Goal: Task Accomplishment & Management: Complete application form

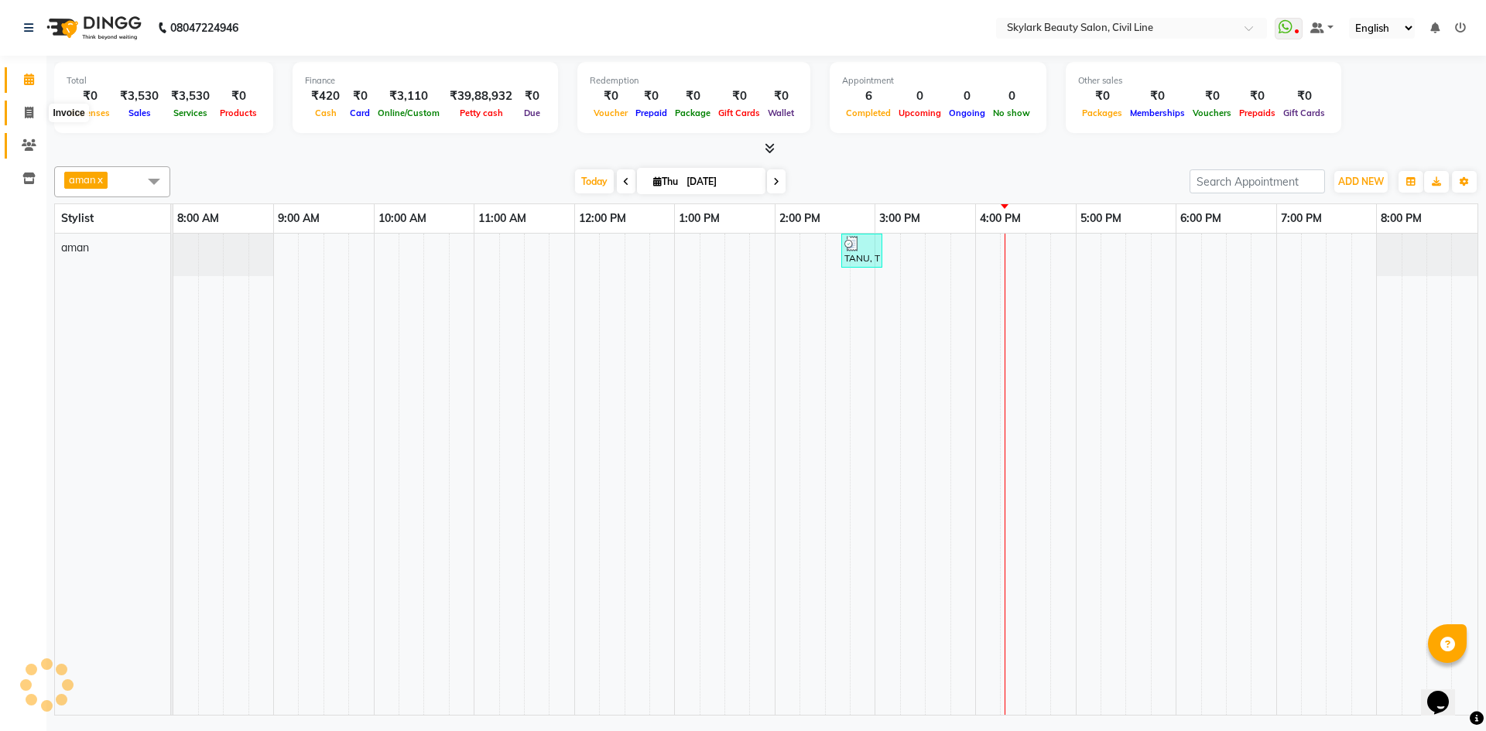
drag, startPoint x: 22, startPoint y: 115, endPoint x: 34, endPoint y: 139, distance: 26.6
click at [22, 115] on span at bounding box center [28, 113] width 27 height 18
select select "service"
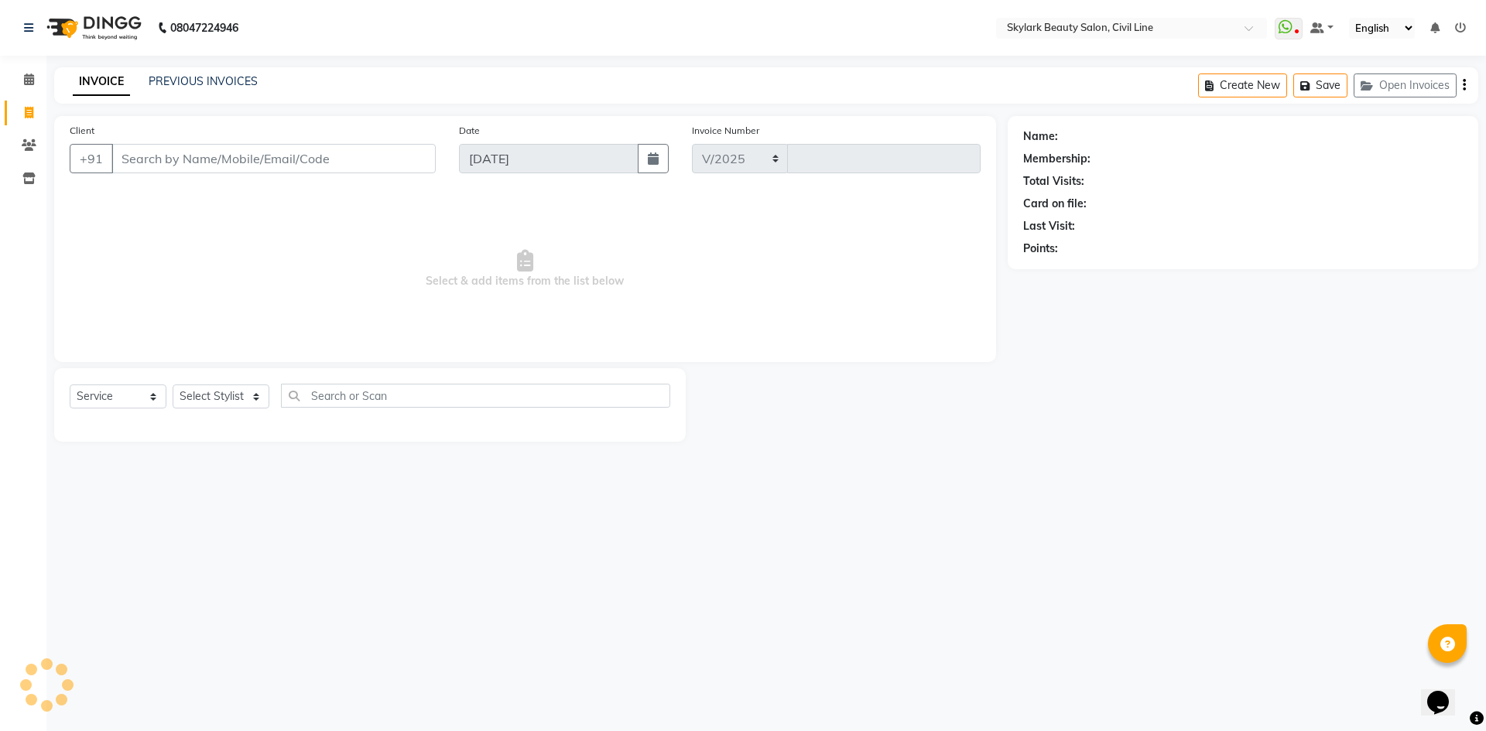
select select "4588"
type input "6269"
click at [222, 396] on select "Select Stylist" at bounding box center [221, 397] width 97 height 24
drag, startPoint x: 222, startPoint y: 472, endPoint x: 215, endPoint y: 426, distance: 46.2
click at [222, 472] on div "08047224946 Select Location × Skylark Beauty Salon, Civil Line WhatsApp Status …" at bounding box center [743, 365] width 1486 height 731
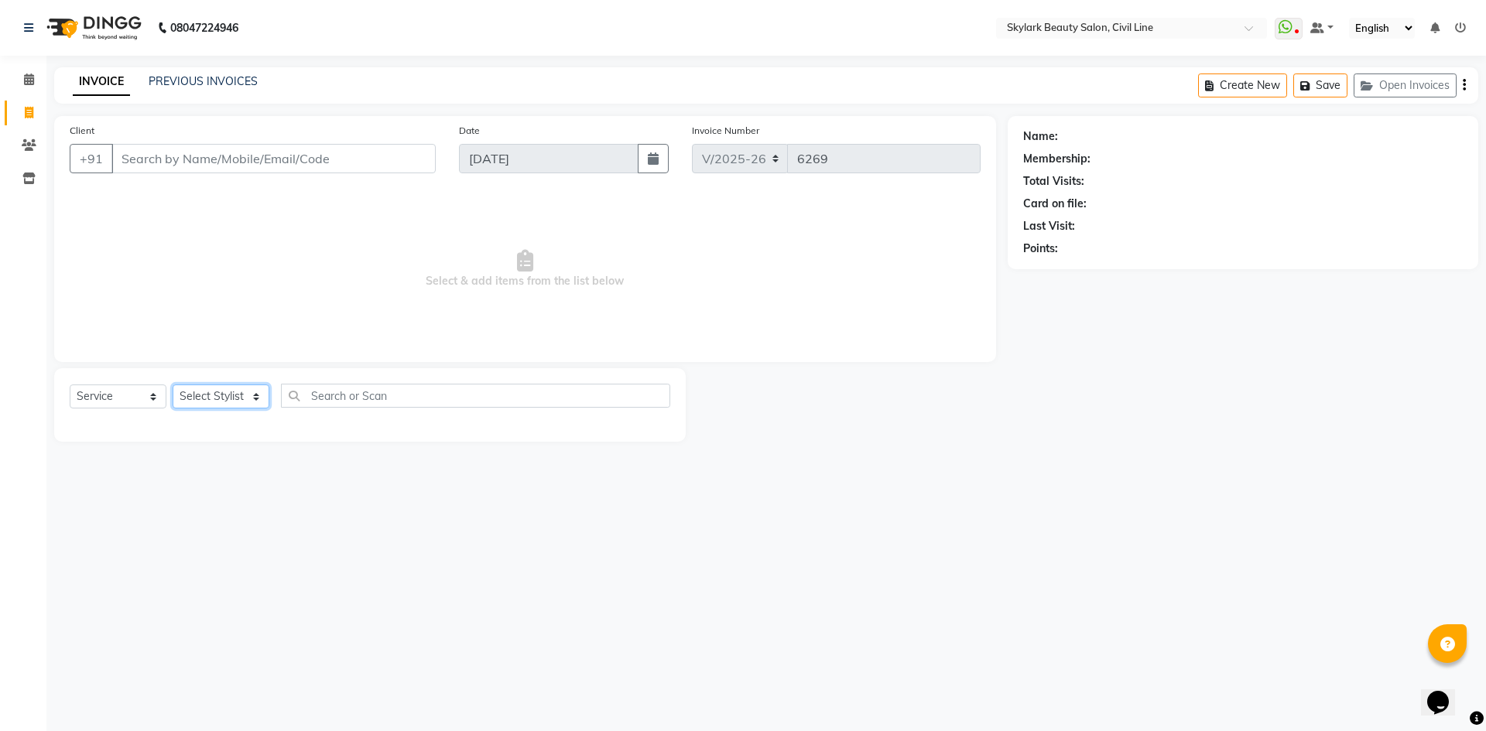
click at [222, 395] on select "Select Stylist [PERSON_NAME] [PERSON_NAME] [PERSON_NAME] WASU" at bounding box center [221, 397] width 97 height 24
select select "85071"
click at [173, 385] on select "Select Stylist [PERSON_NAME] [PERSON_NAME] [PERSON_NAME] WASU" at bounding box center [221, 397] width 97 height 24
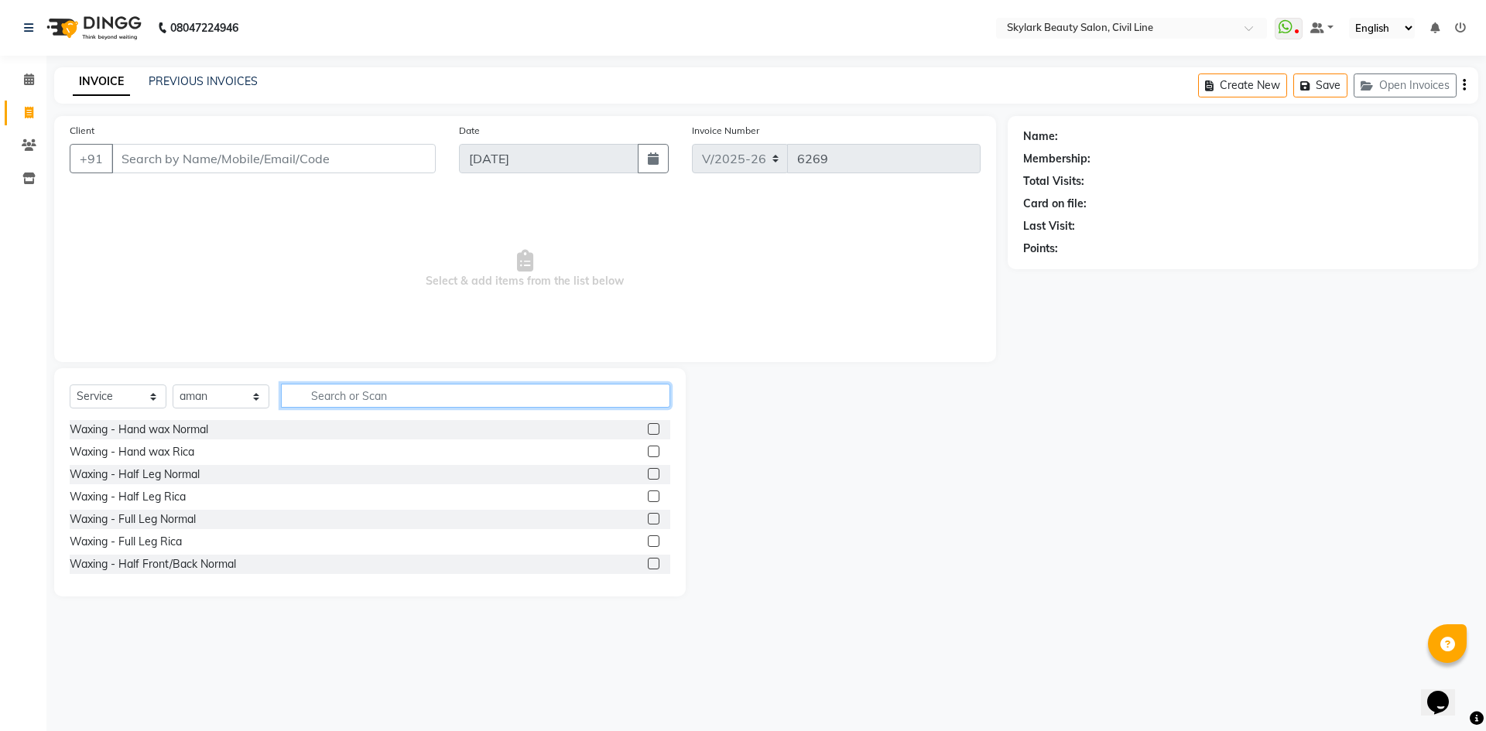
click at [312, 395] on input "text" at bounding box center [475, 396] width 389 height 24
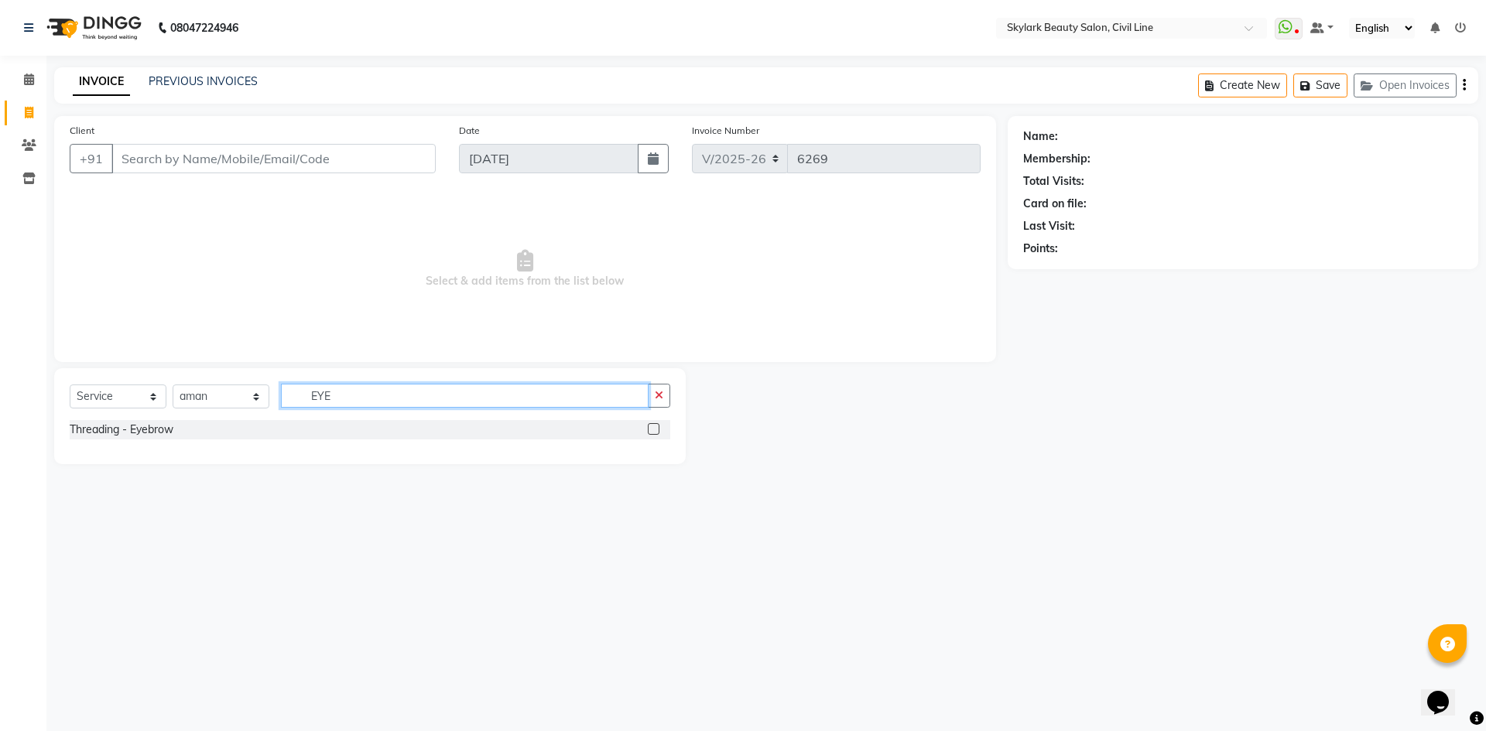
type input "EYE"
click at [505, 425] on div "Threading - Eyebrow" at bounding box center [370, 429] width 600 height 19
drag, startPoint x: 653, startPoint y: 432, endPoint x: 162, endPoint y: 248, distance: 524.0
click at [647, 425] on div "Threading - Eyebrow" at bounding box center [370, 429] width 600 height 19
click at [653, 424] on label at bounding box center [654, 429] width 12 height 12
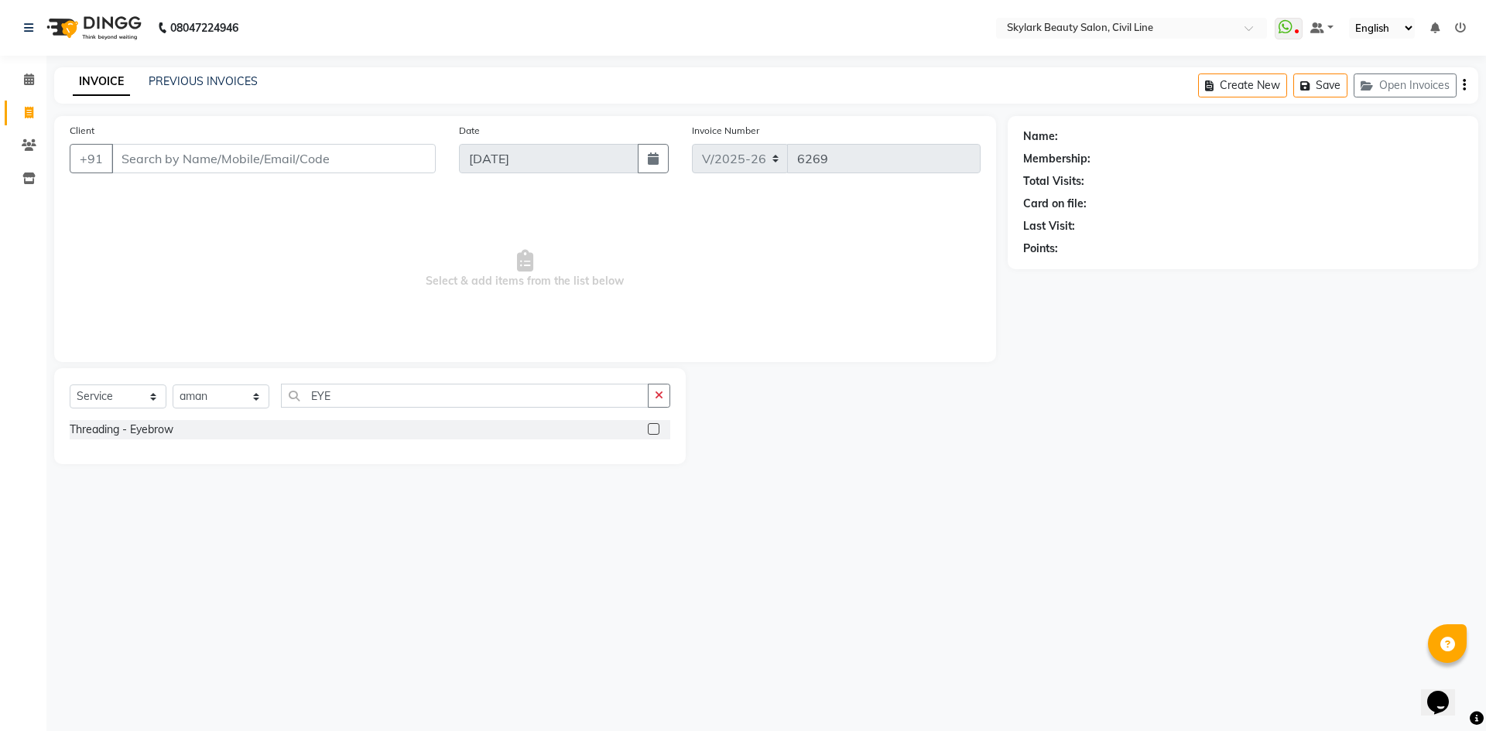
click at [653, 425] on input "checkbox" at bounding box center [653, 430] width 10 height 10
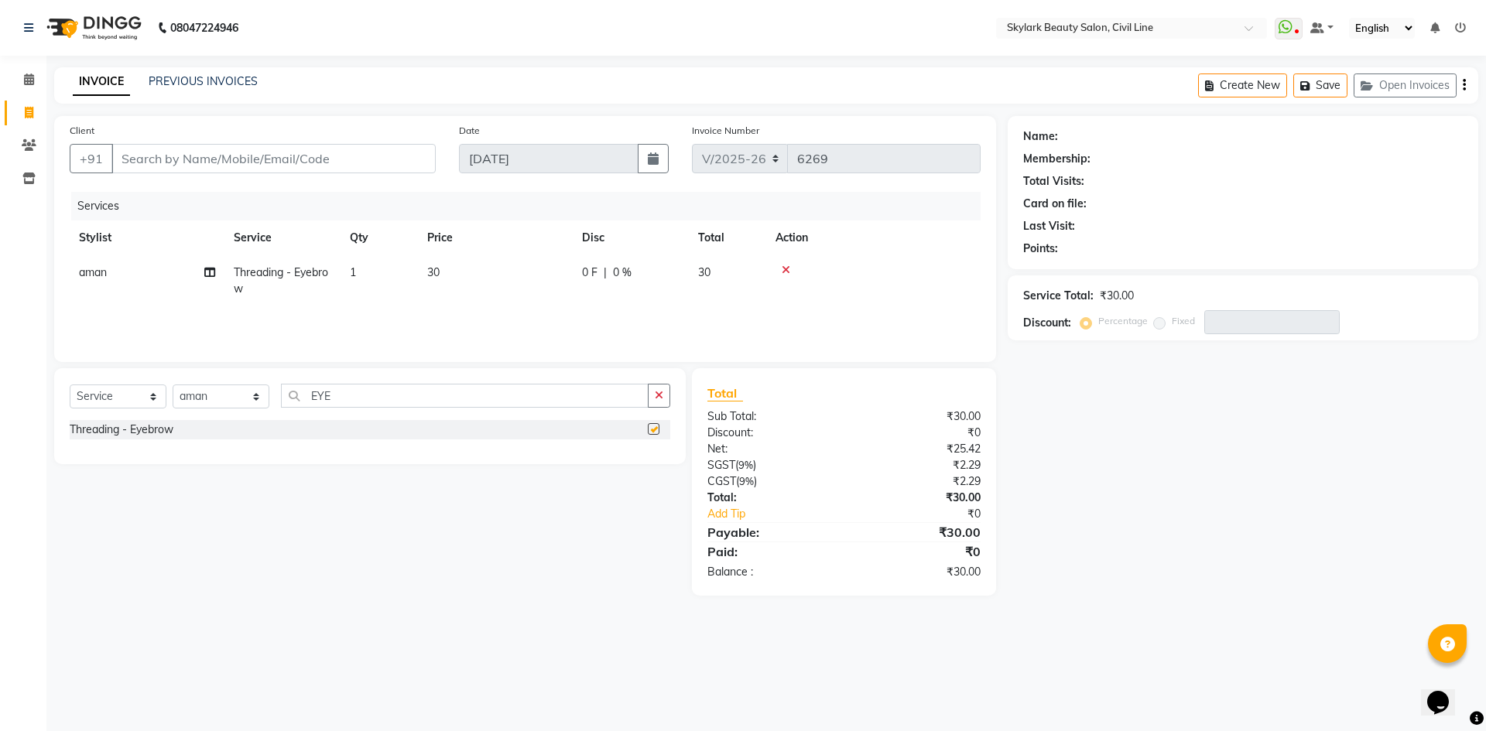
checkbox input "false"
click at [177, 153] on input "Client" at bounding box center [273, 158] width 324 height 29
type input "7"
type input "0"
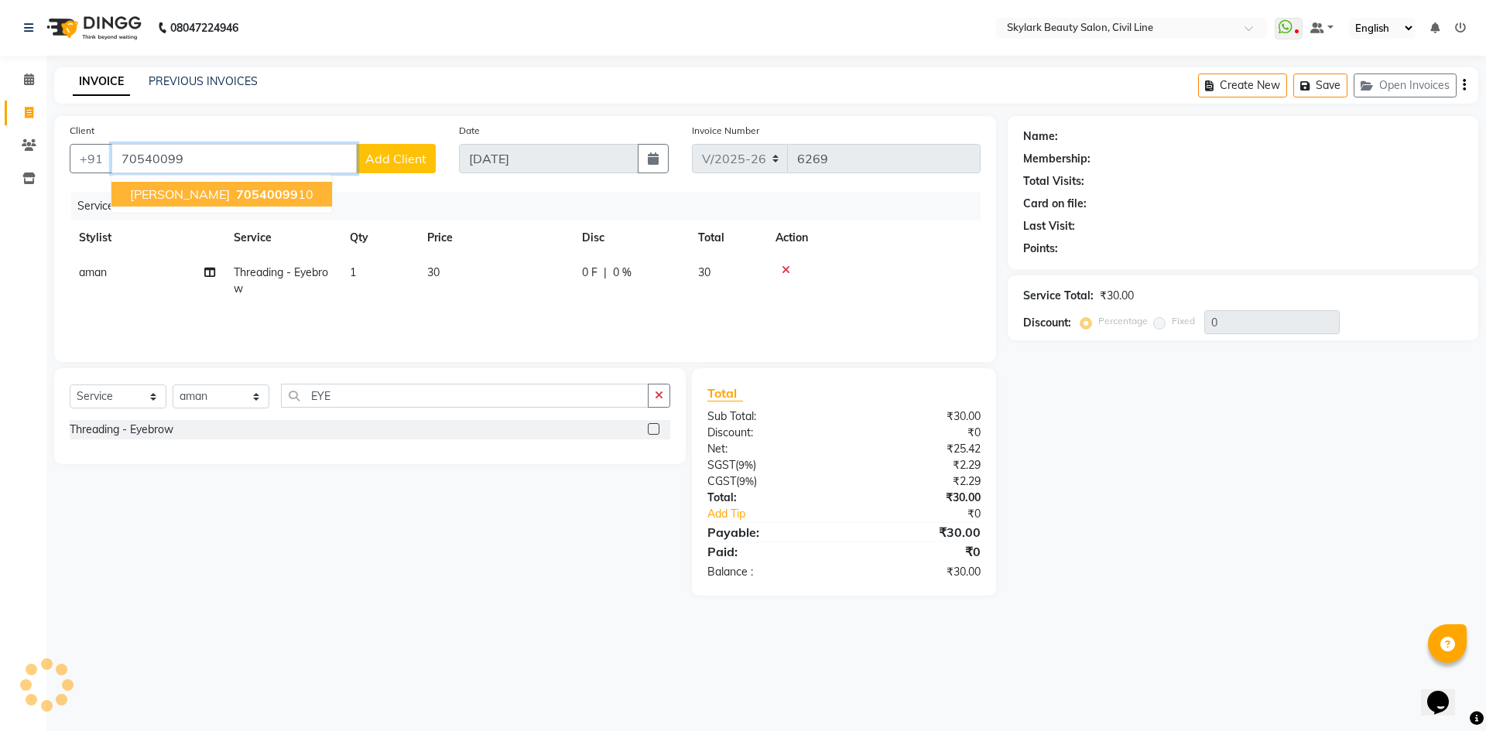
click at [262, 195] on button "AYESHA 70540099 10" at bounding box center [221, 194] width 221 height 25
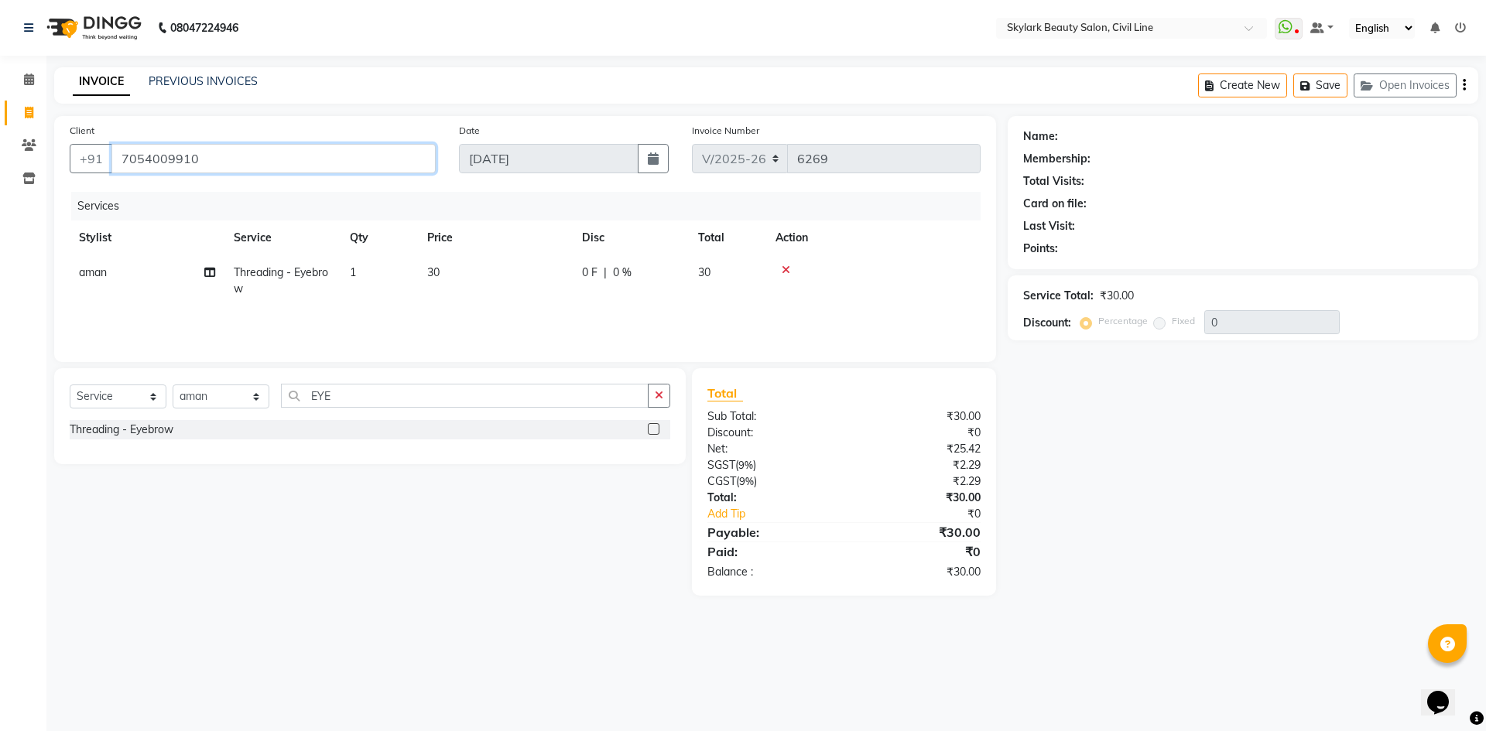
type input "7054009910"
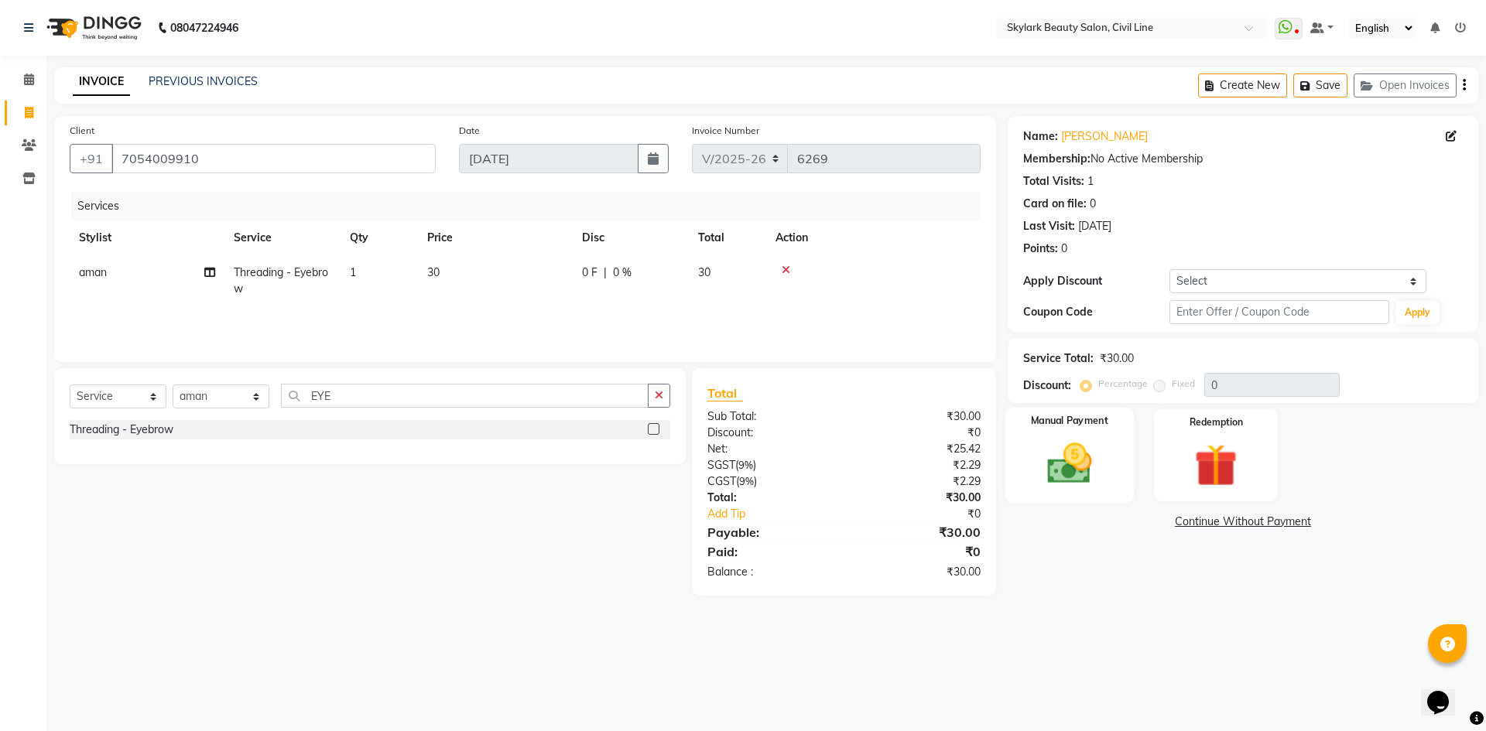
click at [1047, 460] on img at bounding box center [1069, 463] width 72 height 51
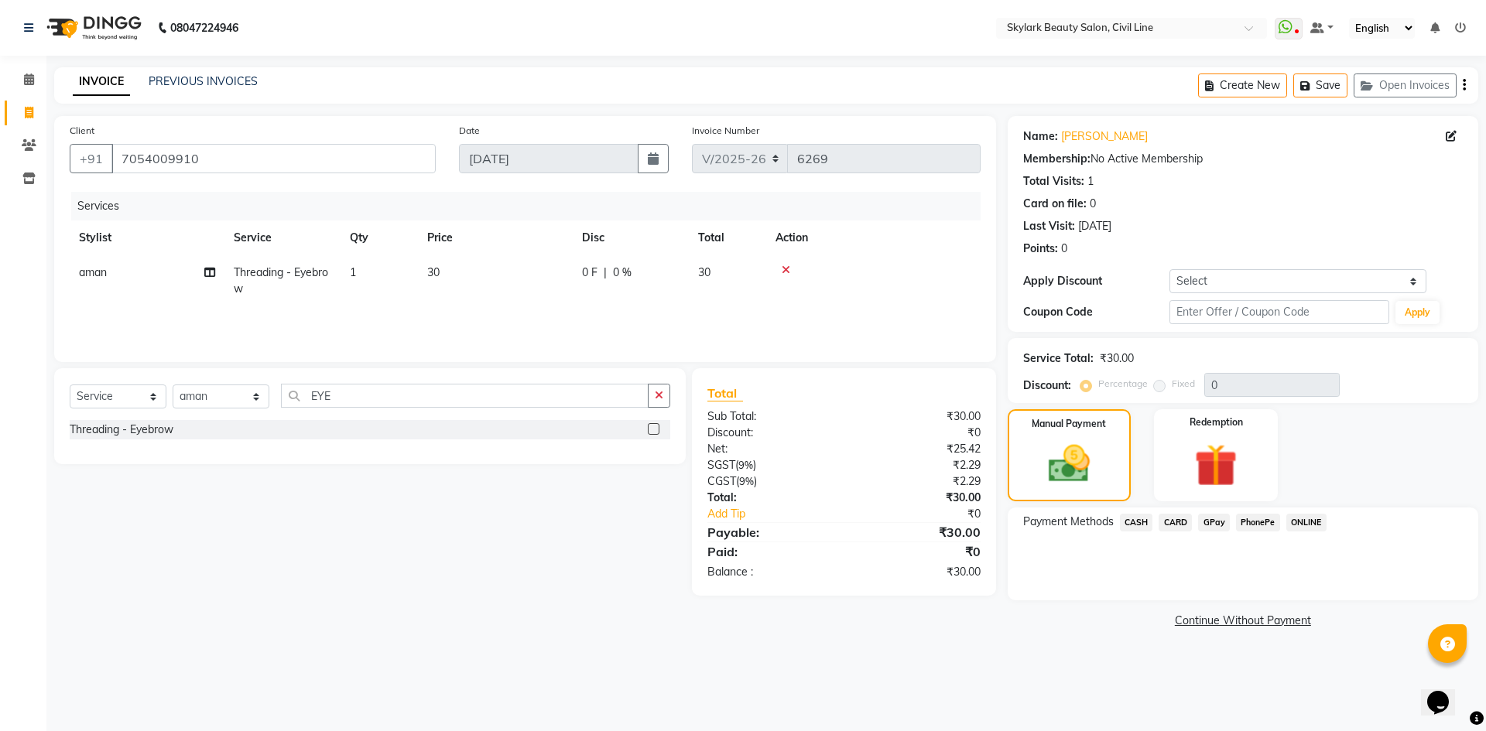
click at [1142, 522] on span "CASH" at bounding box center [1136, 523] width 33 height 18
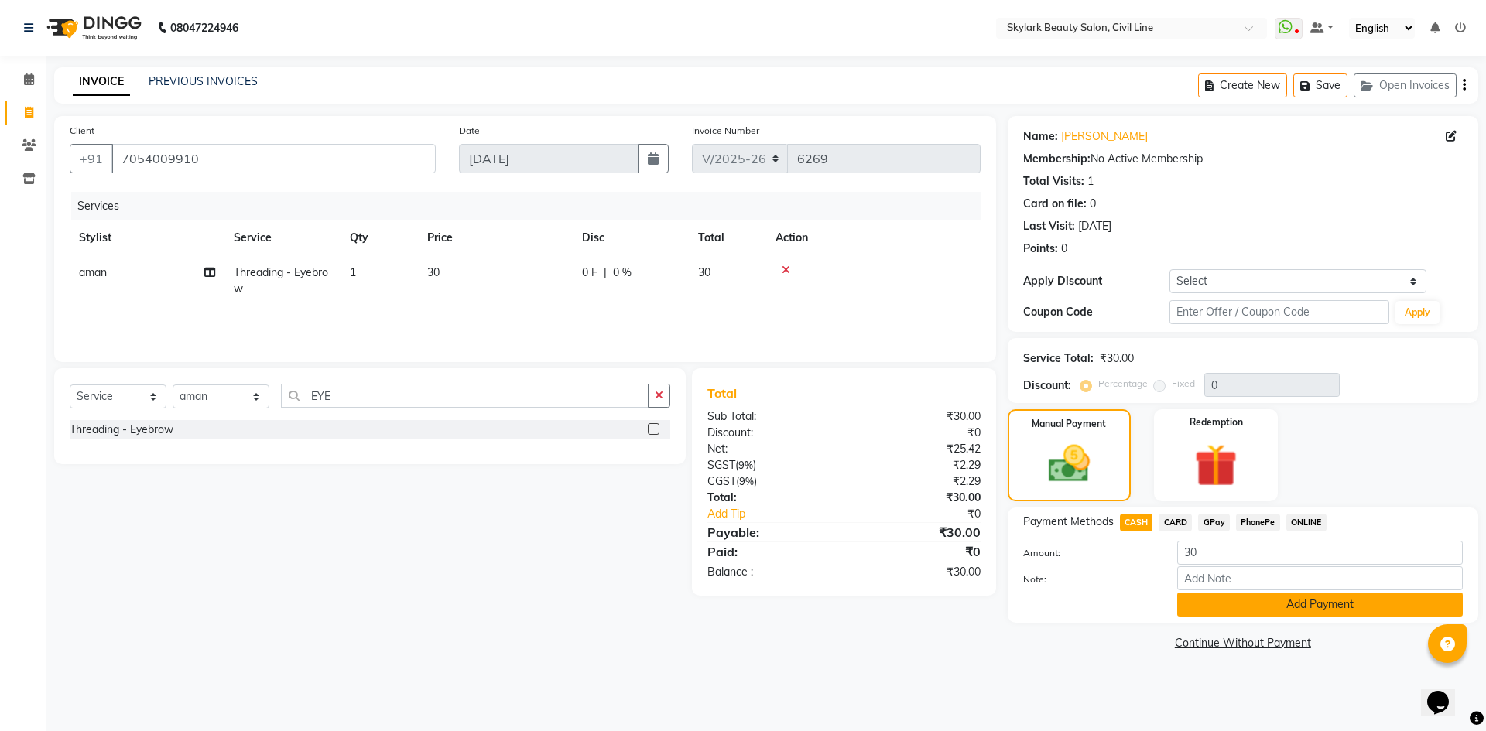
click at [1232, 611] on button "Add Payment" at bounding box center [1320, 605] width 286 height 24
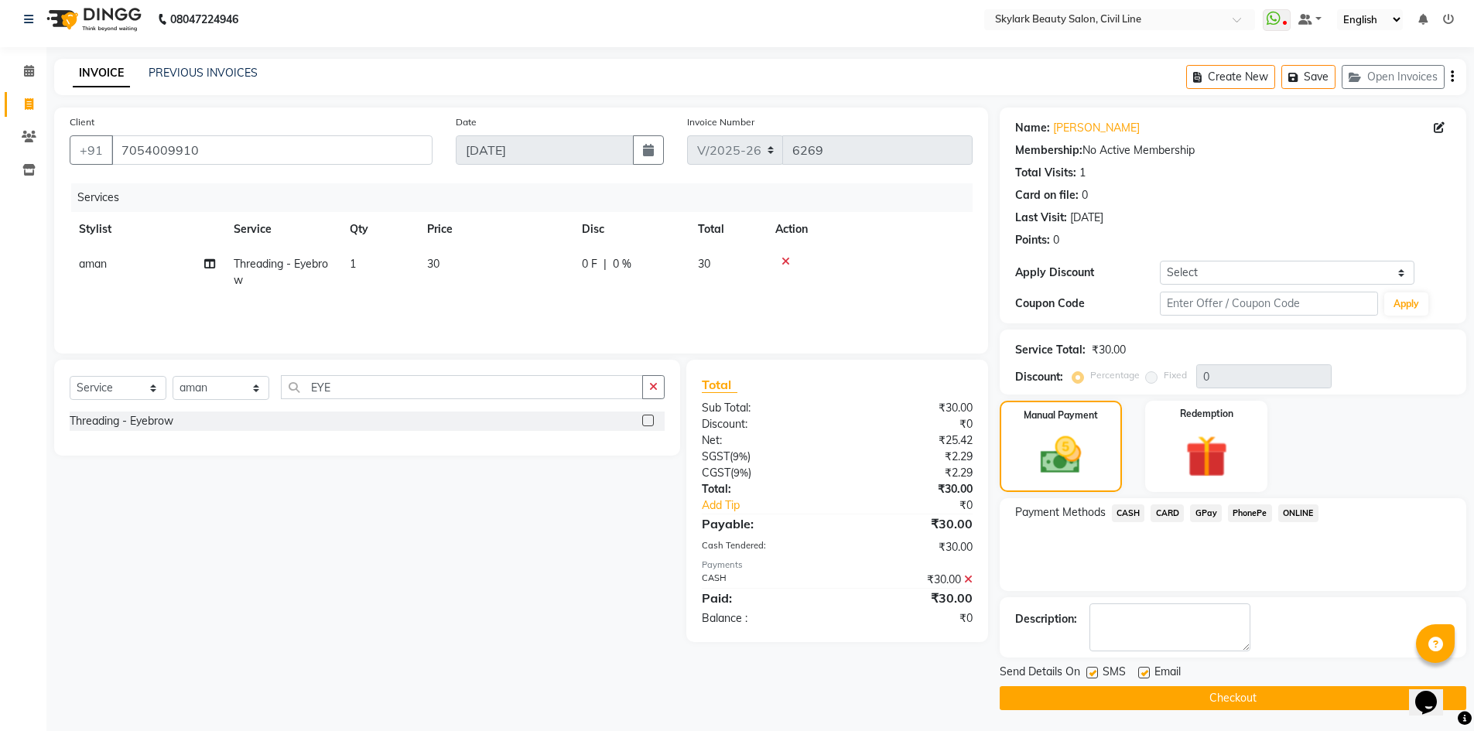
scroll to position [11, 0]
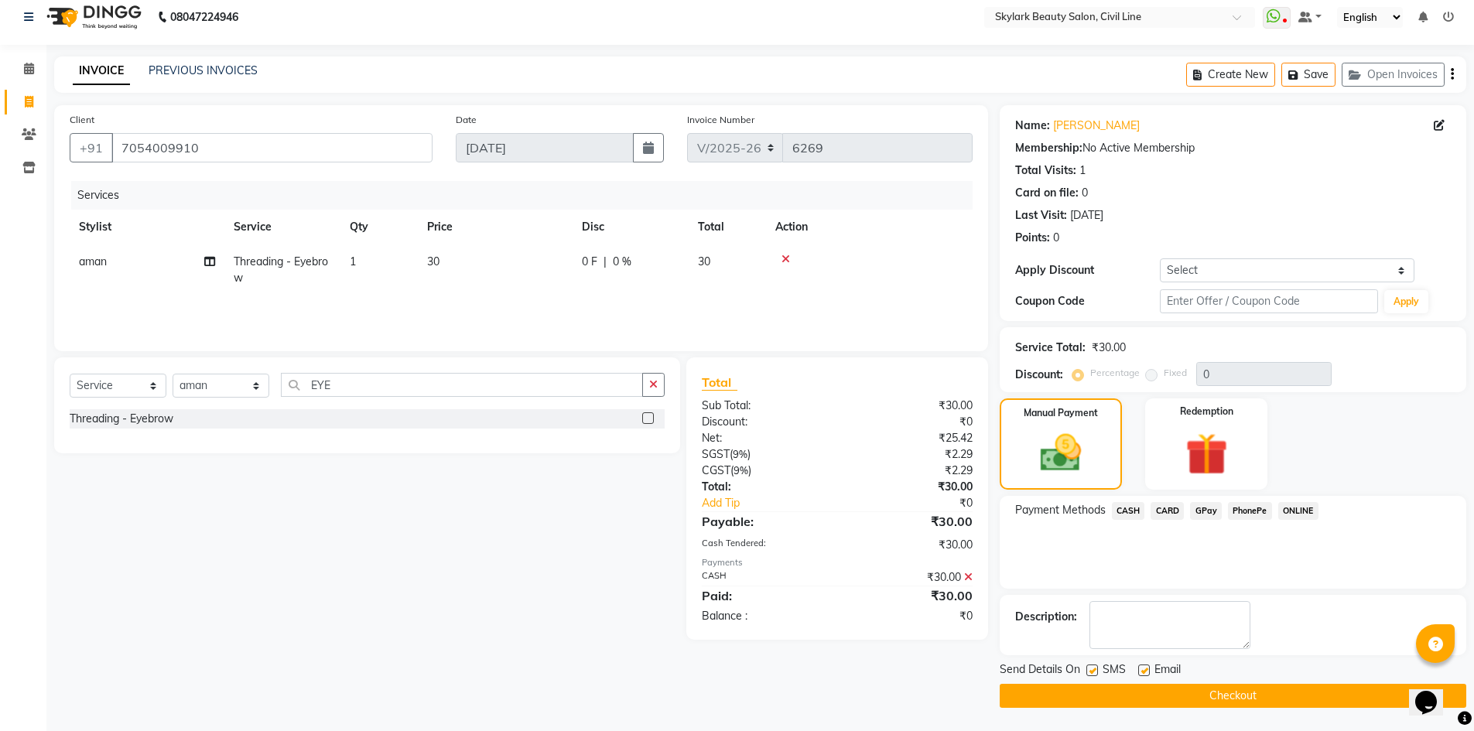
click at [1186, 686] on button "Checkout" at bounding box center [1233, 696] width 467 height 24
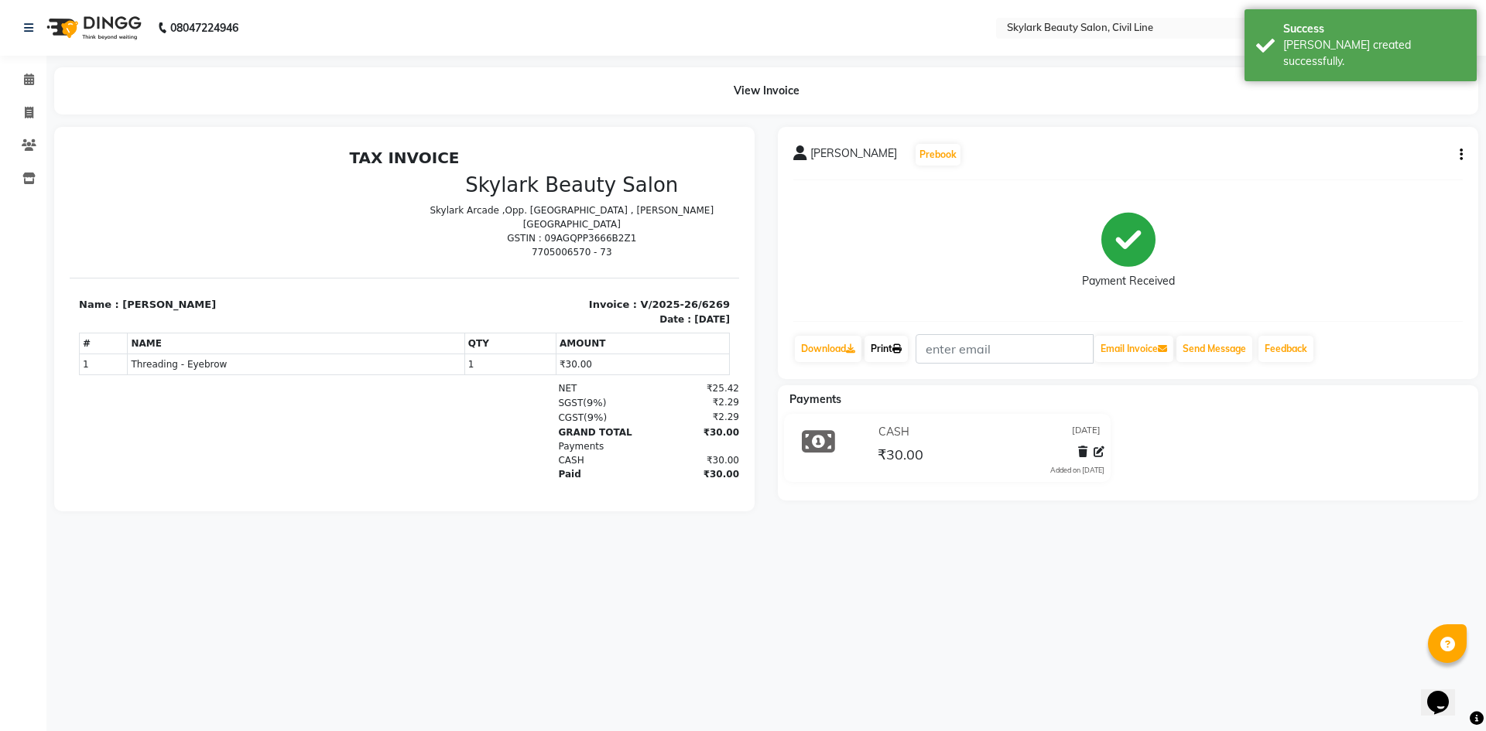
click at [897, 351] on link "Print" at bounding box center [885, 349] width 43 height 26
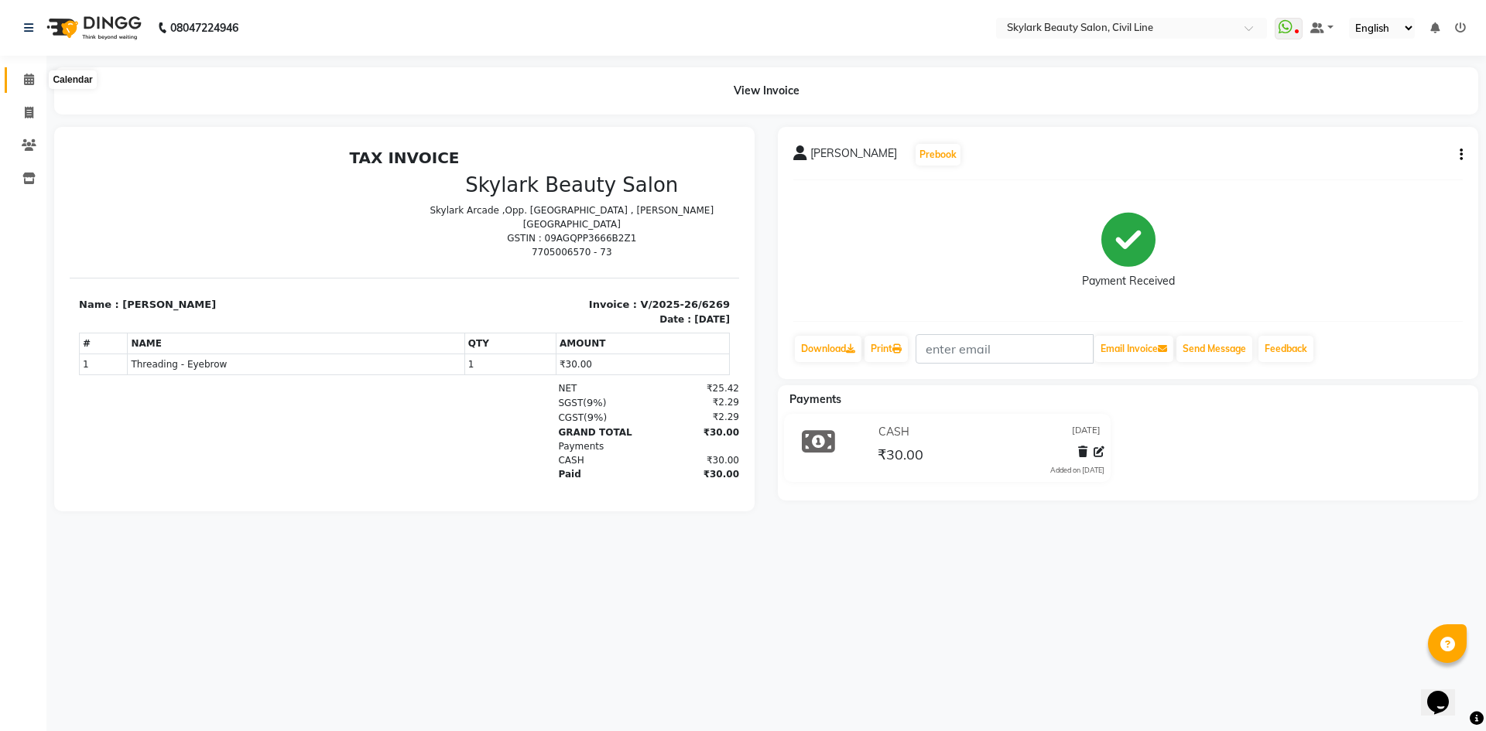
click at [29, 85] on span at bounding box center [28, 80] width 27 height 18
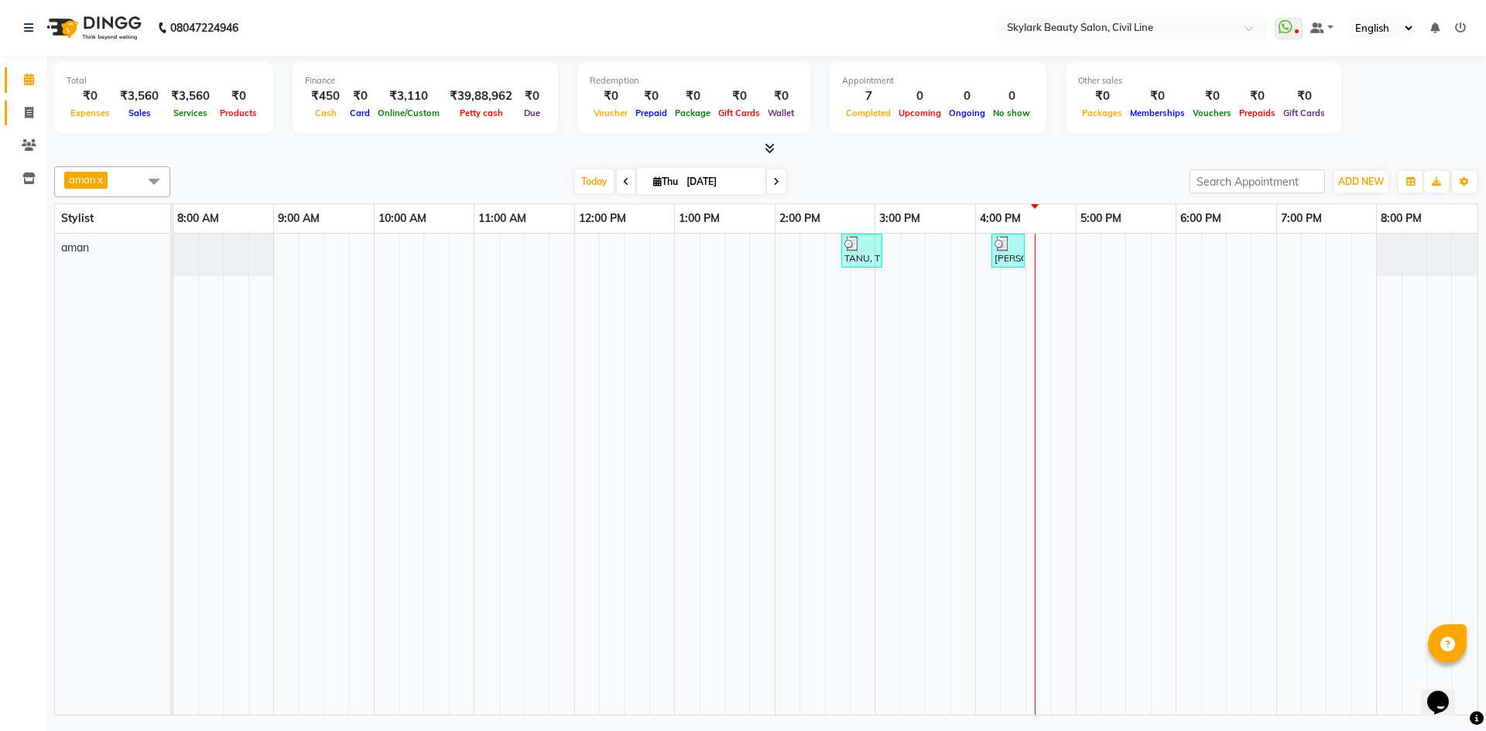
drag, startPoint x: 43, startPoint y: 110, endPoint x: 27, endPoint y: 111, distance: 16.3
click at [35, 110] on li "Invoice" at bounding box center [23, 113] width 46 height 33
click at [27, 111] on icon at bounding box center [29, 113] width 9 height 12
select select "service"
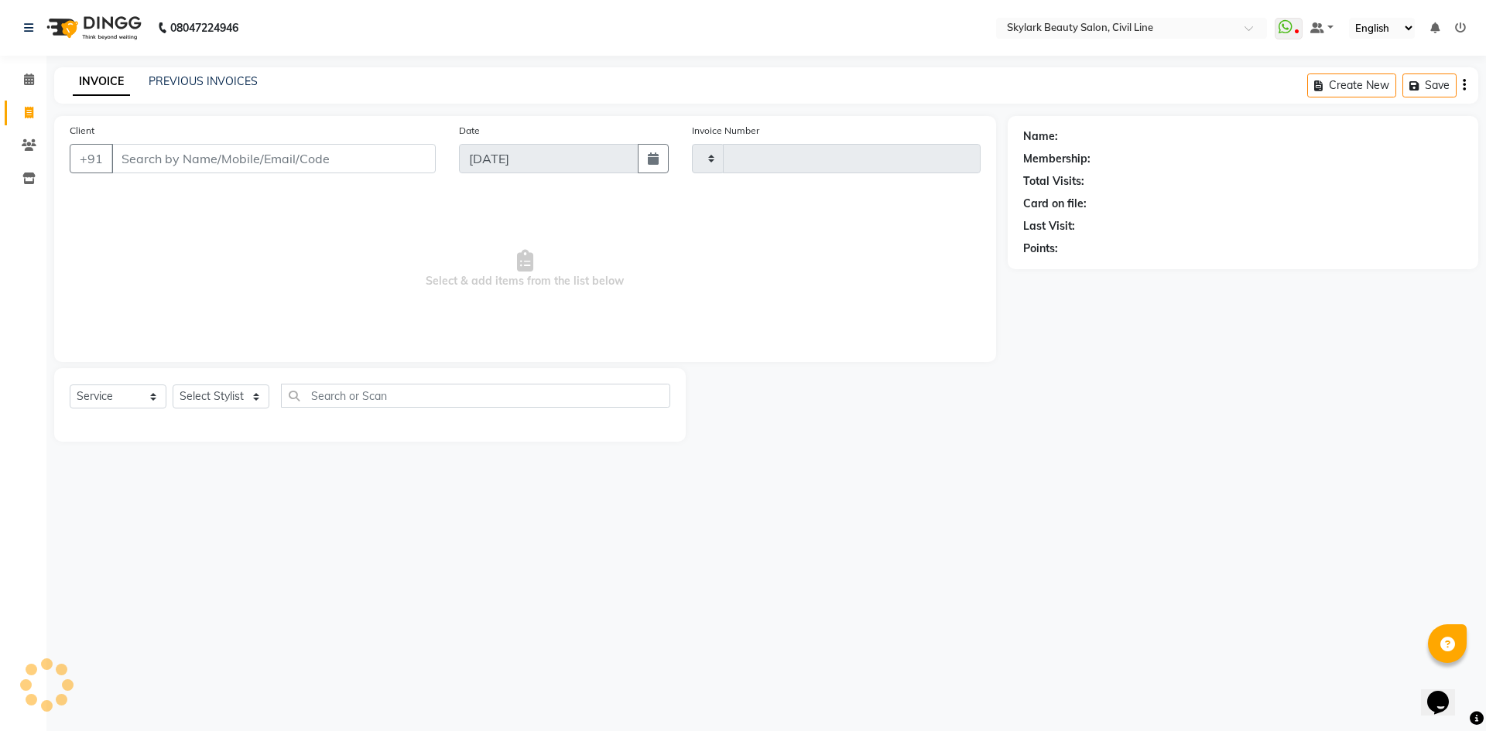
type input "6270"
select select "4588"
click at [103, 395] on select "Select Service Product Membership Package Voucher Prepaid Gift Card" at bounding box center [118, 397] width 97 height 24
select select "V"
click at [70, 385] on select "Select Service Product Membership Package Voucher Prepaid Gift Card" at bounding box center [118, 397] width 97 height 24
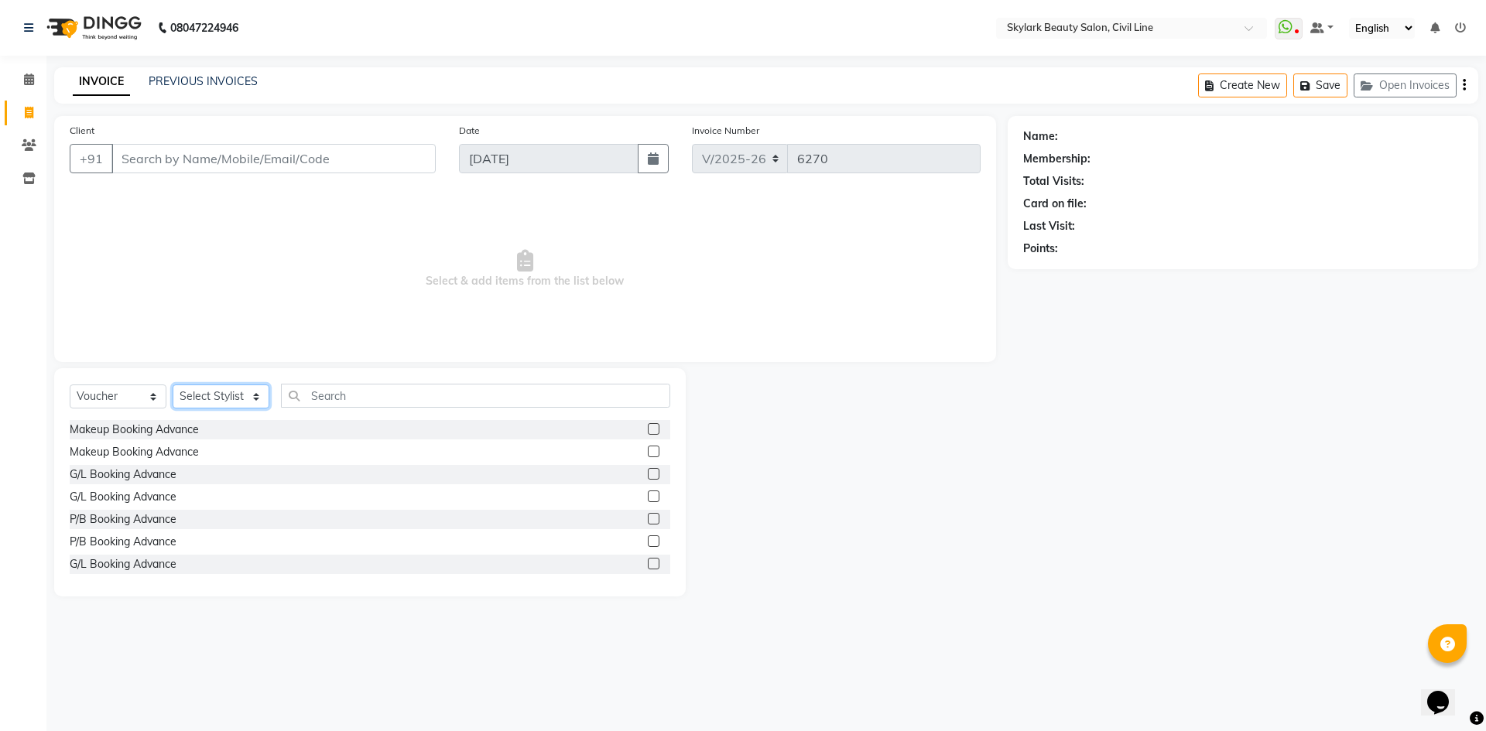
click at [258, 397] on select "Select Stylist [PERSON_NAME] [PERSON_NAME] [PERSON_NAME] WASU" at bounding box center [221, 397] width 97 height 24
select select "85071"
click at [173, 385] on select "Select Stylist [PERSON_NAME] [PERSON_NAME] [PERSON_NAME] WASU" at bounding box center [221, 397] width 97 height 24
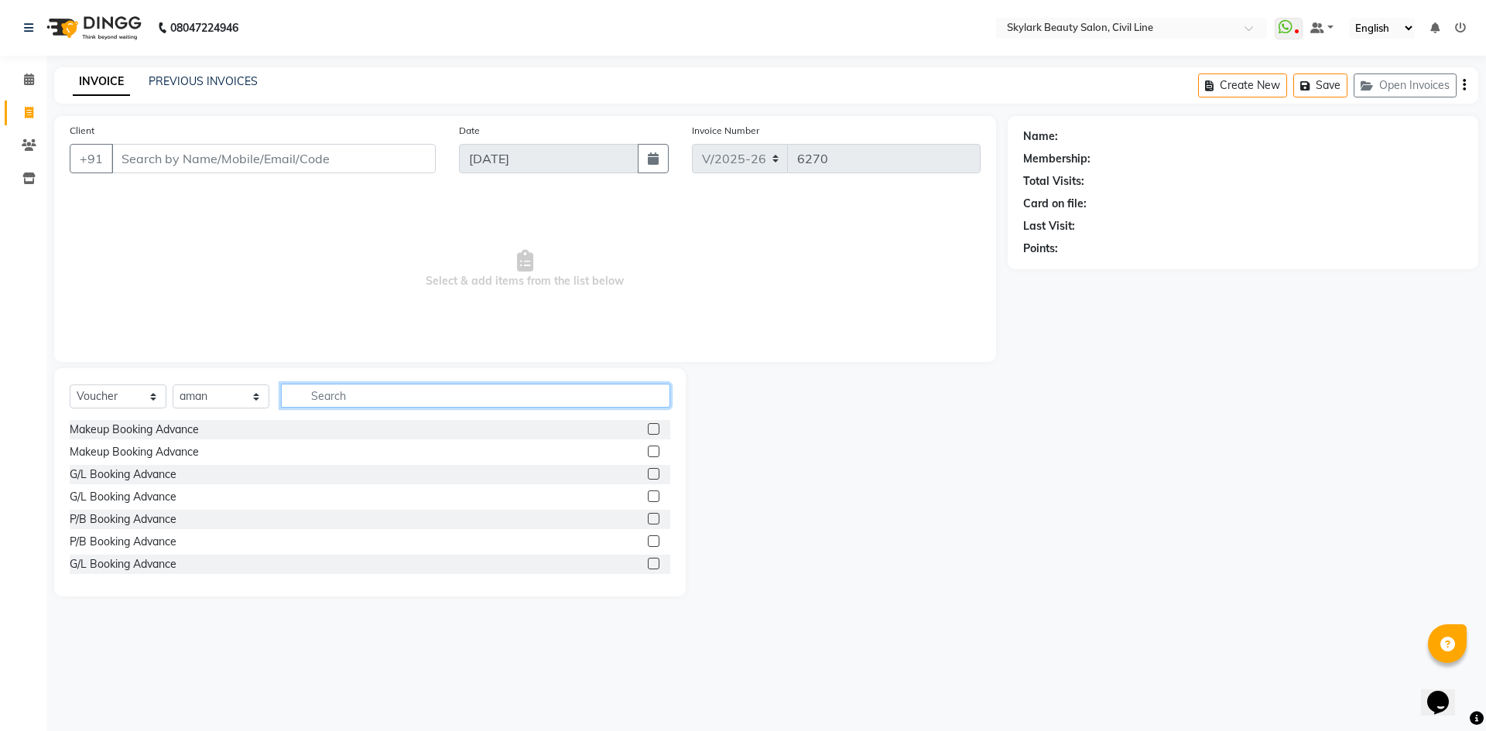
click at [340, 406] on input "text" at bounding box center [475, 396] width 389 height 24
click at [269, 160] on input "Client" at bounding box center [273, 158] width 324 height 29
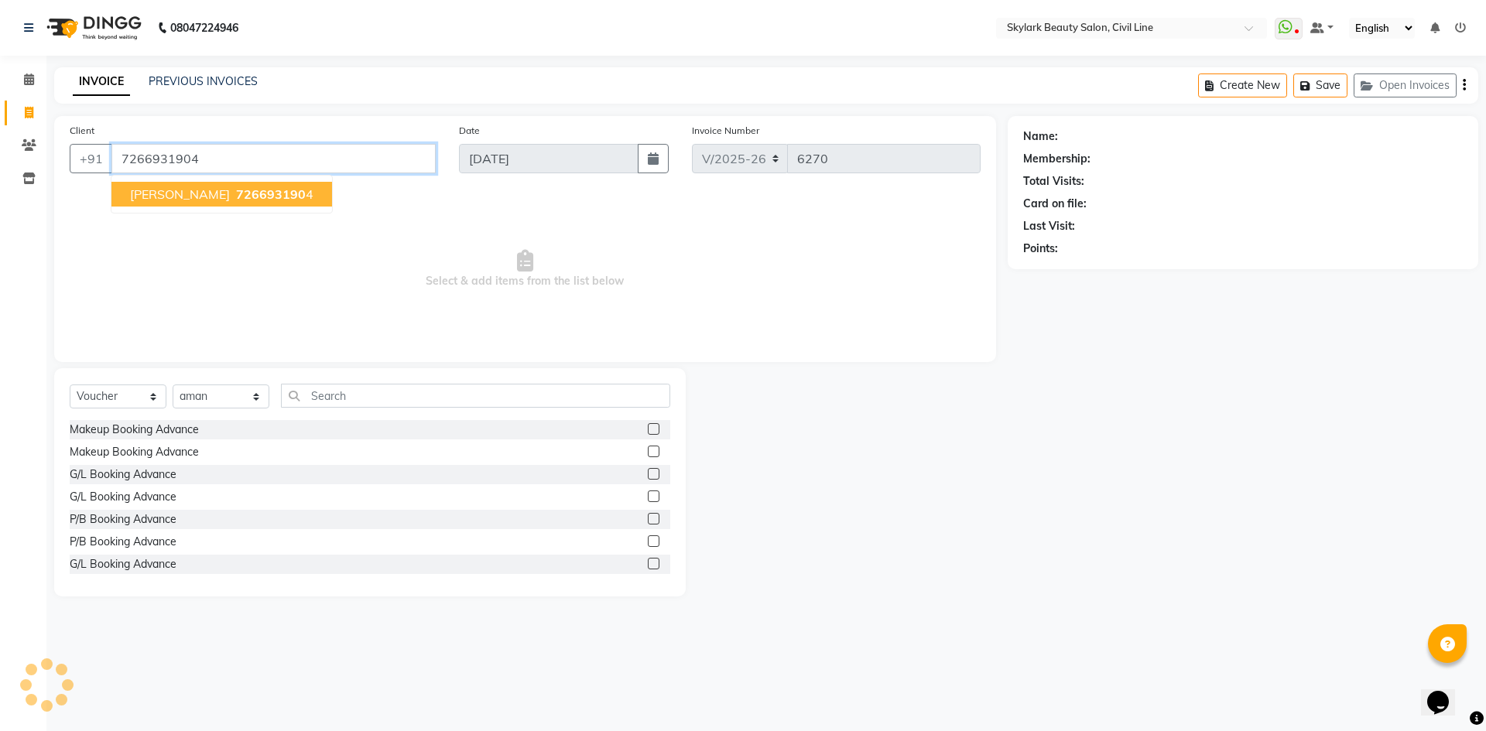
type input "7266931904"
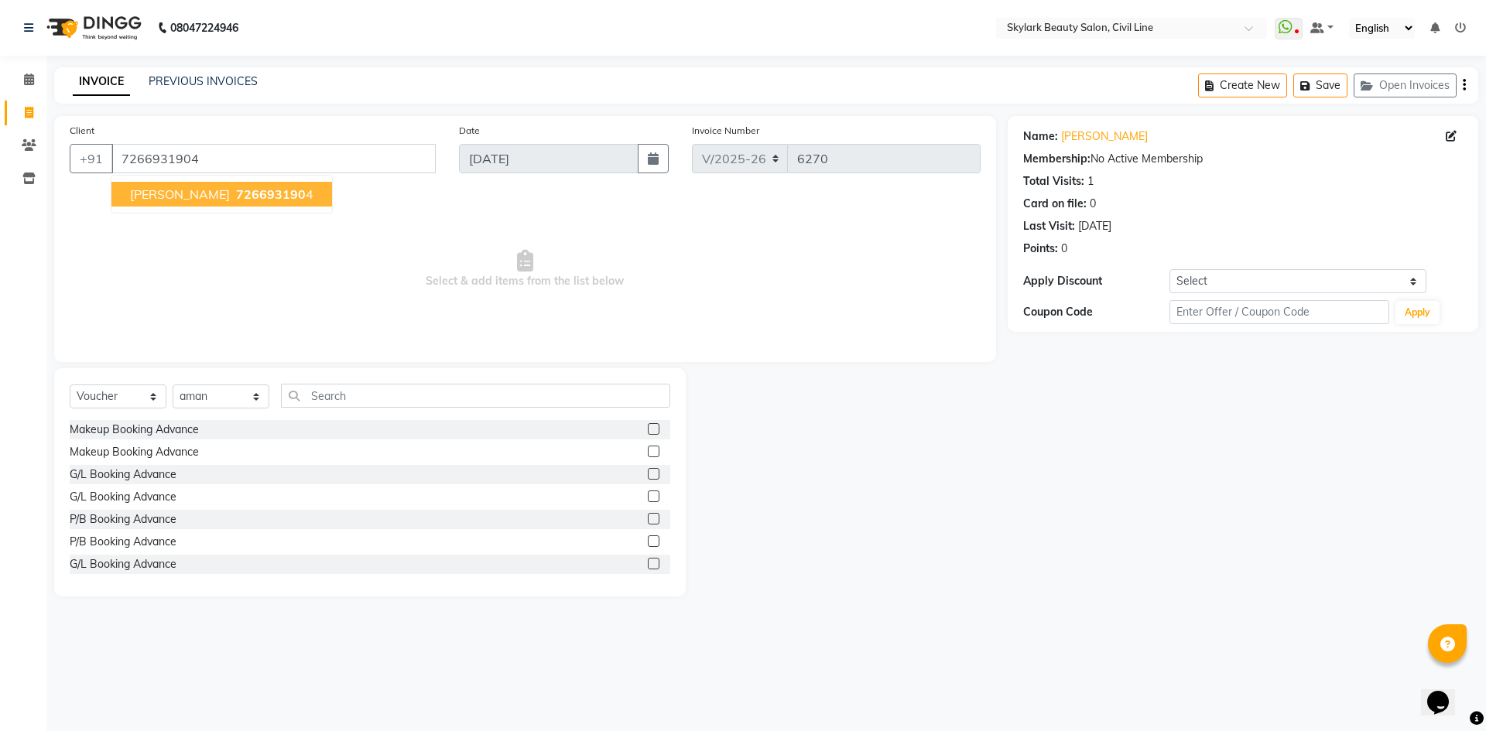
click at [245, 190] on span "726693190" at bounding box center [271, 193] width 70 height 15
click at [1448, 138] on icon at bounding box center [1450, 136] width 11 height 11
select select "[DEMOGRAPHIC_DATA]"
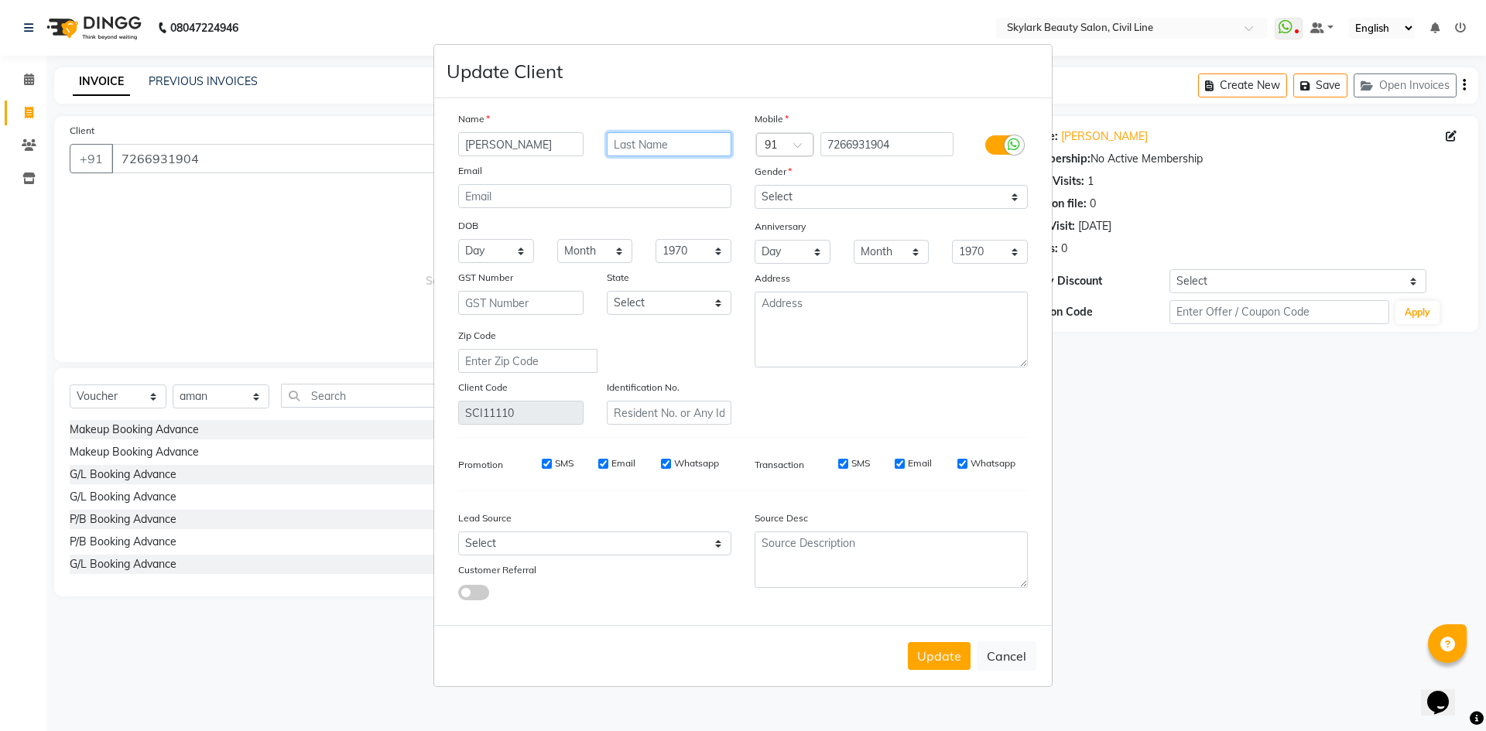
click at [685, 149] on input "text" at bounding box center [669, 144] width 125 height 24
type input "[DATE]"
click at [551, 130] on div "Name" at bounding box center [594, 122] width 296 height 22
click at [548, 146] on input "[PERSON_NAME]" at bounding box center [520, 144] width 125 height 24
type input "[PERSON_NAME]"
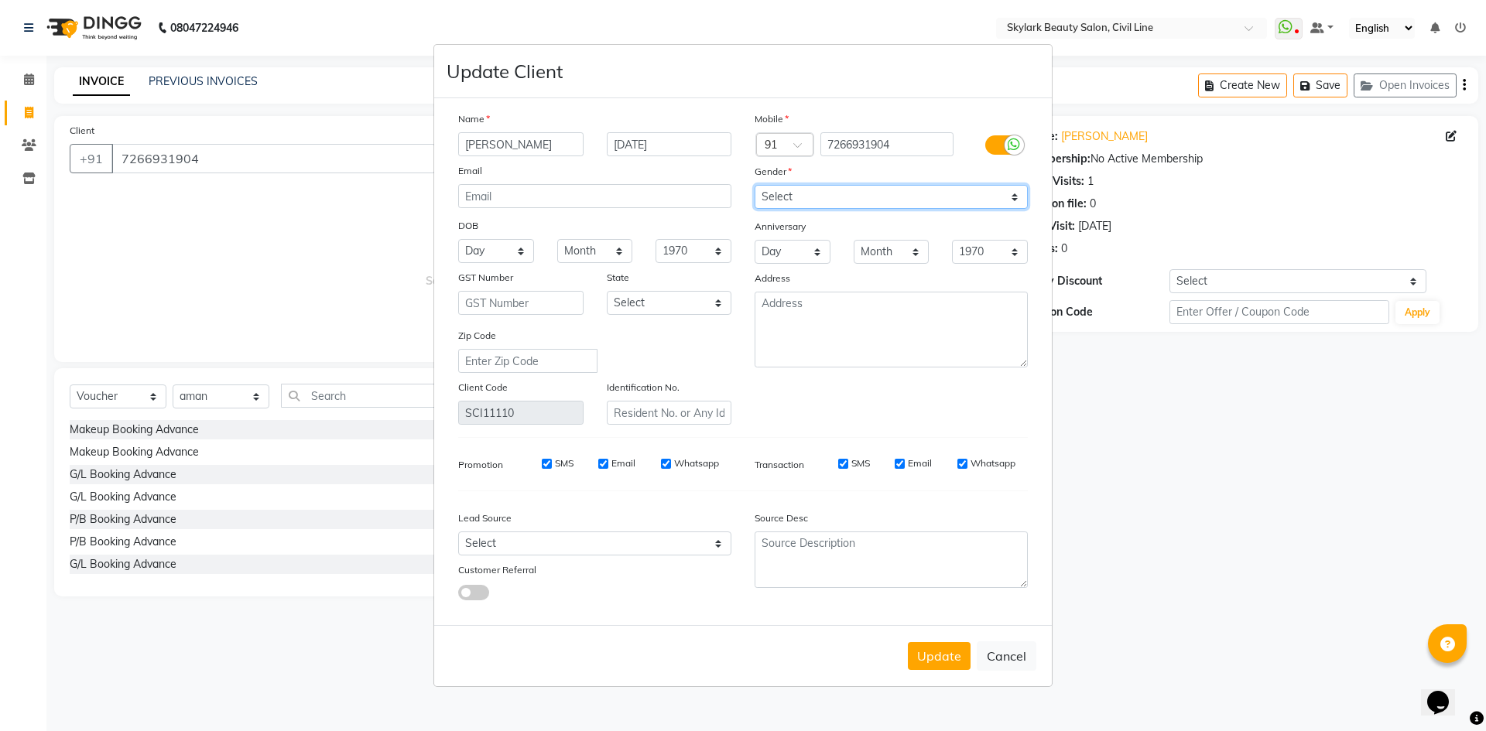
click at [808, 198] on select "Select [DEMOGRAPHIC_DATA] [DEMOGRAPHIC_DATA] Other Prefer Not To Say" at bounding box center [890, 197] width 273 height 24
click at [754, 185] on select "Select [DEMOGRAPHIC_DATA] [DEMOGRAPHIC_DATA] Other Prefer Not To Say" at bounding box center [890, 197] width 273 height 24
click at [937, 660] on button "Update" at bounding box center [939, 656] width 63 height 28
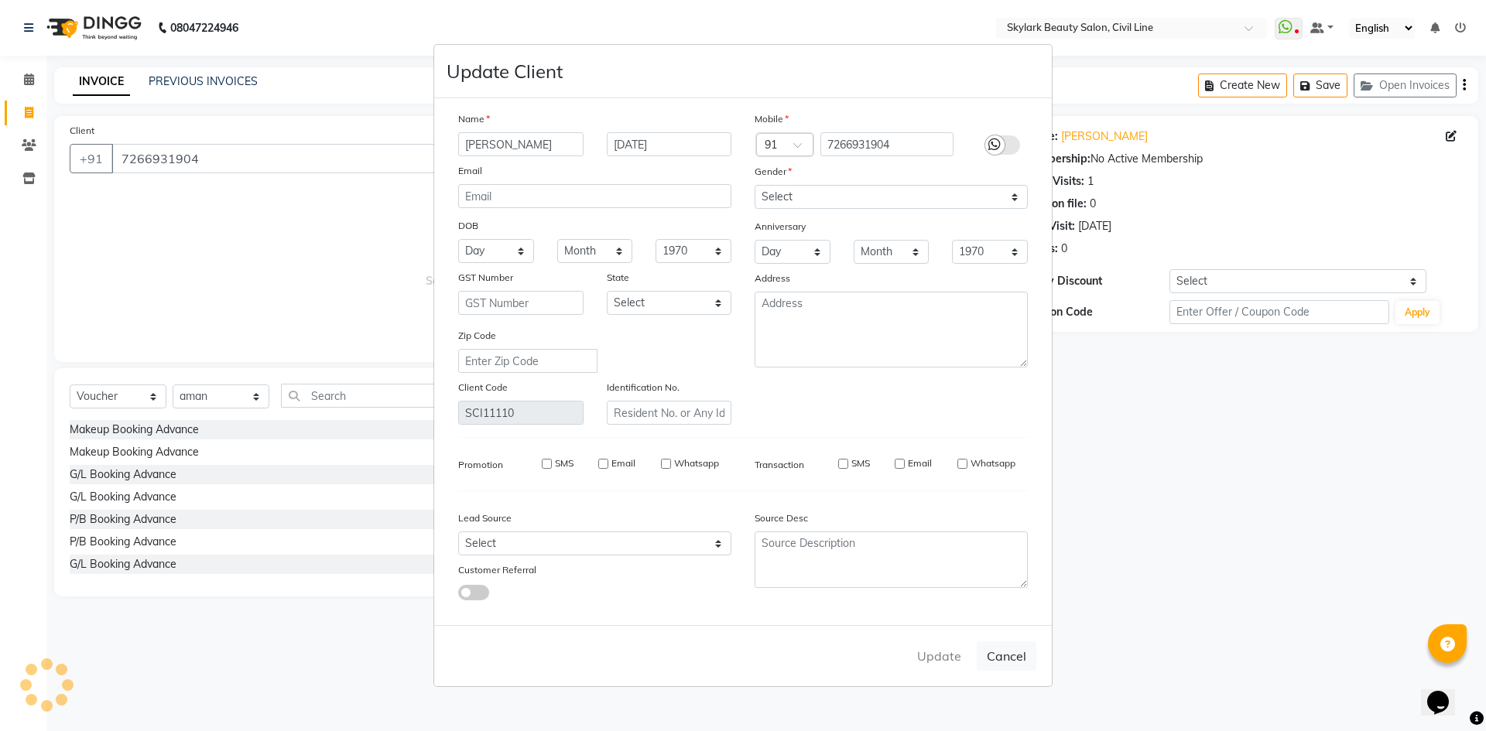
select select
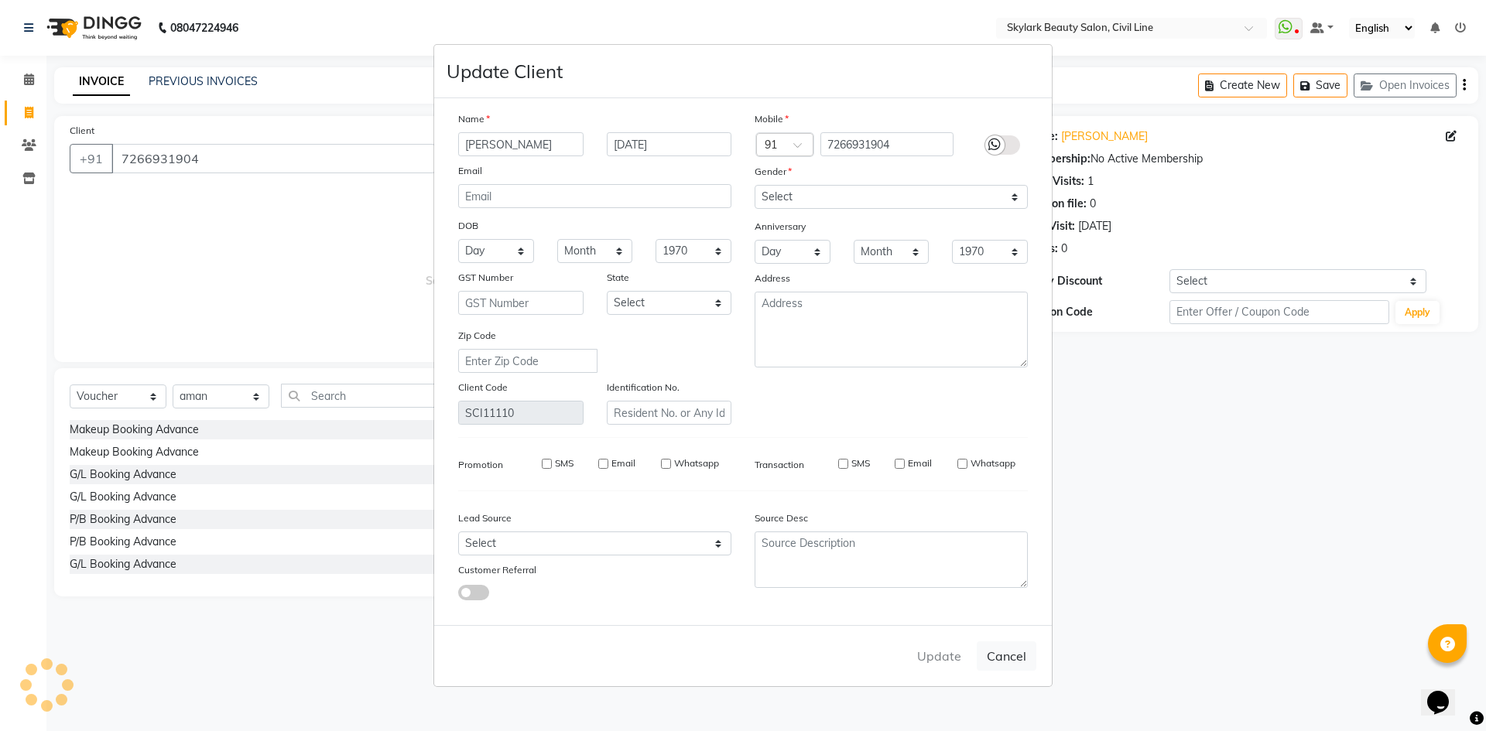
select select
checkbox input "false"
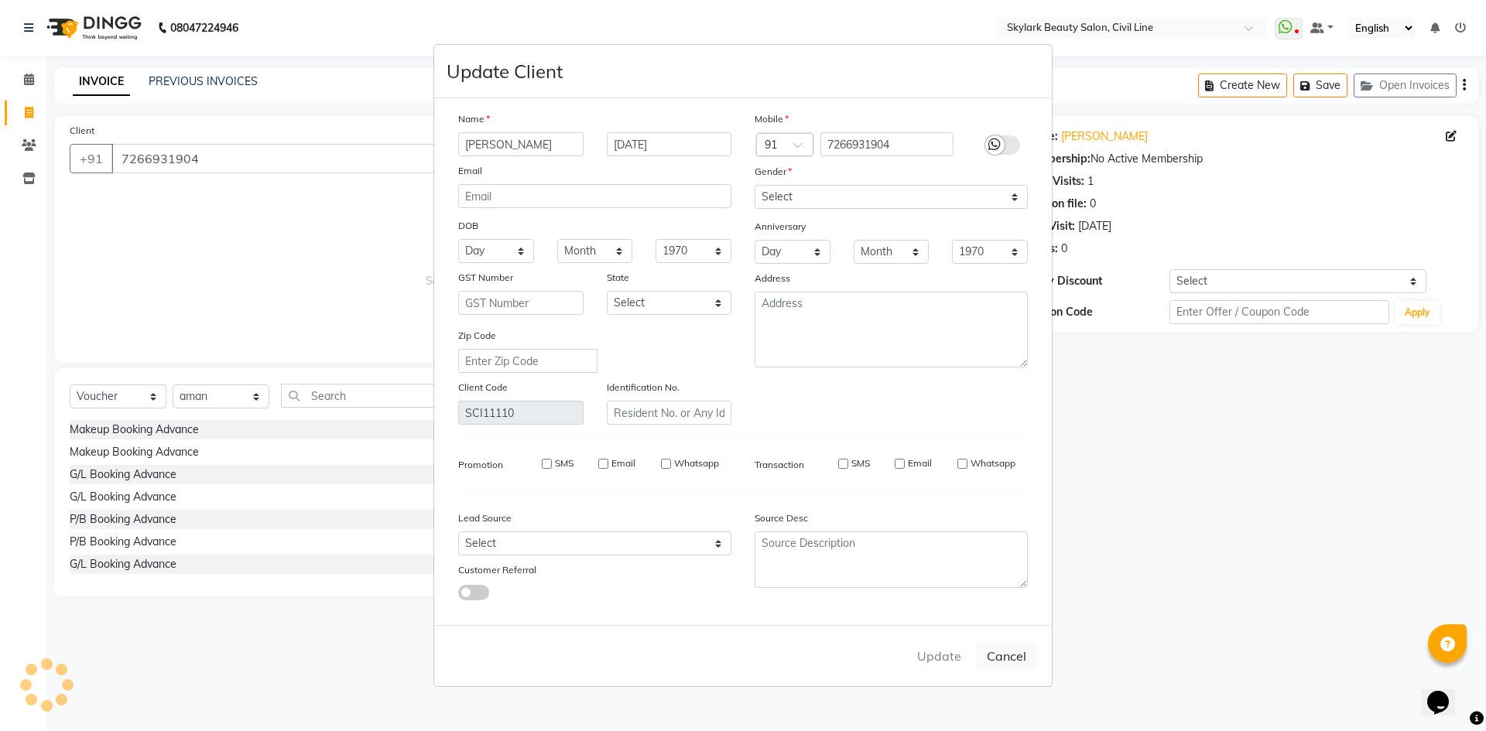
checkbox input "false"
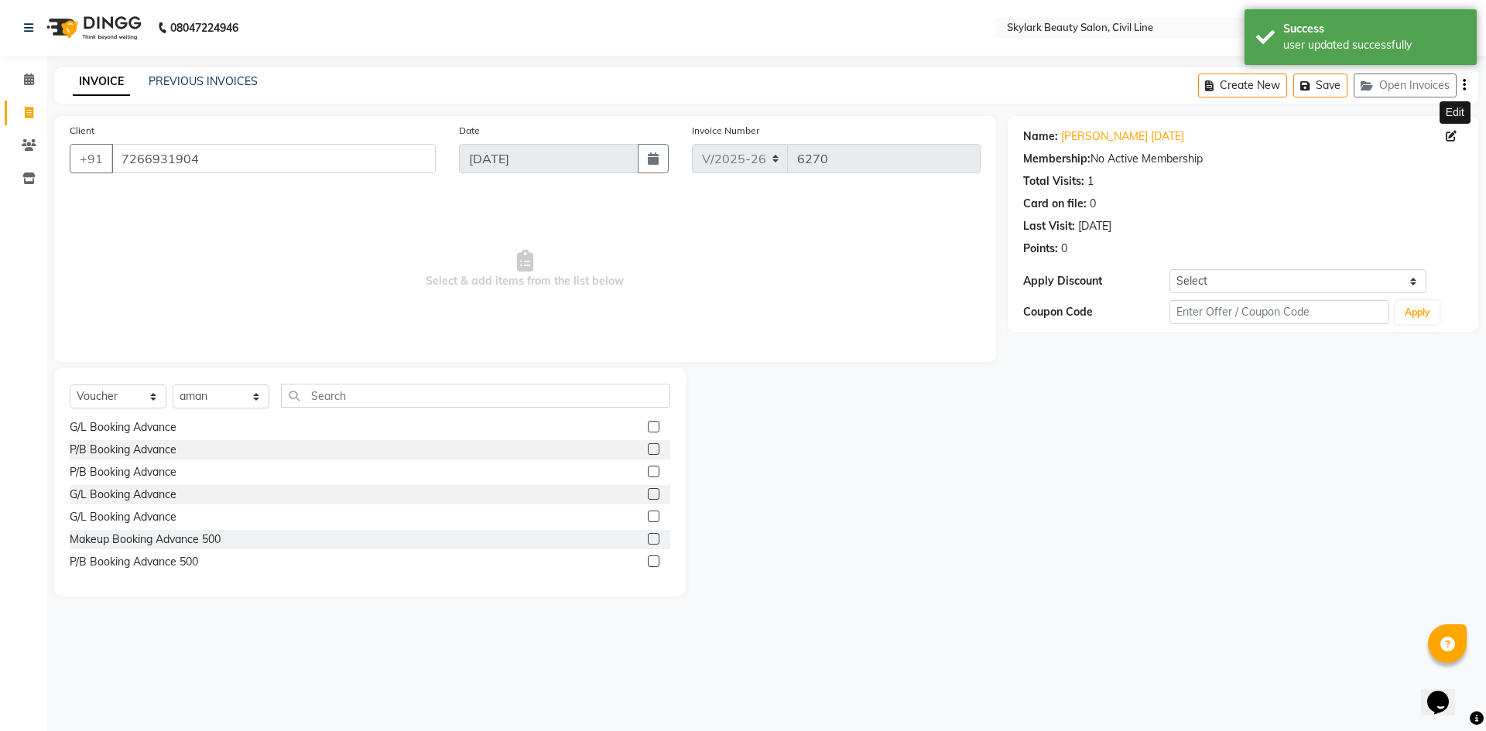
scroll to position [137, 0]
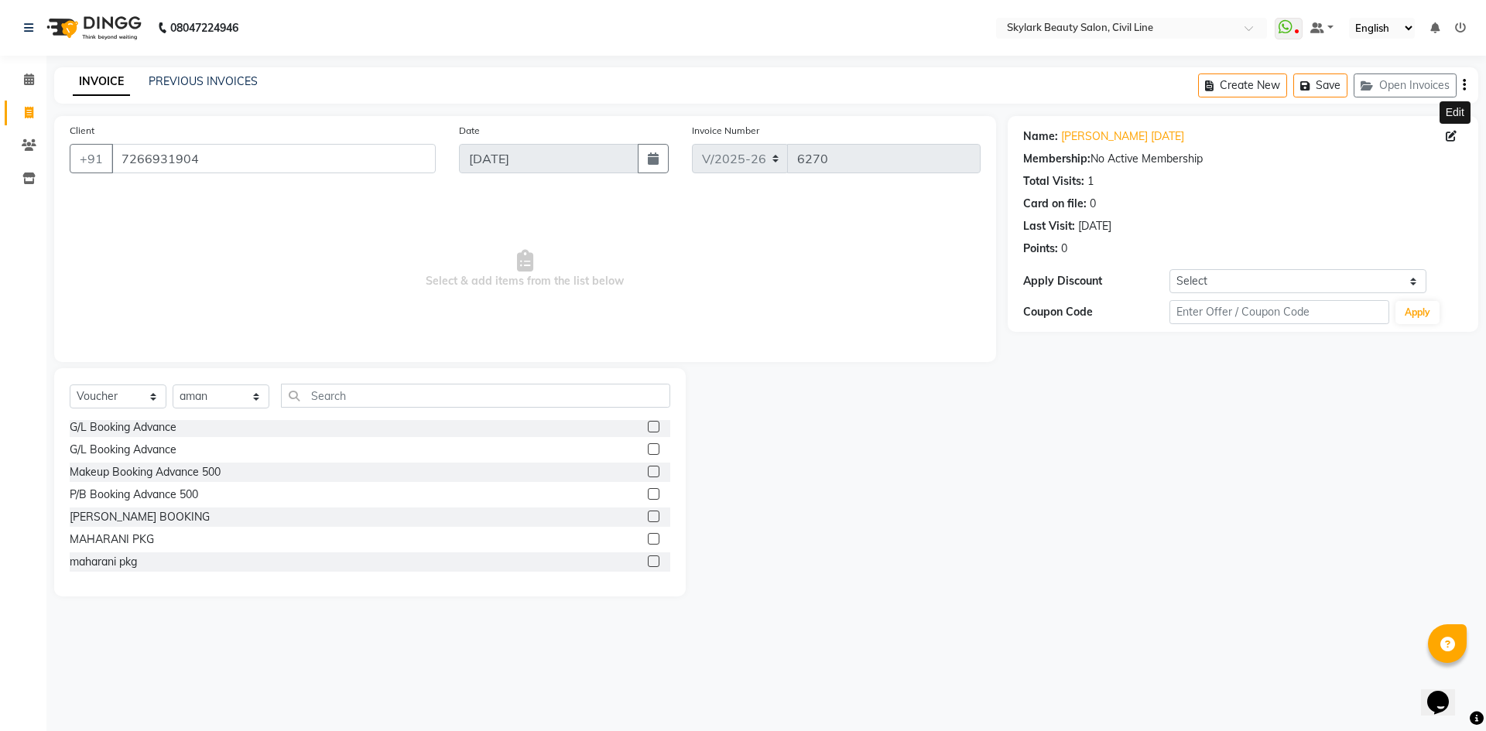
click at [648, 544] on label at bounding box center [654, 539] width 12 height 12
click at [648, 544] on input "checkbox" at bounding box center [653, 540] width 10 height 10
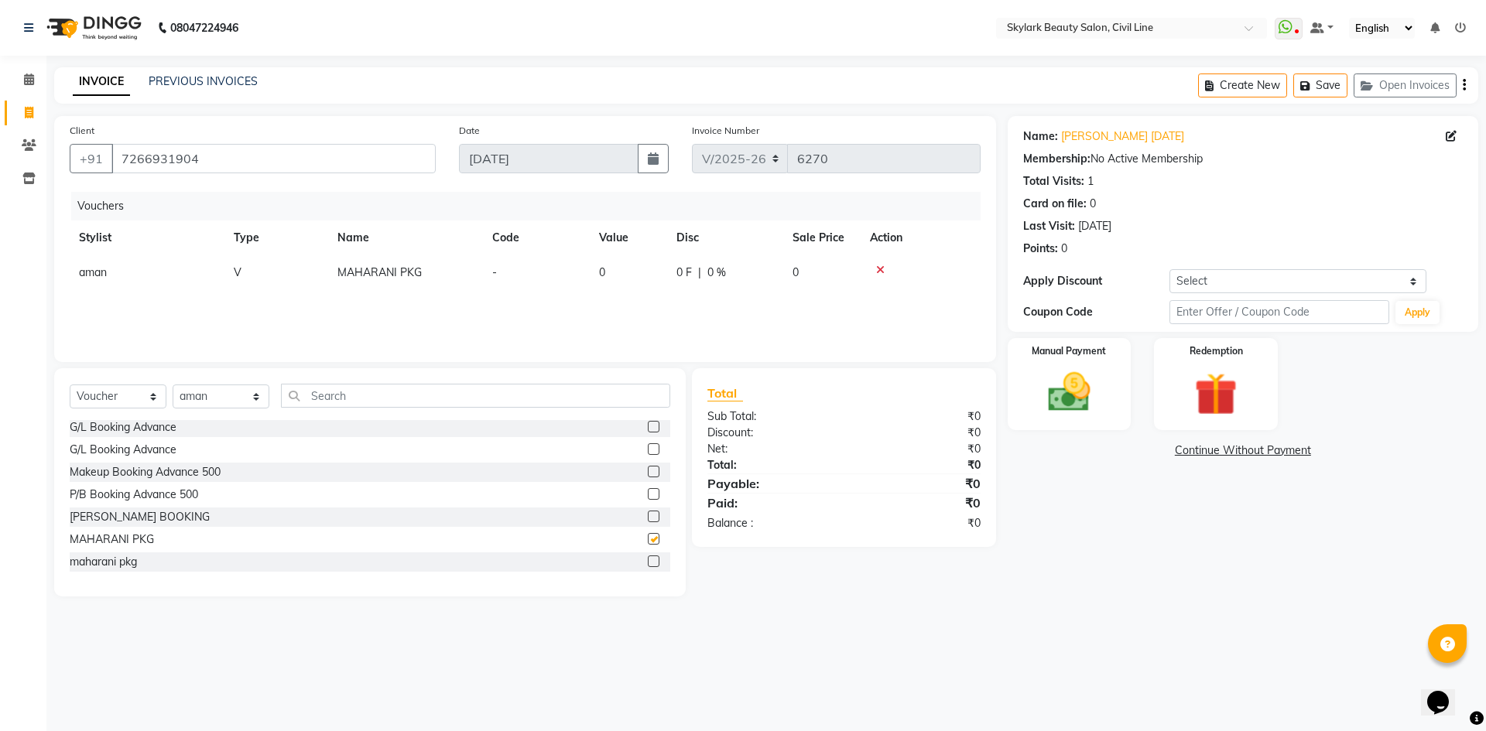
checkbox input "false"
click at [880, 269] on icon at bounding box center [880, 270] width 9 height 11
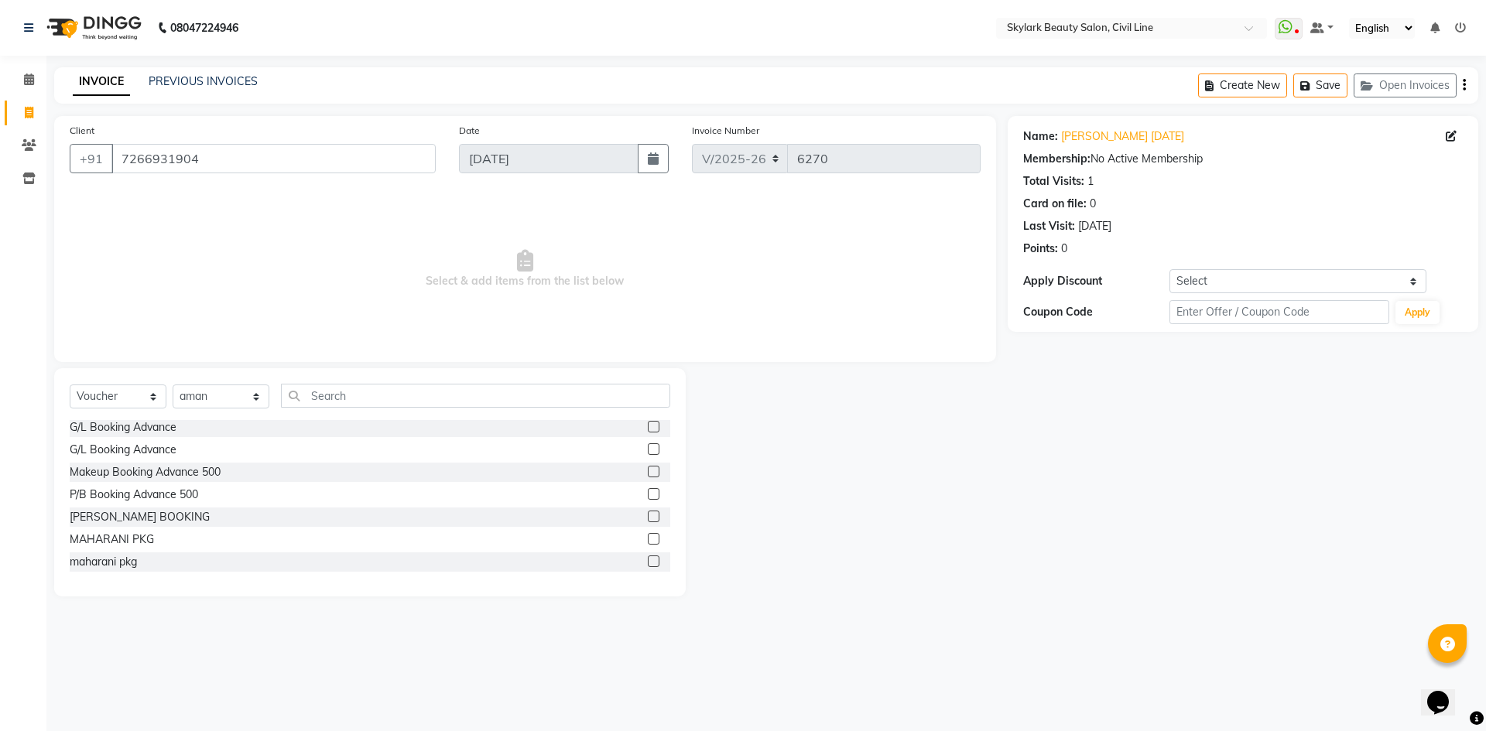
click at [648, 562] on label at bounding box center [654, 562] width 12 height 12
click at [648, 562] on input "checkbox" at bounding box center [653, 562] width 10 height 10
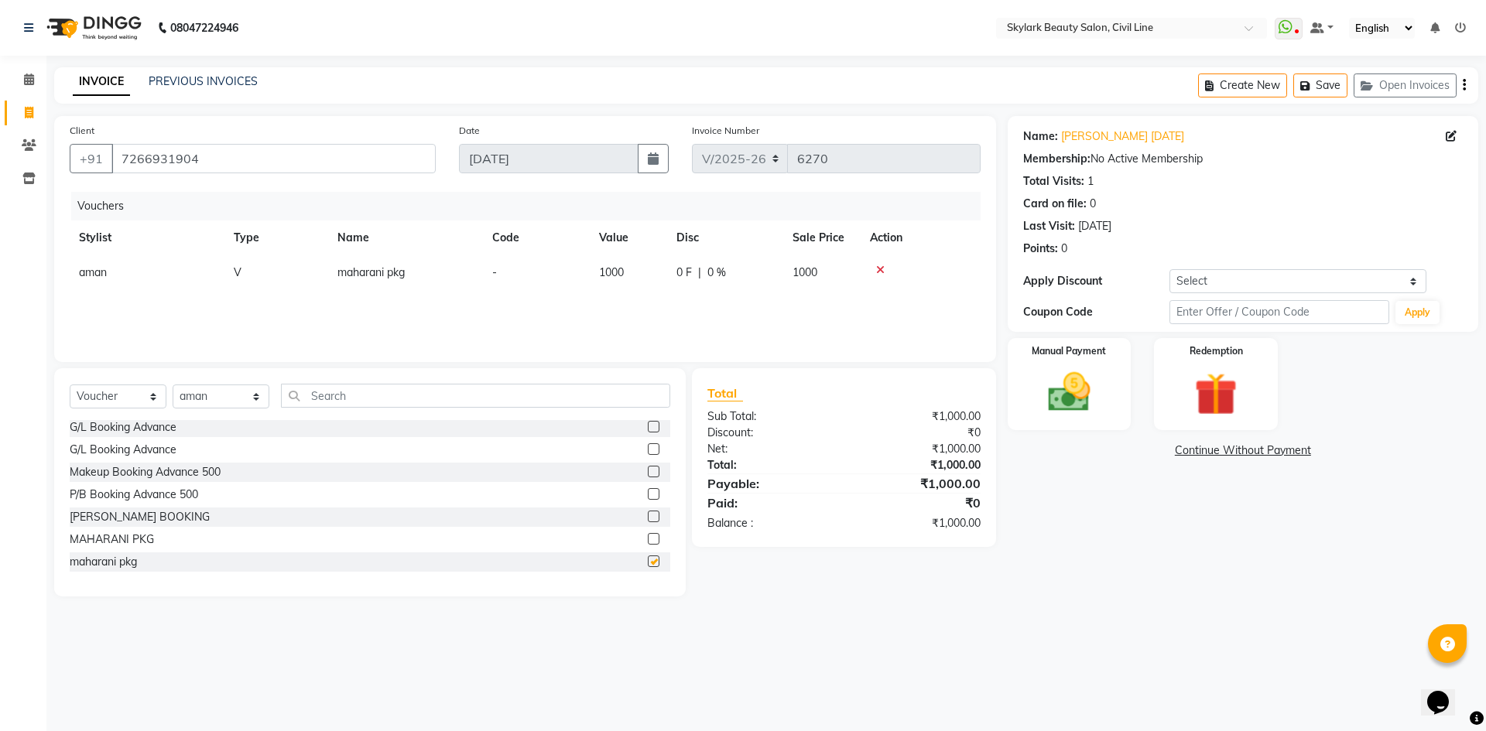
checkbox input "false"
click at [1093, 381] on img at bounding box center [1069, 392] width 72 height 51
click at [1140, 456] on span "CASH" at bounding box center [1136, 452] width 33 height 18
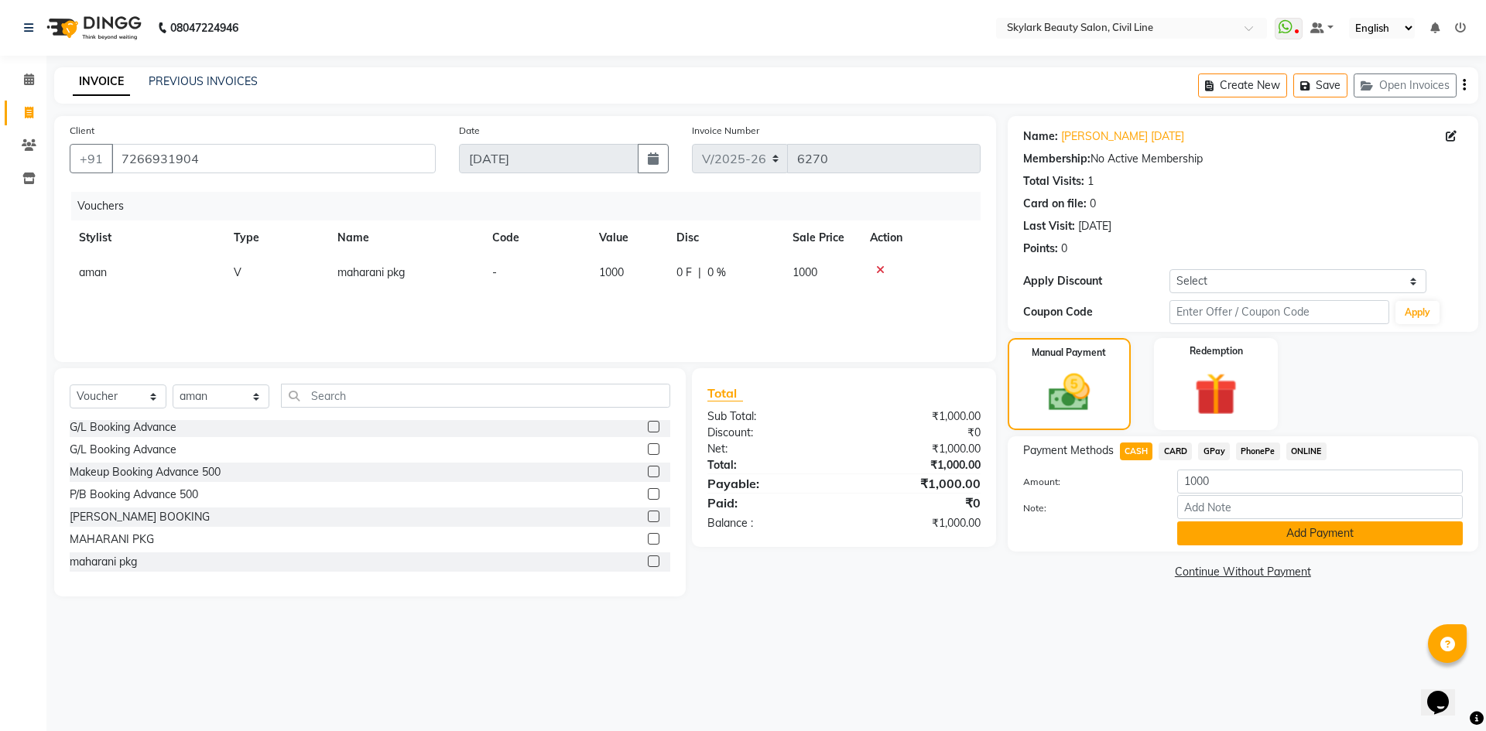
click at [1250, 538] on button "Add Payment" at bounding box center [1320, 534] width 286 height 24
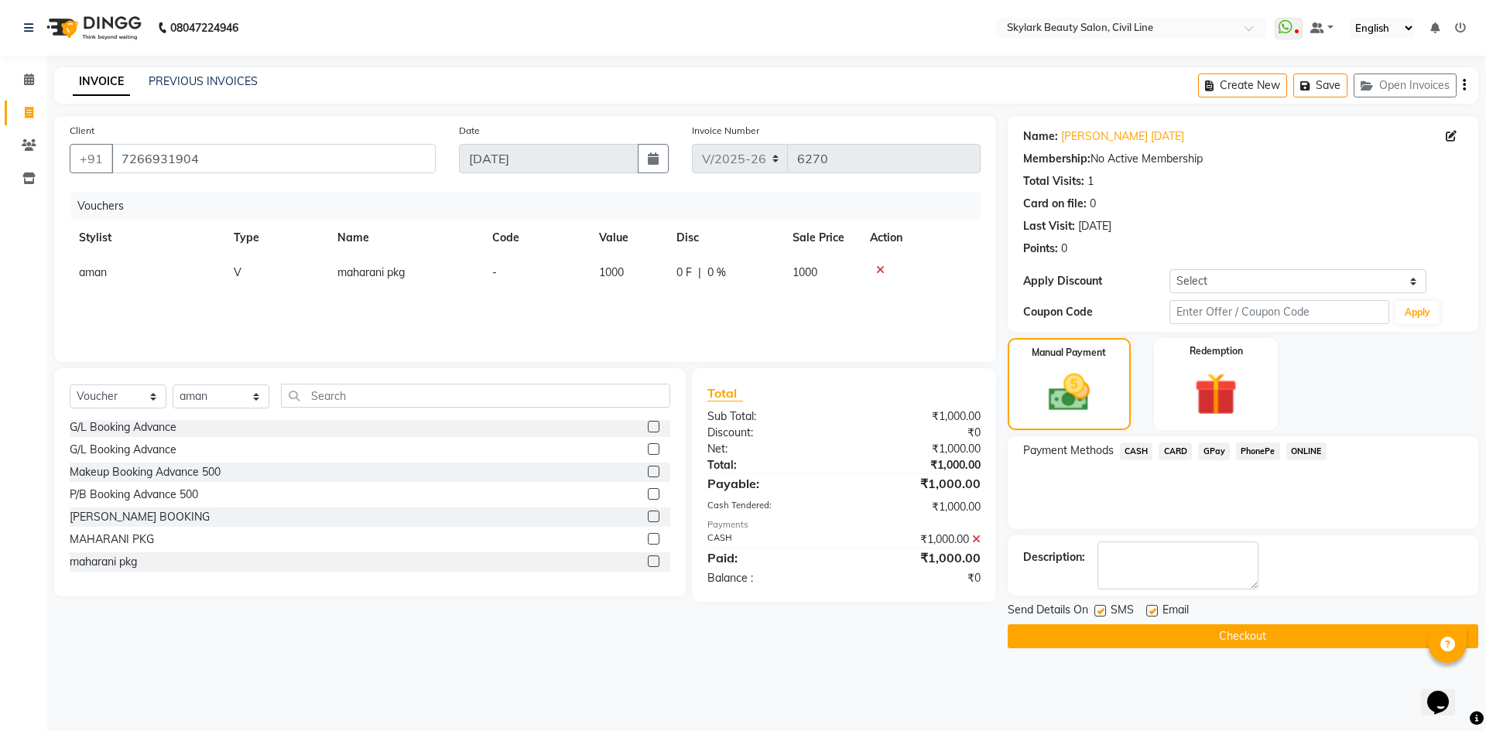
click at [1175, 647] on button "Checkout" at bounding box center [1242, 636] width 470 height 24
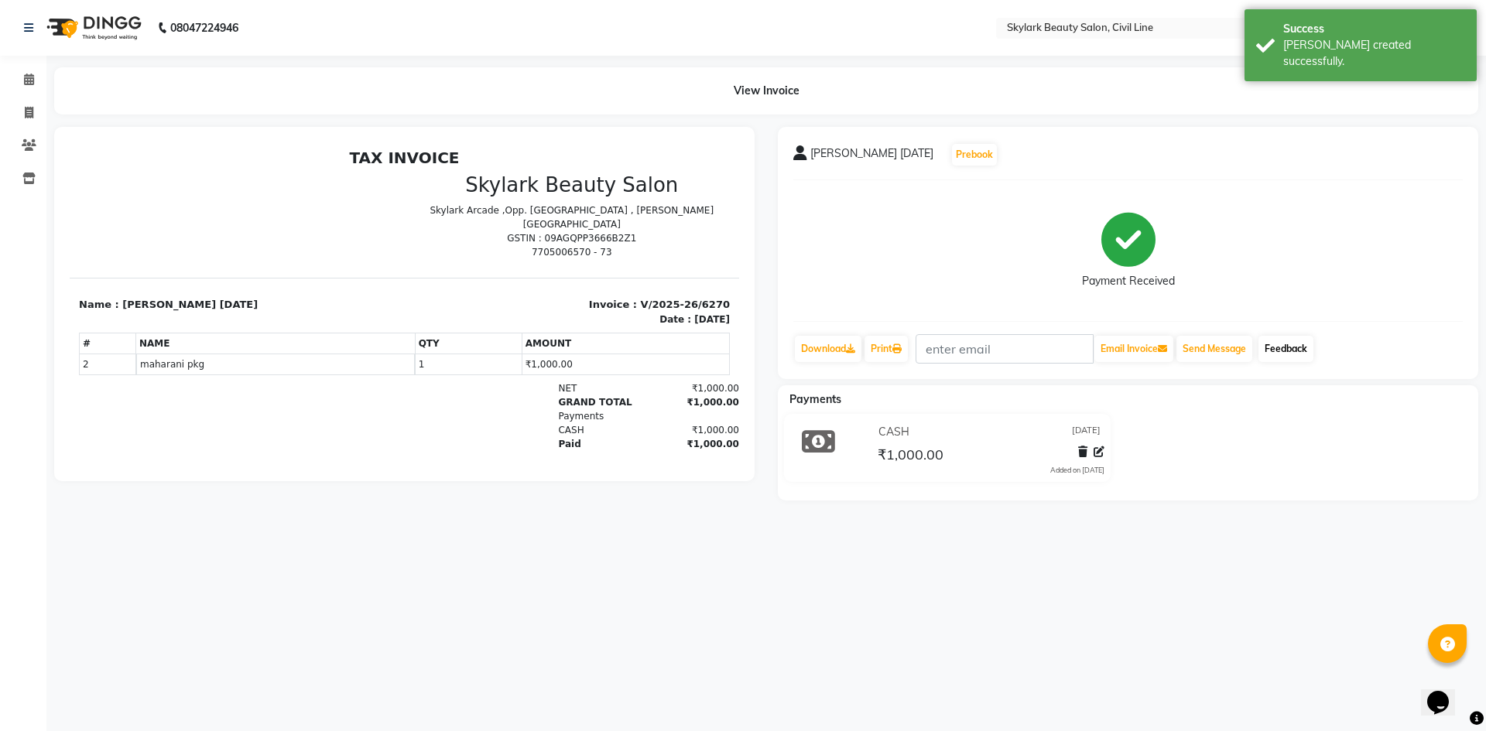
click at [1287, 346] on link "Feedback" at bounding box center [1285, 349] width 55 height 26
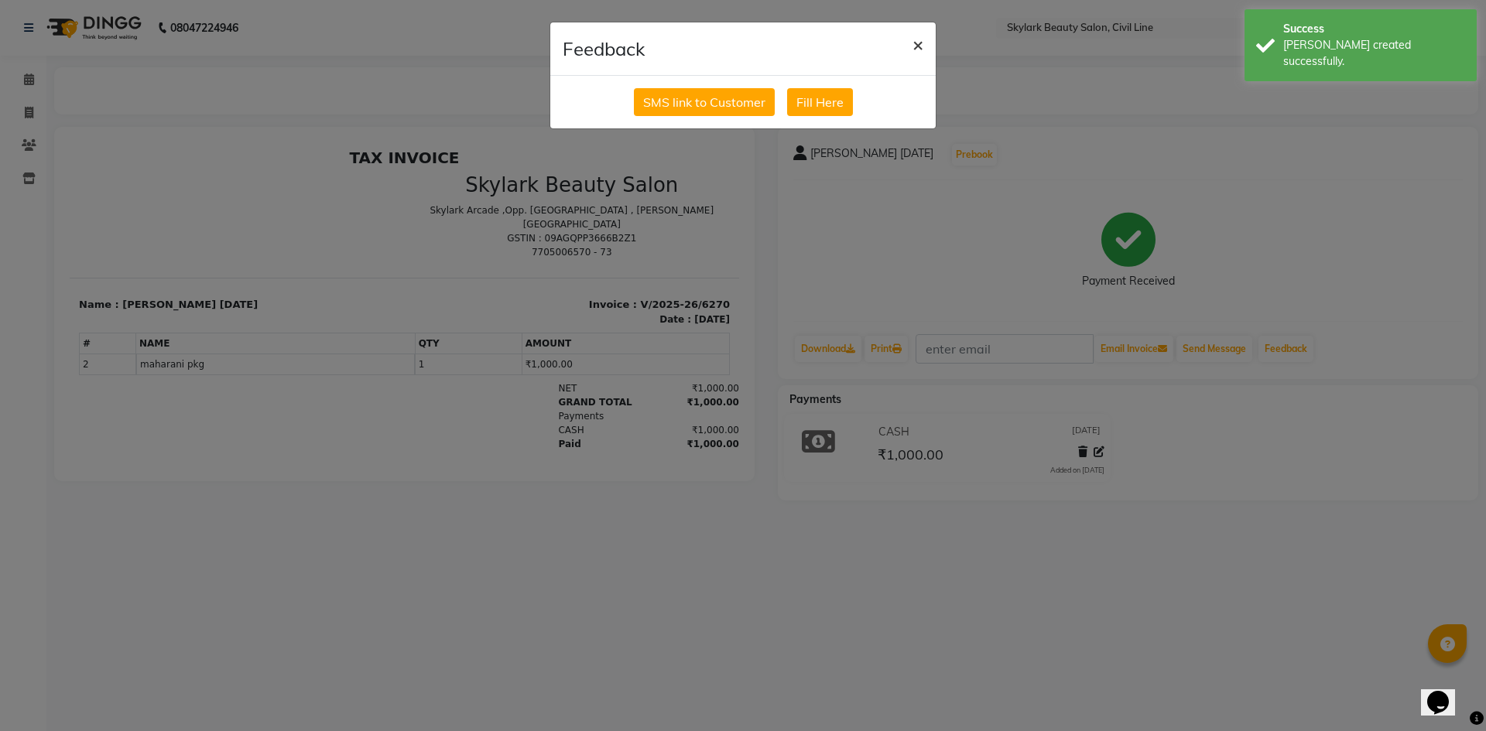
click at [916, 43] on span "×" at bounding box center [917, 43] width 11 height 23
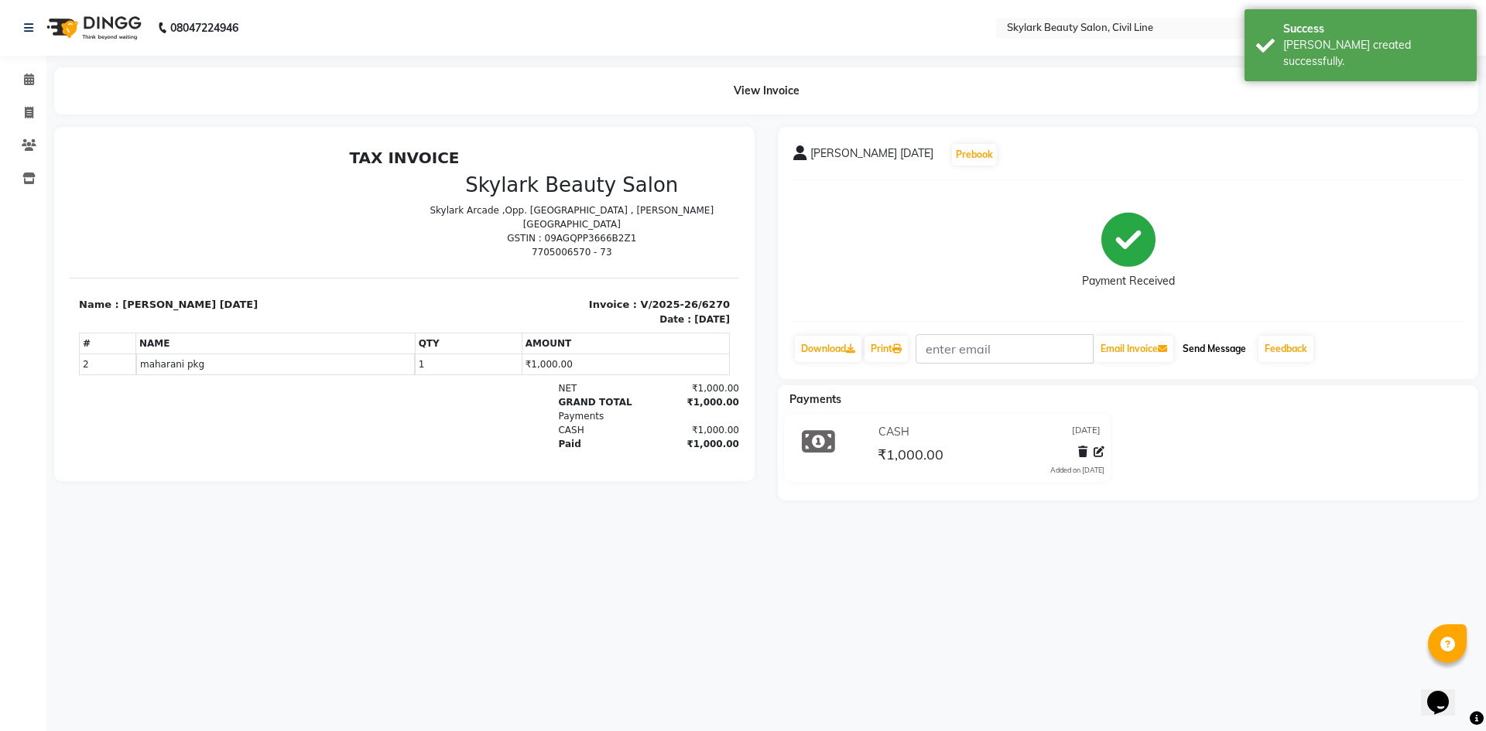
click at [1229, 348] on button "Send Message" at bounding box center [1214, 349] width 76 height 26
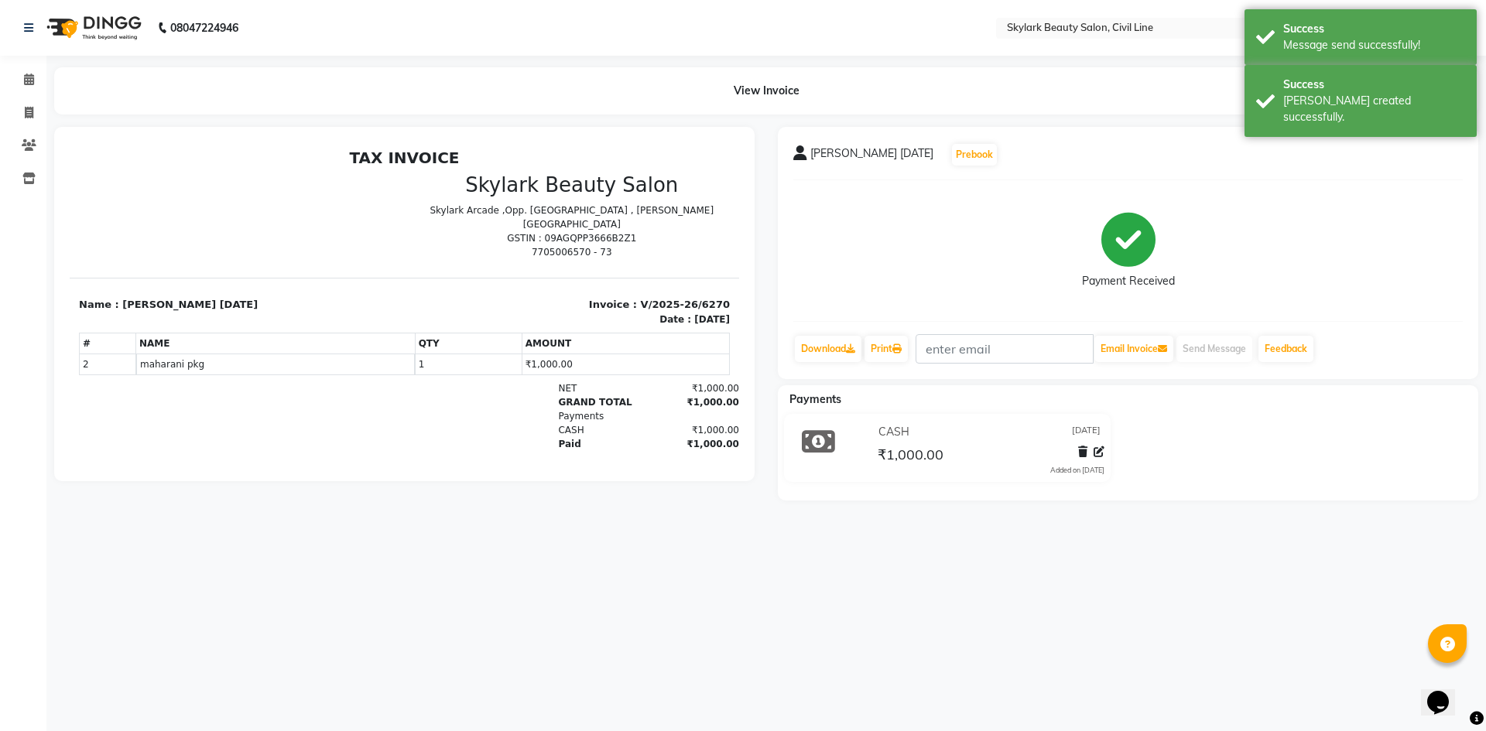
click at [1416, 241] on div "Payment Received" at bounding box center [1127, 251] width 669 height 116
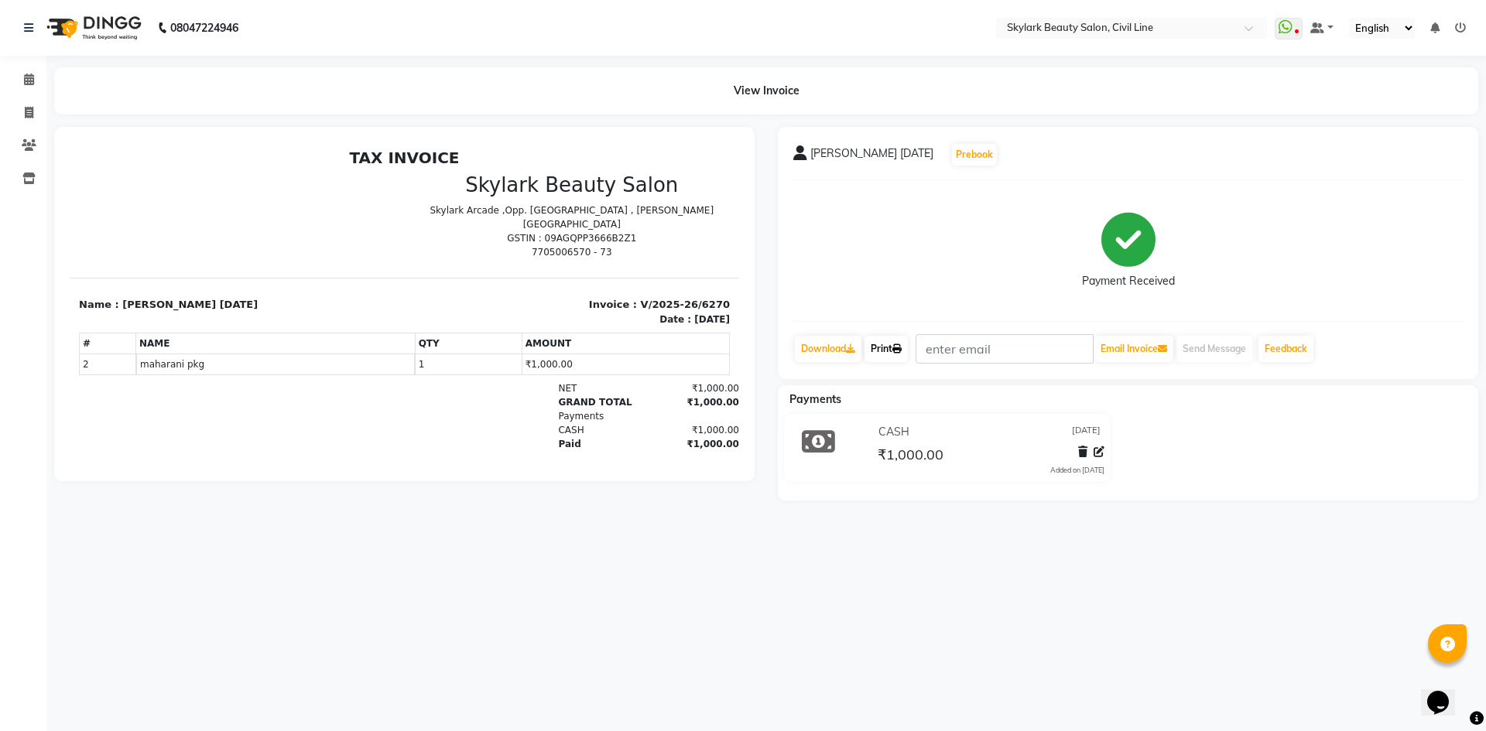
click at [891, 351] on link "Print" at bounding box center [885, 349] width 43 height 26
click at [26, 74] on icon at bounding box center [29, 80] width 10 height 12
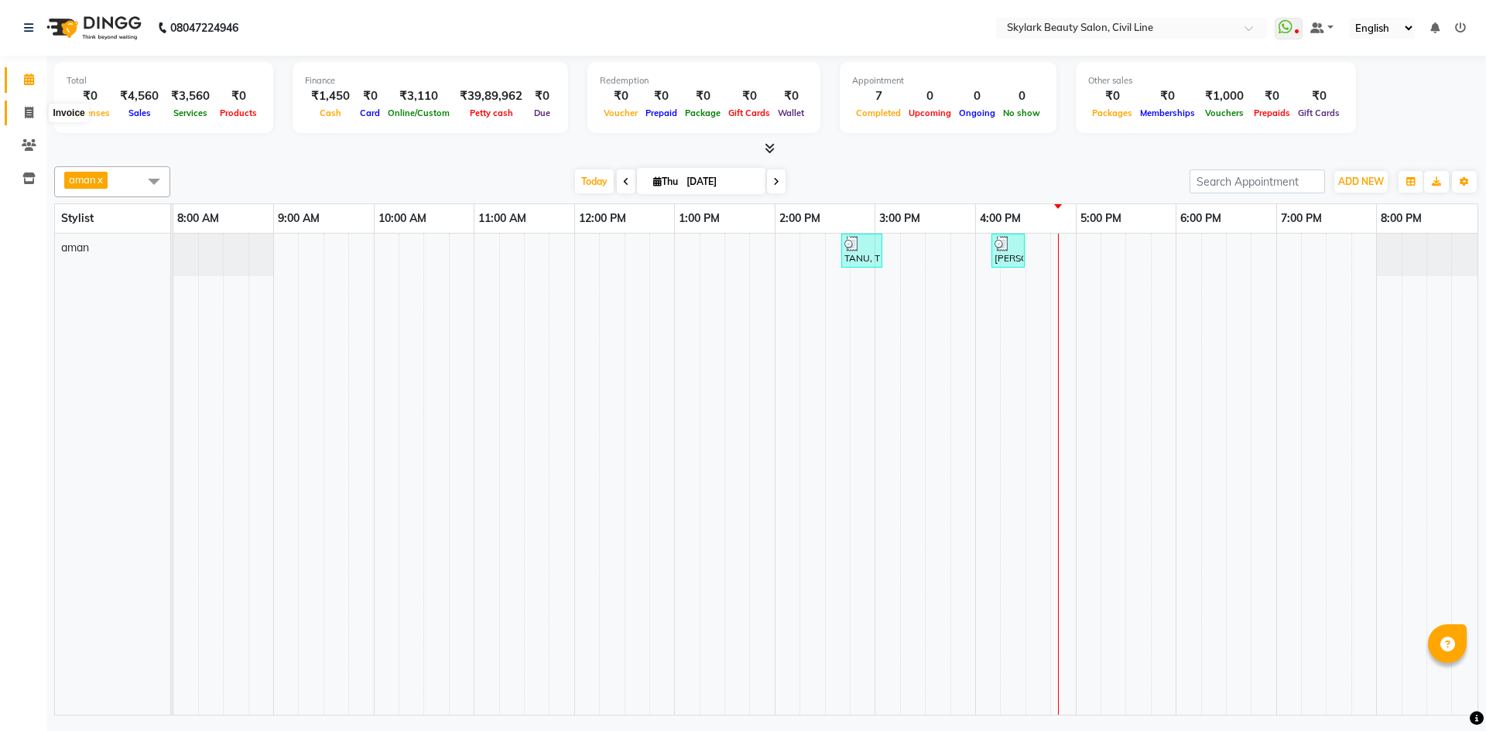
click at [20, 106] on span at bounding box center [28, 113] width 27 height 18
select select "service"
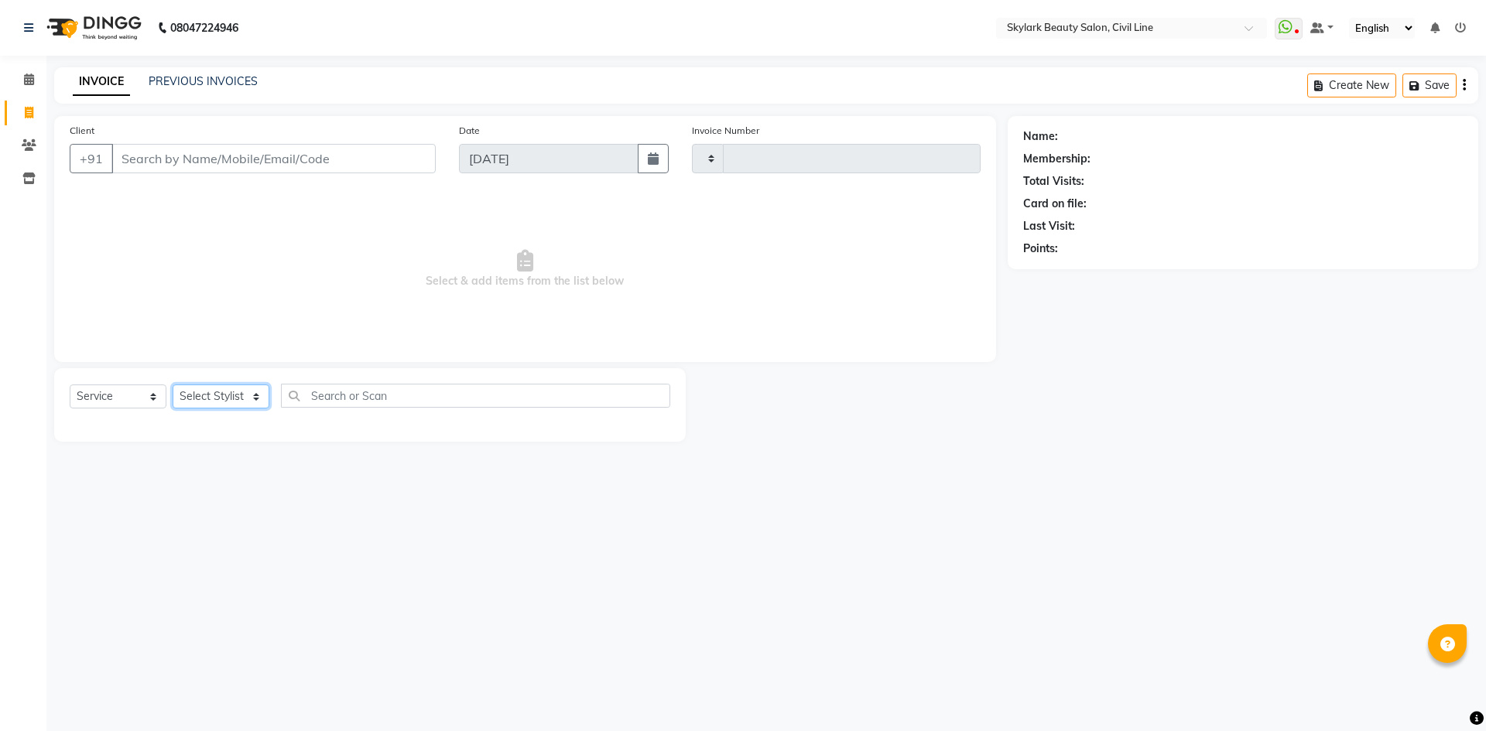
click at [219, 400] on select "Select Stylist" at bounding box center [221, 397] width 97 height 24
click at [230, 388] on select "Select Stylist" at bounding box center [221, 397] width 97 height 24
click at [229, 392] on select "Select Stylist" at bounding box center [221, 397] width 97 height 24
click at [223, 395] on select "Select Stylist" at bounding box center [221, 397] width 97 height 24
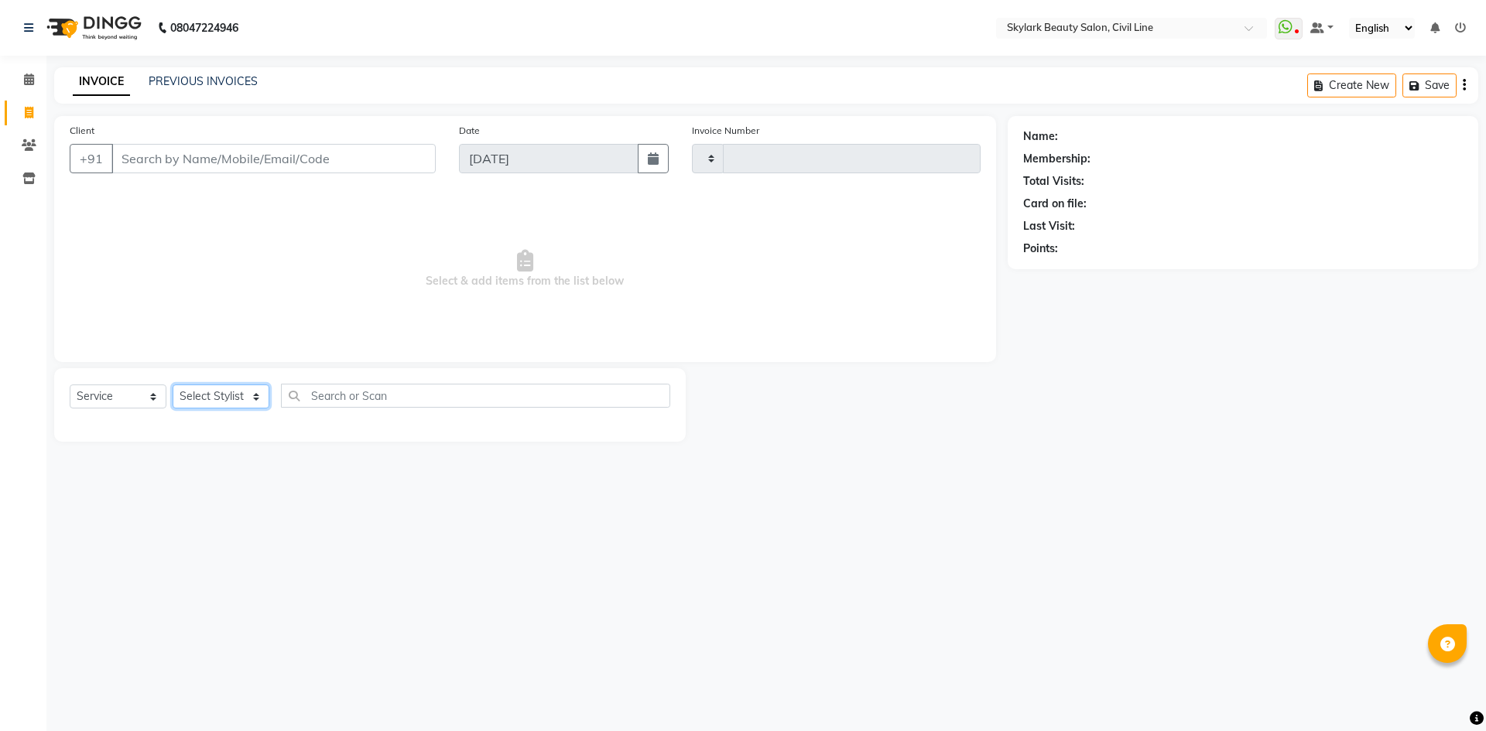
click at [223, 404] on select "Select Stylist" at bounding box center [221, 397] width 97 height 24
click at [238, 397] on select "Select Stylist" at bounding box center [221, 397] width 97 height 24
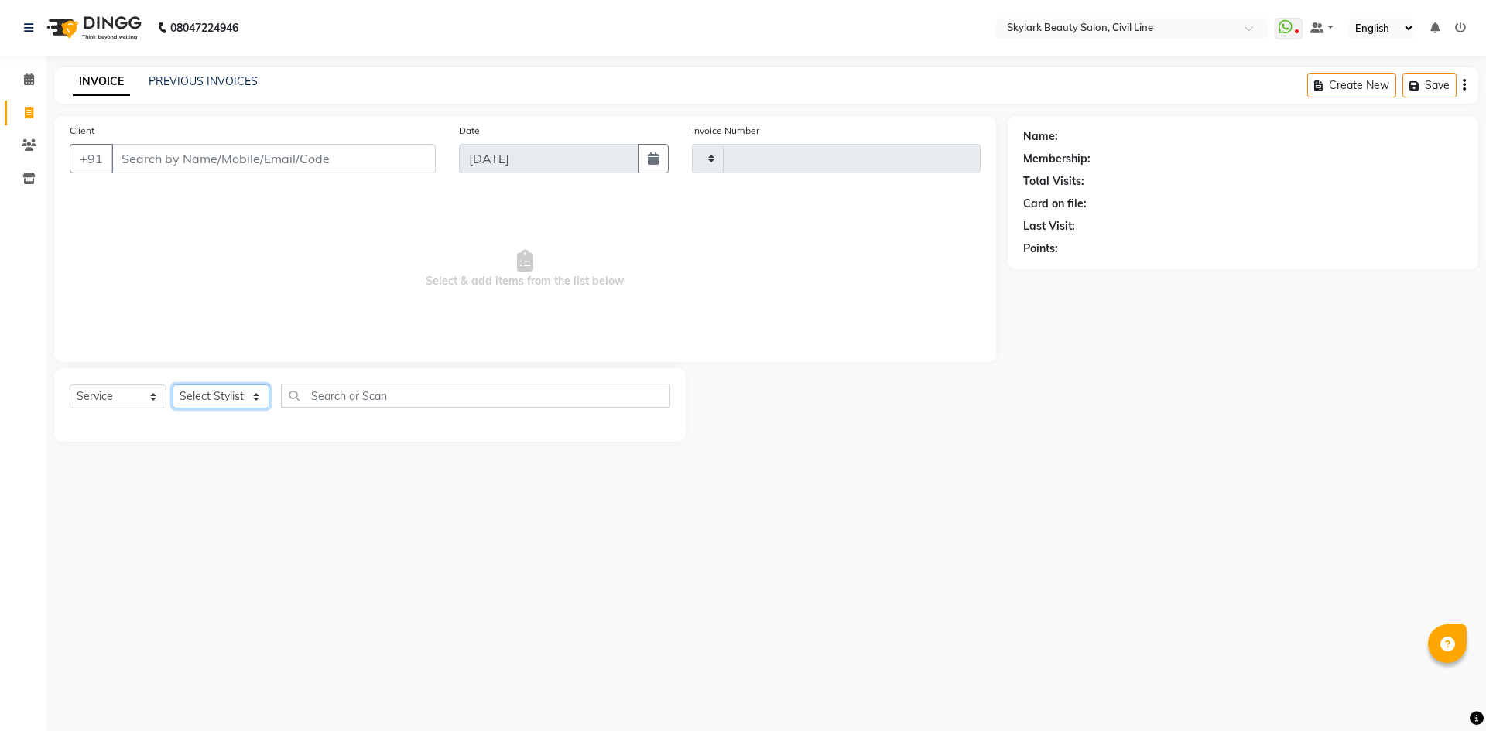
click at [238, 397] on select "Select Stylist" at bounding box center [221, 397] width 97 height 24
click at [265, 397] on select "Select Stylist" at bounding box center [221, 397] width 97 height 24
click at [259, 398] on select "Select Stylist" at bounding box center [221, 397] width 97 height 24
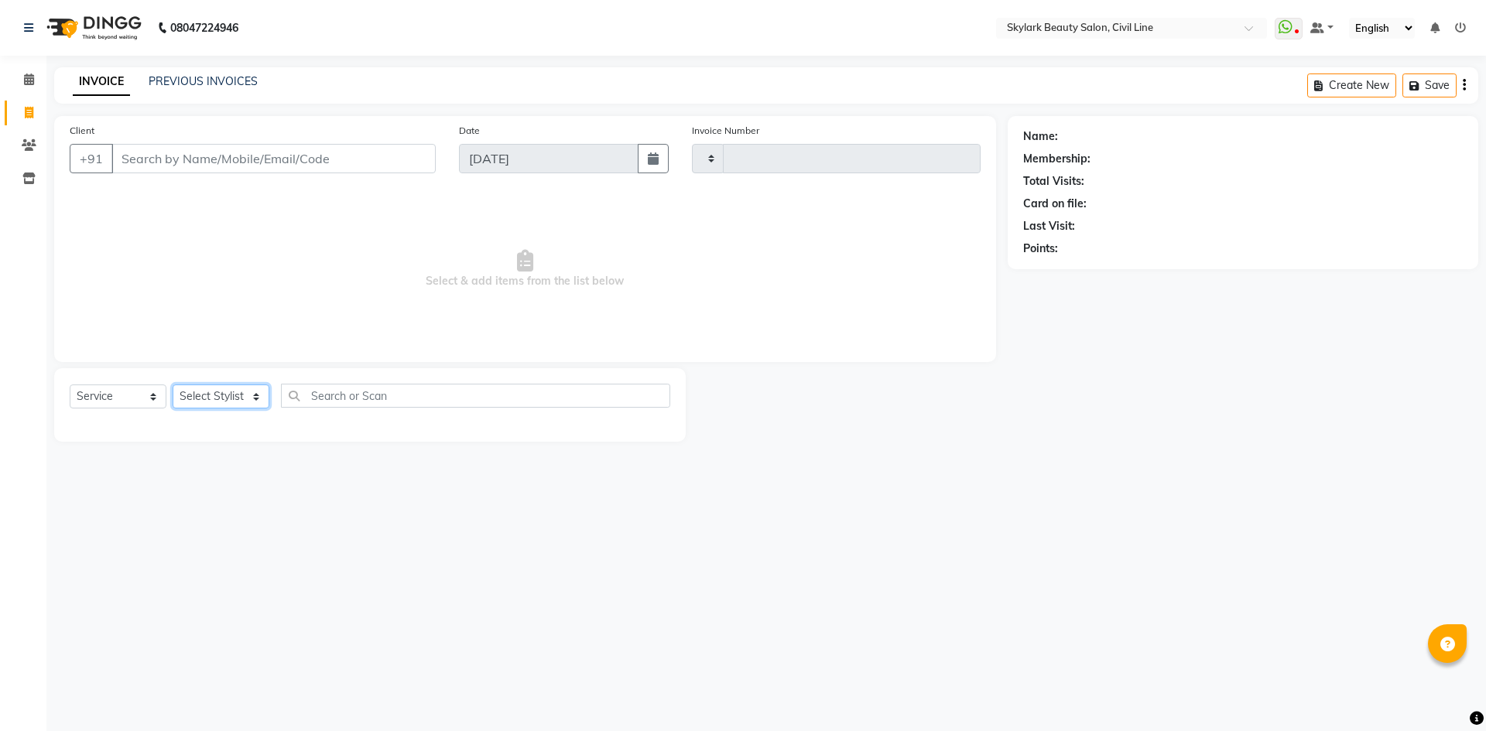
click at [259, 398] on select "Select Stylist" at bounding box center [221, 397] width 97 height 24
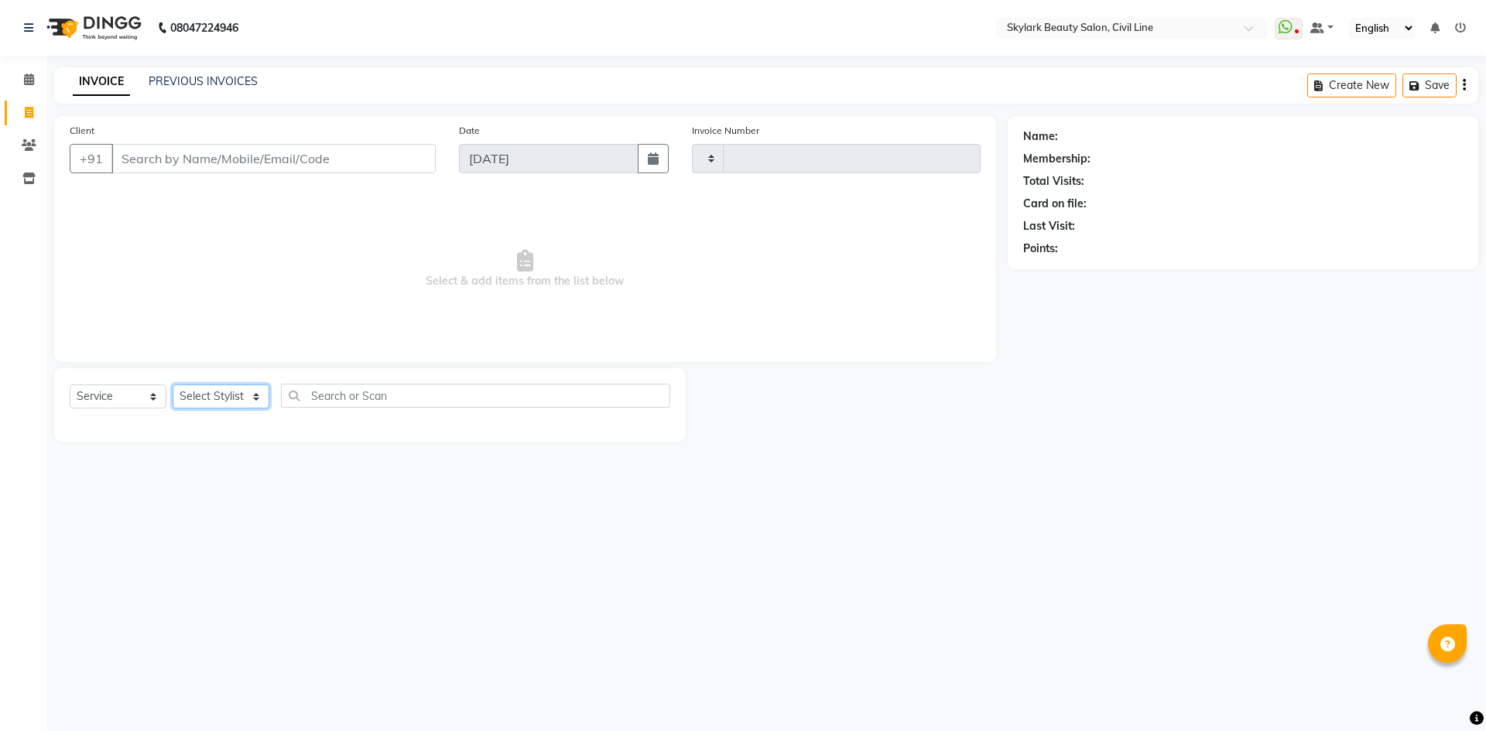
click at [259, 398] on select "Select Stylist" at bounding box center [221, 397] width 97 height 24
drag, startPoint x: 259, startPoint y: 398, endPoint x: 761, endPoint y: 717, distance: 594.2
click at [347, 488] on div "08047224946 Select Location × Skylark Beauty Salon, Civil Line WhatsApp Status …" at bounding box center [743, 365] width 1486 height 731
click at [1066, 562] on div "08047224946 Select Location × Skylark Beauty Salon, Civil Line WhatsApp Status …" at bounding box center [743, 365] width 1486 height 731
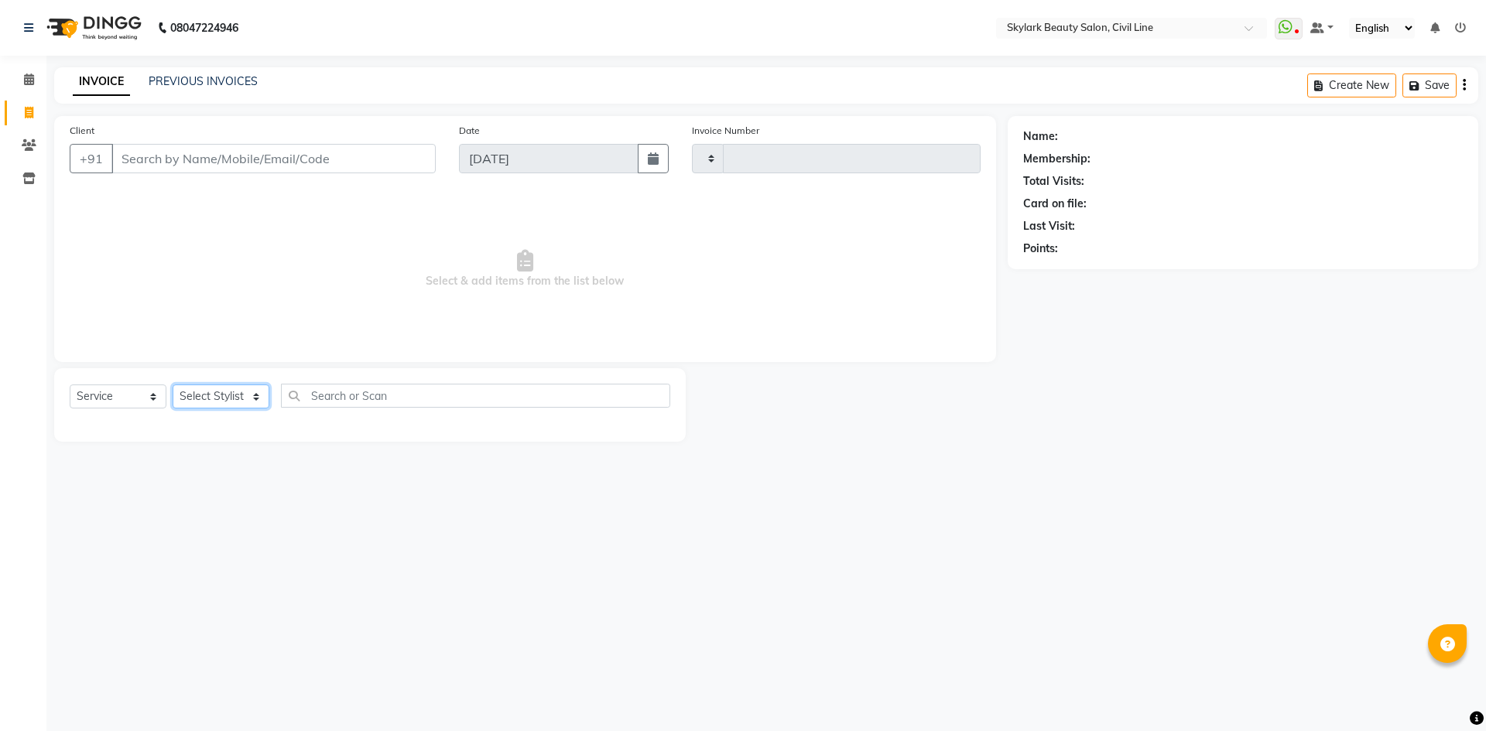
click at [248, 405] on select "Select Stylist" at bounding box center [221, 397] width 97 height 24
drag, startPoint x: 248, startPoint y: 405, endPoint x: 322, endPoint y: 526, distance: 142.4
click at [251, 411] on div "Select Service Product Membership Package Voucher Prepaid Gift Card Select Styl…" at bounding box center [370, 402] width 600 height 36
click at [29, 76] on icon at bounding box center [29, 80] width 10 height 12
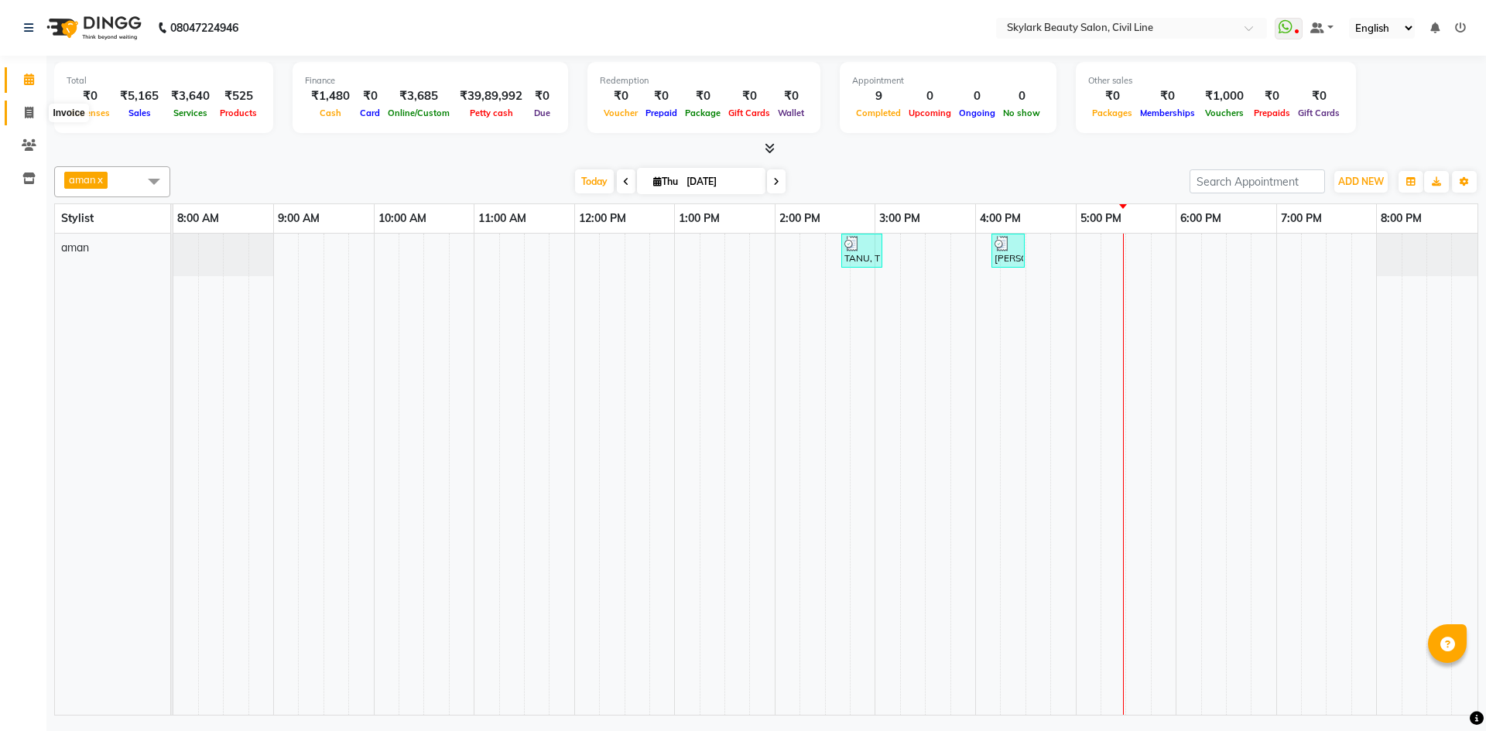
click at [29, 115] on icon at bounding box center [29, 113] width 9 height 12
select select "service"
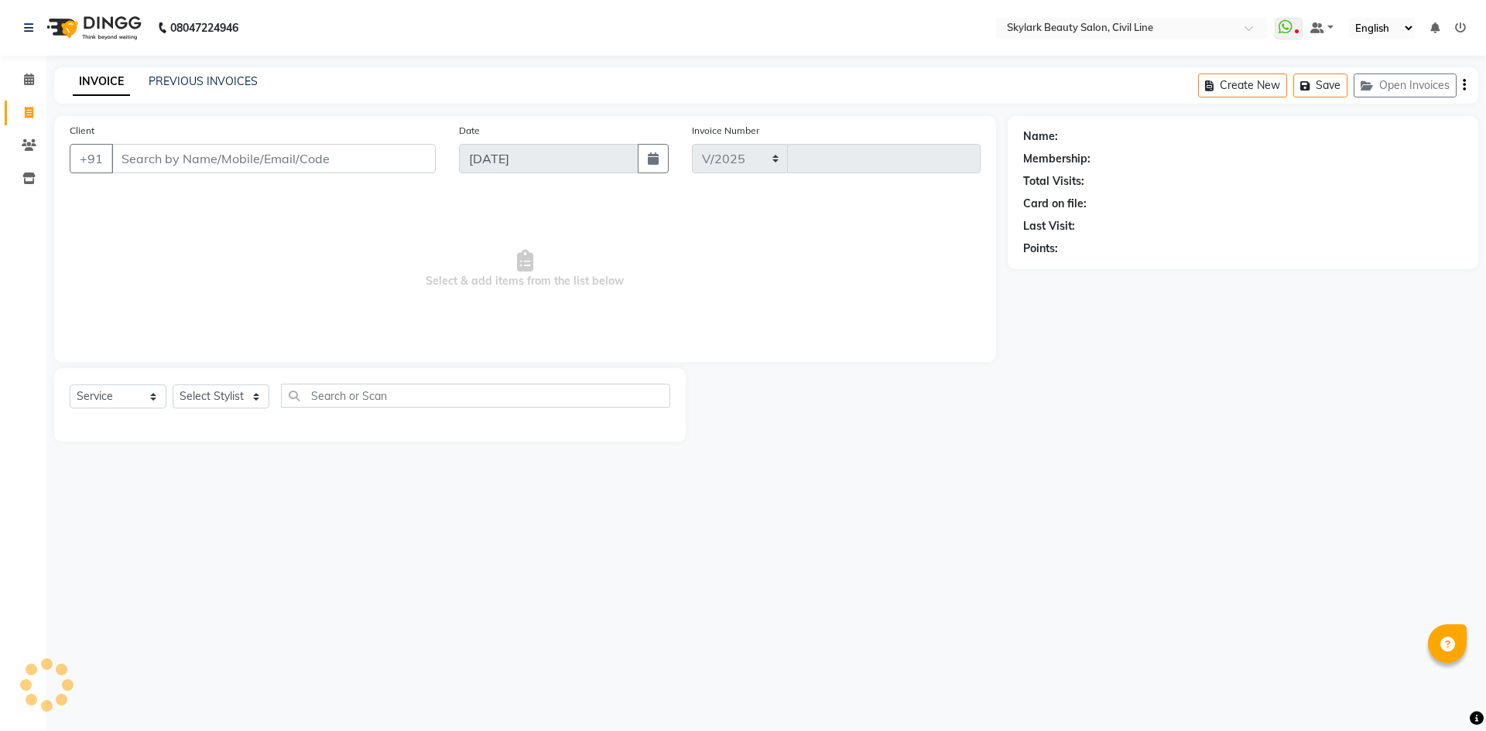
select select "4588"
type input "6274"
drag, startPoint x: 247, startPoint y: 399, endPoint x: 237, endPoint y: 402, distance: 10.8
click at [246, 399] on select "Select Stylist" at bounding box center [221, 397] width 97 height 24
select select "85071"
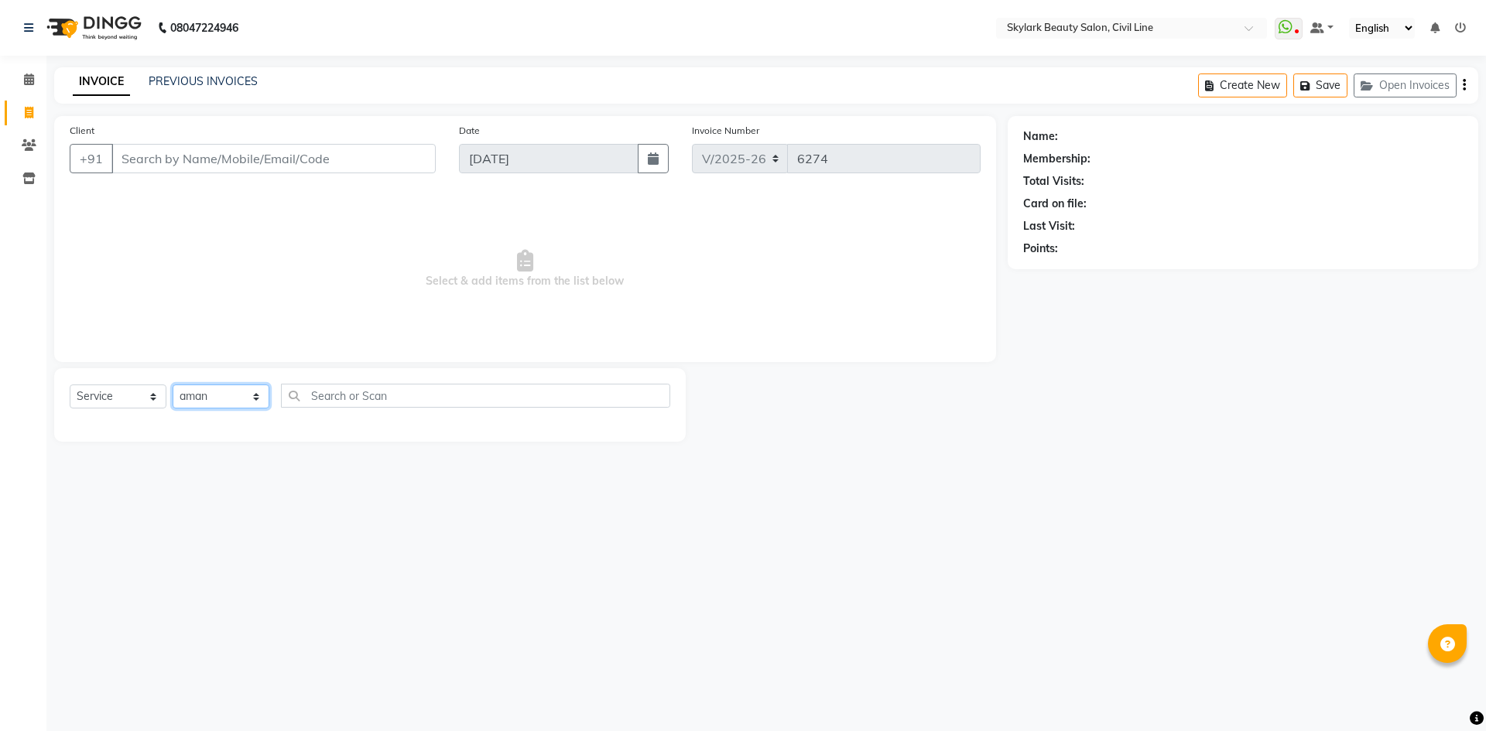
click at [173, 385] on select "Select Stylist [PERSON_NAME] [PERSON_NAME] [PERSON_NAME] WASU" at bounding box center [221, 397] width 97 height 24
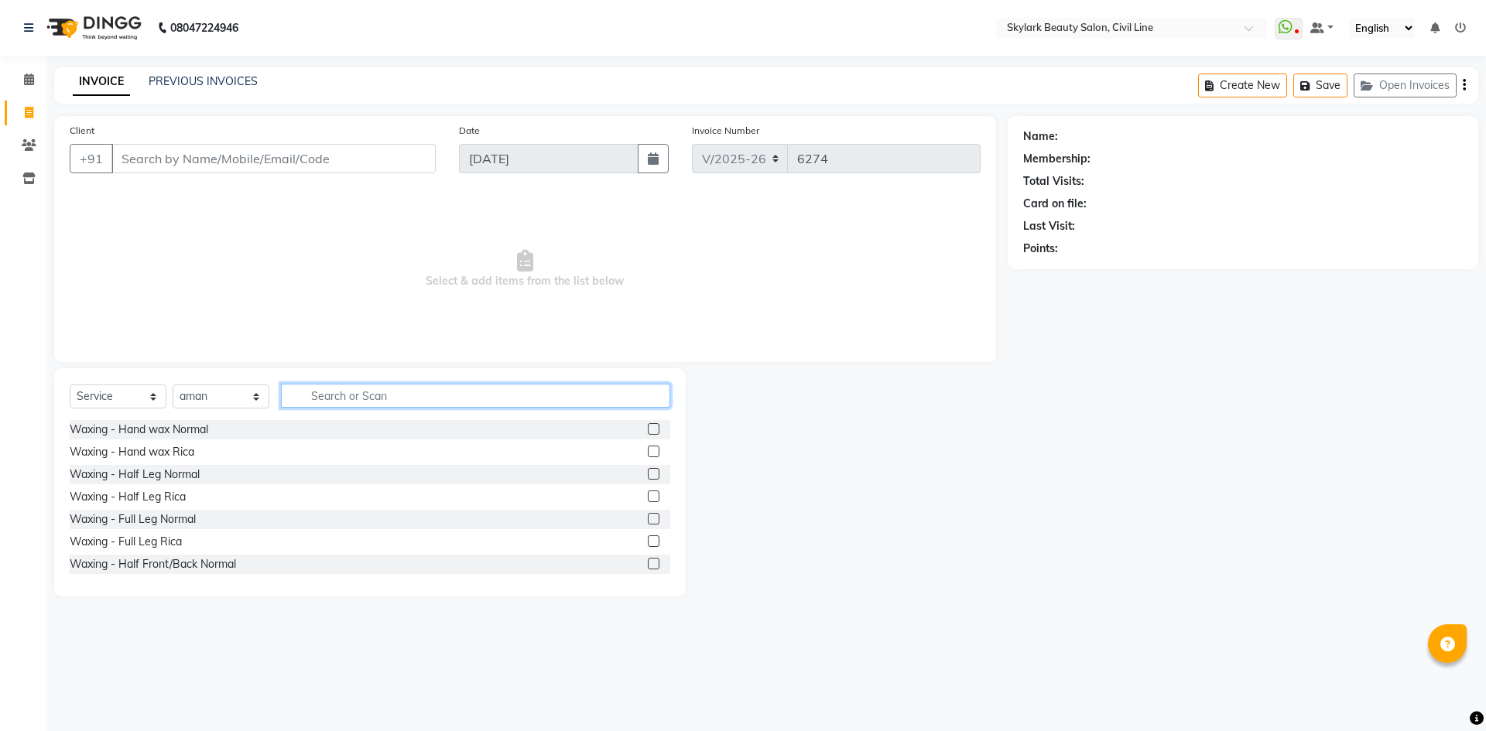
click at [384, 399] on input "text" at bounding box center [475, 396] width 389 height 24
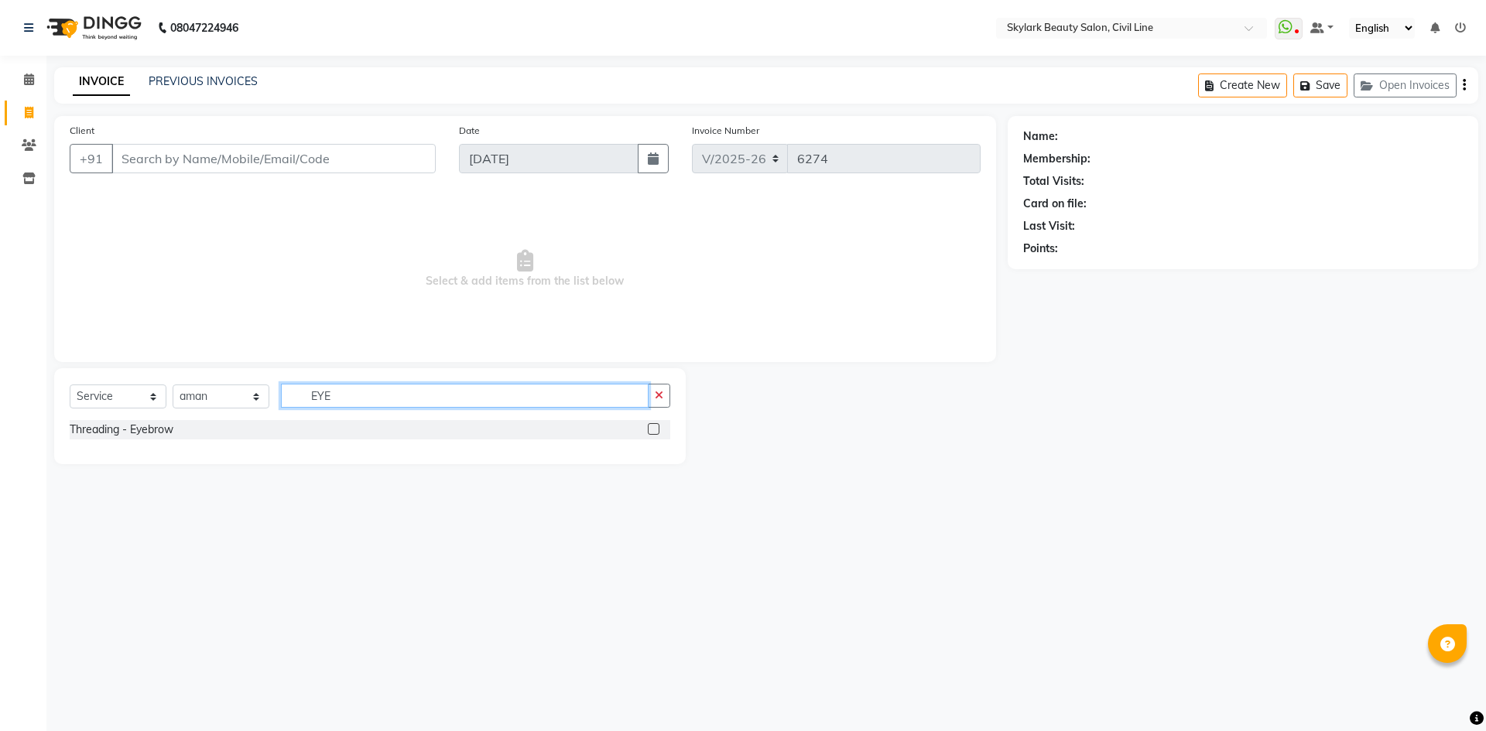
type input "EYE"
click at [646, 429] on div "Threading - Eyebrow" at bounding box center [370, 429] width 600 height 19
click at [656, 429] on label at bounding box center [654, 429] width 12 height 12
click at [656, 429] on input "checkbox" at bounding box center [653, 430] width 10 height 10
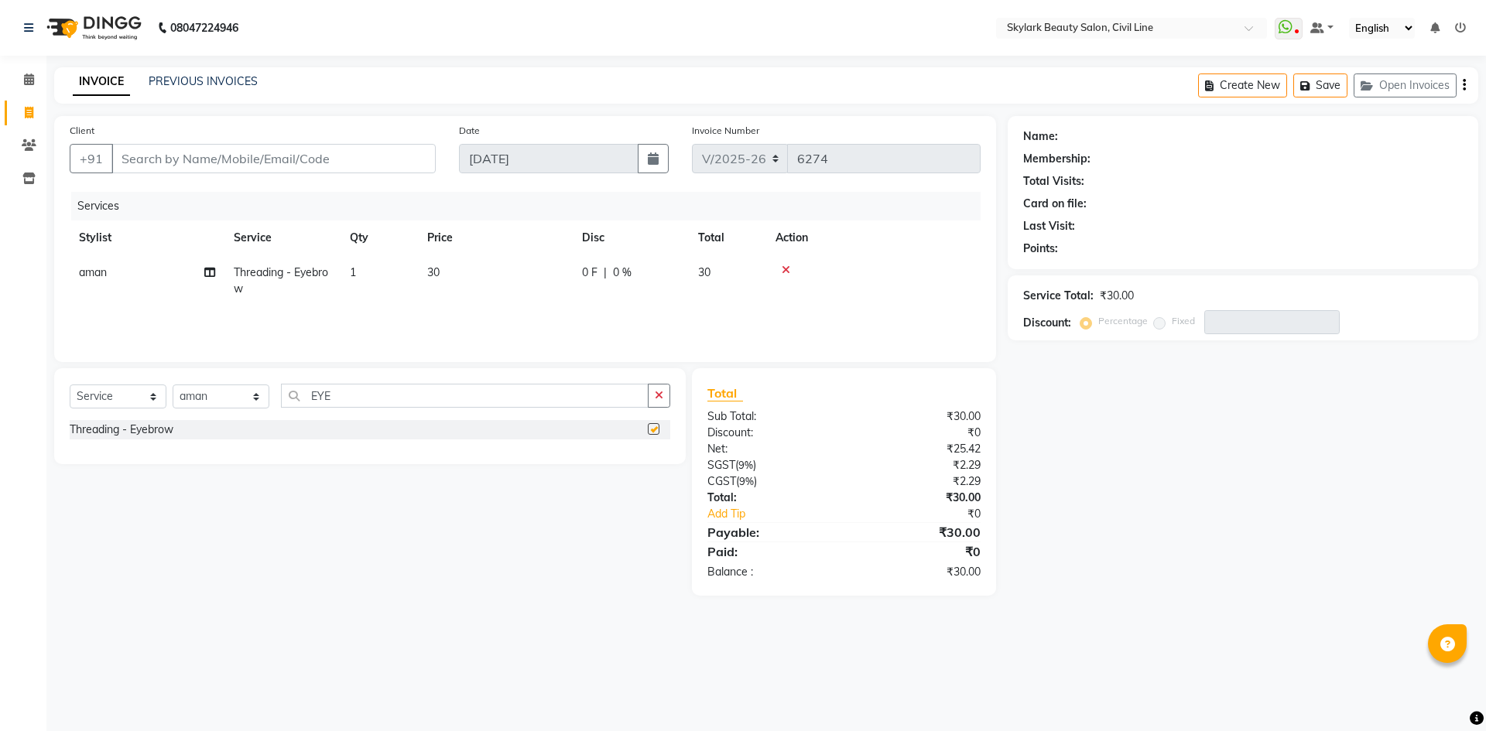
checkbox input "false"
click at [215, 157] on input "Client" at bounding box center [273, 158] width 324 height 29
type input "8"
type input "0"
type input "8960341468"
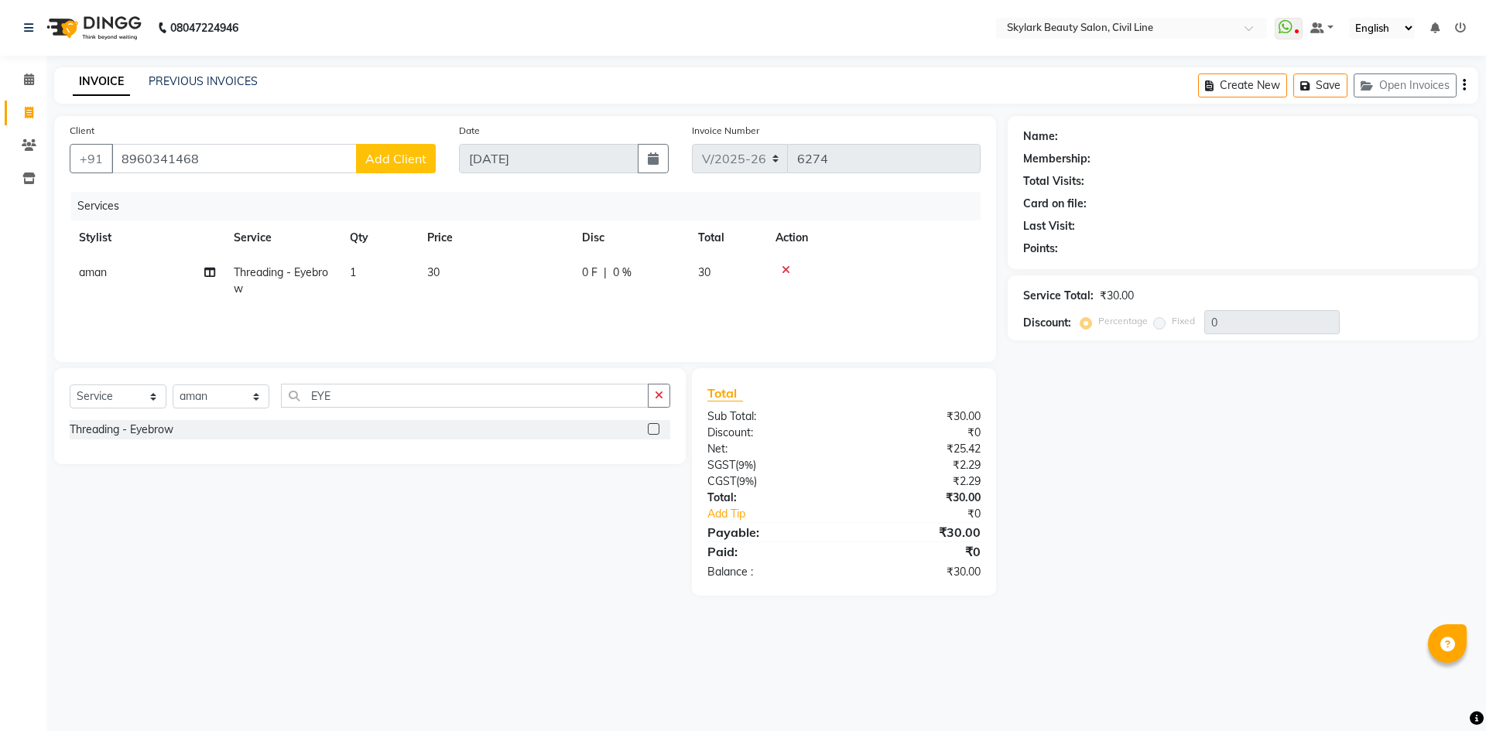
click at [383, 164] on span "Add Client" at bounding box center [395, 158] width 61 height 15
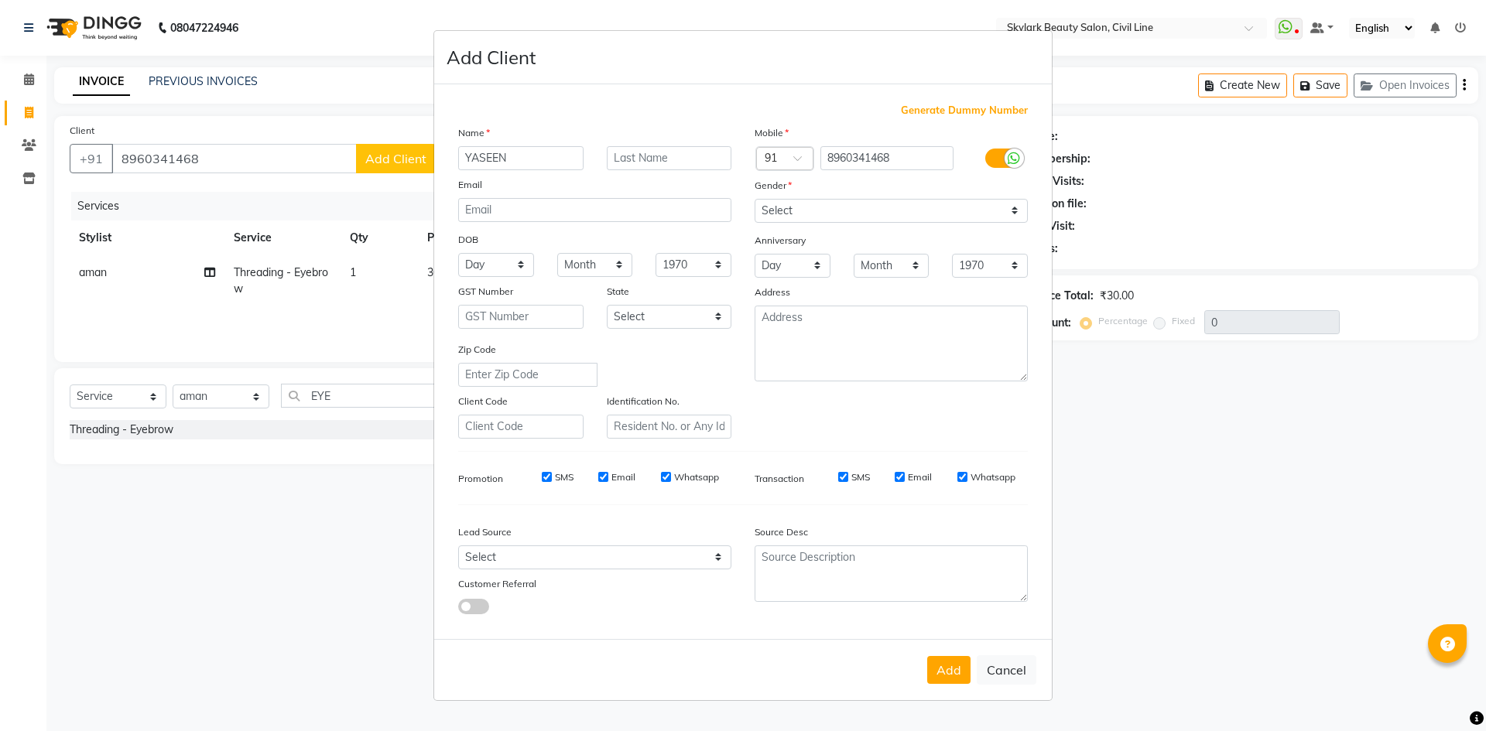
type input "YASEEN"
click at [870, 215] on select "Select [DEMOGRAPHIC_DATA] [DEMOGRAPHIC_DATA] Other Prefer Not To Say" at bounding box center [890, 211] width 273 height 24
select select "[DEMOGRAPHIC_DATA]"
click at [754, 199] on select "Select [DEMOGRAPHIC_DATA] [DEMOGRAPHIC_DATA] Other Prefer Not To Say" at bounding box center [890, 211] width 273 height 24
click at [964, 671] on button "Add" at bounding box center [948, 670] width 43 height 28
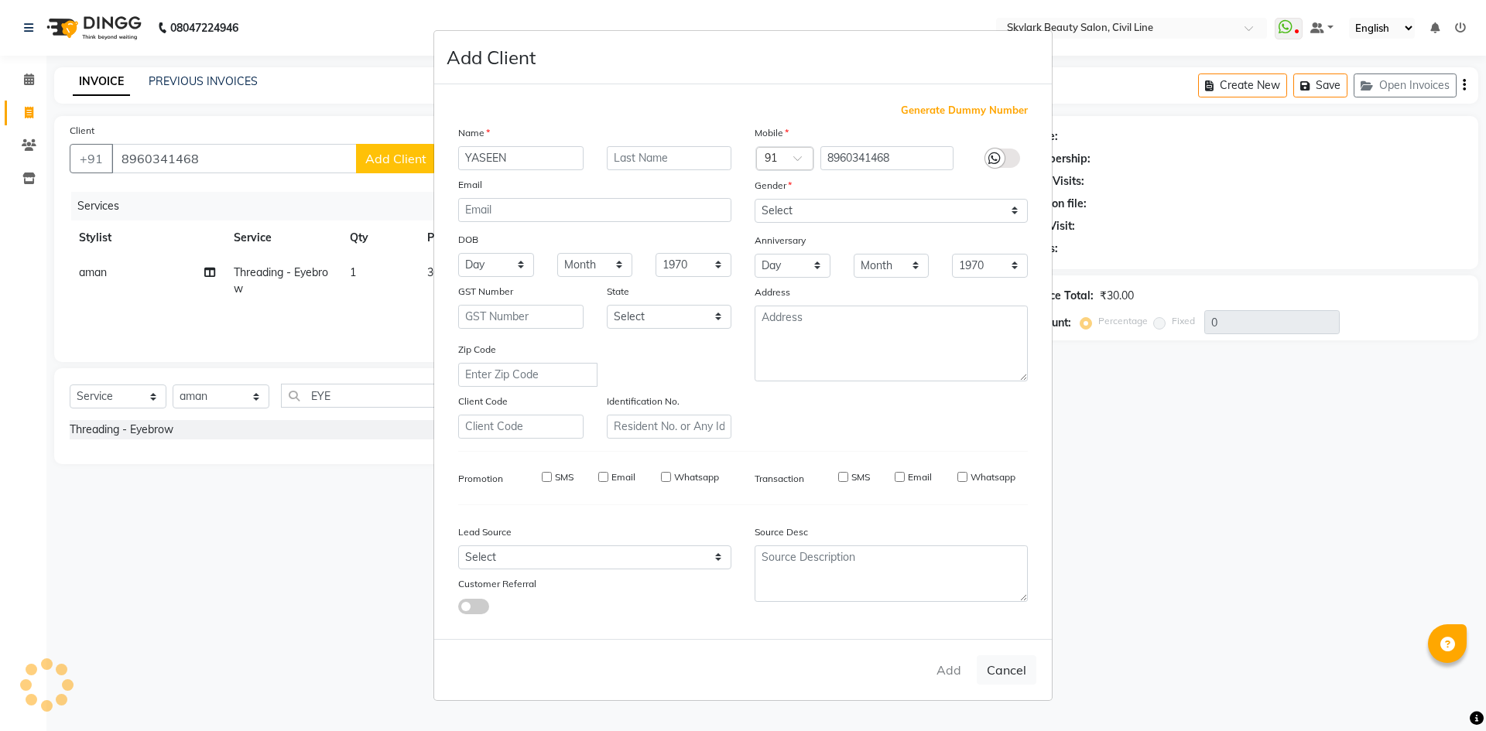
select select
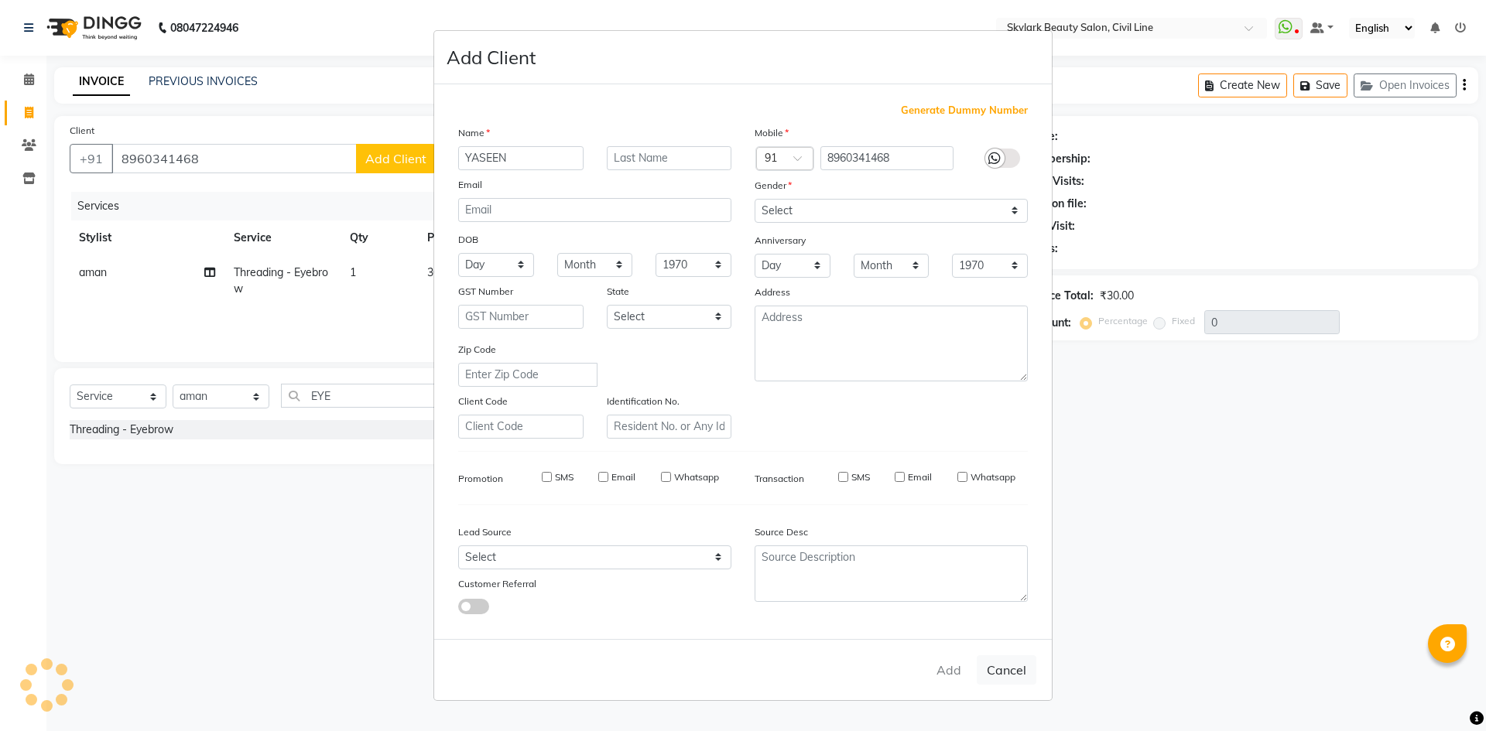
select select
checkbox input "false"
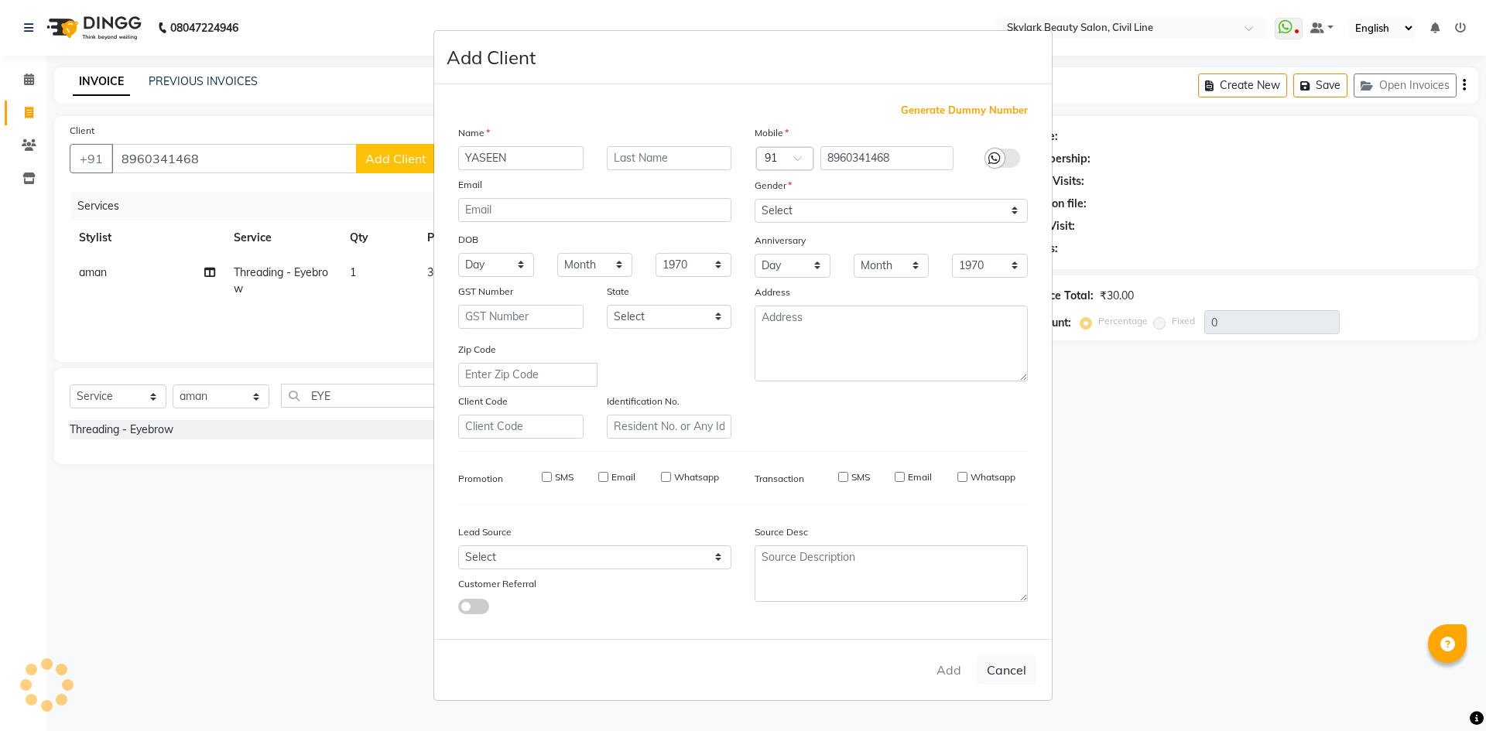
checkbox input "false"
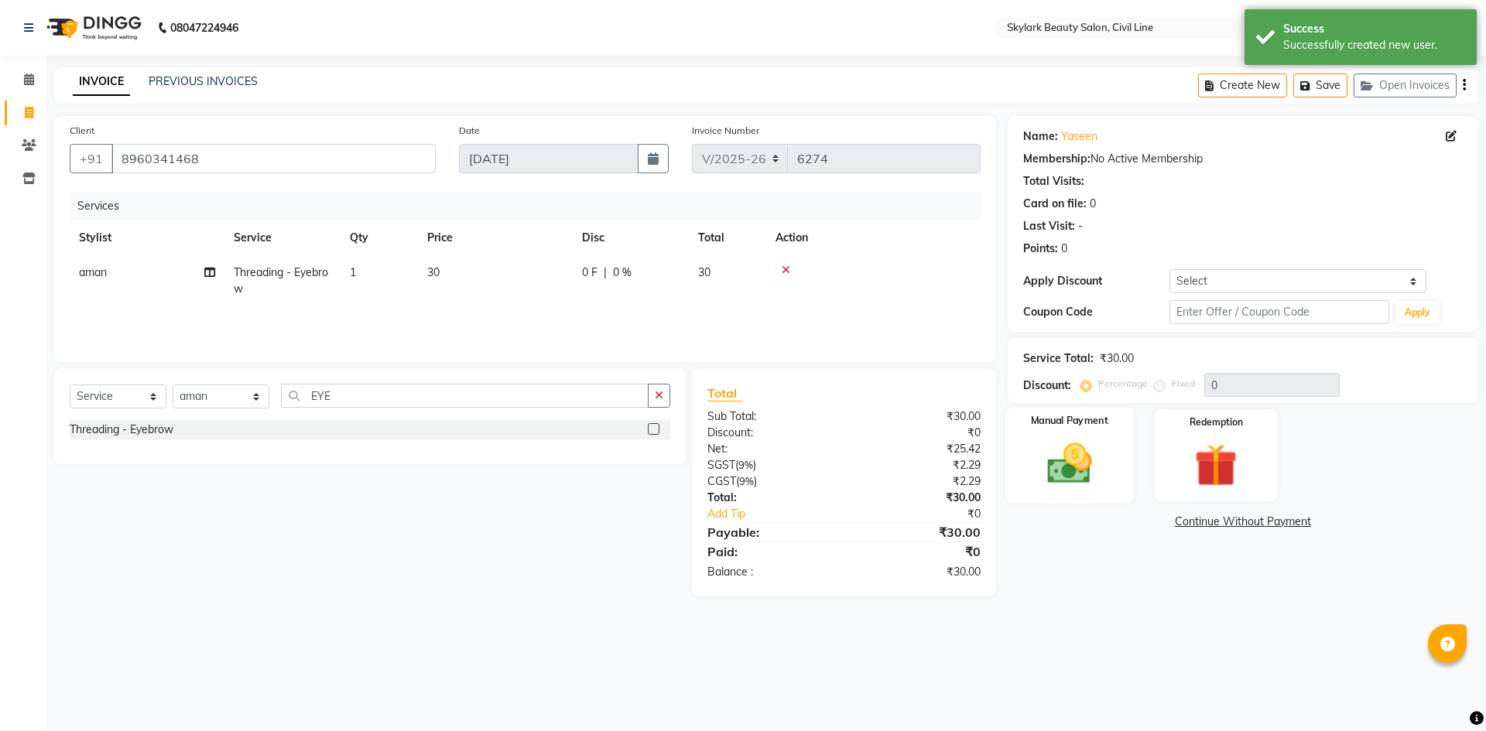
click at [1082, 475] on img at bounding box center [1069, 463] width 72 height 51
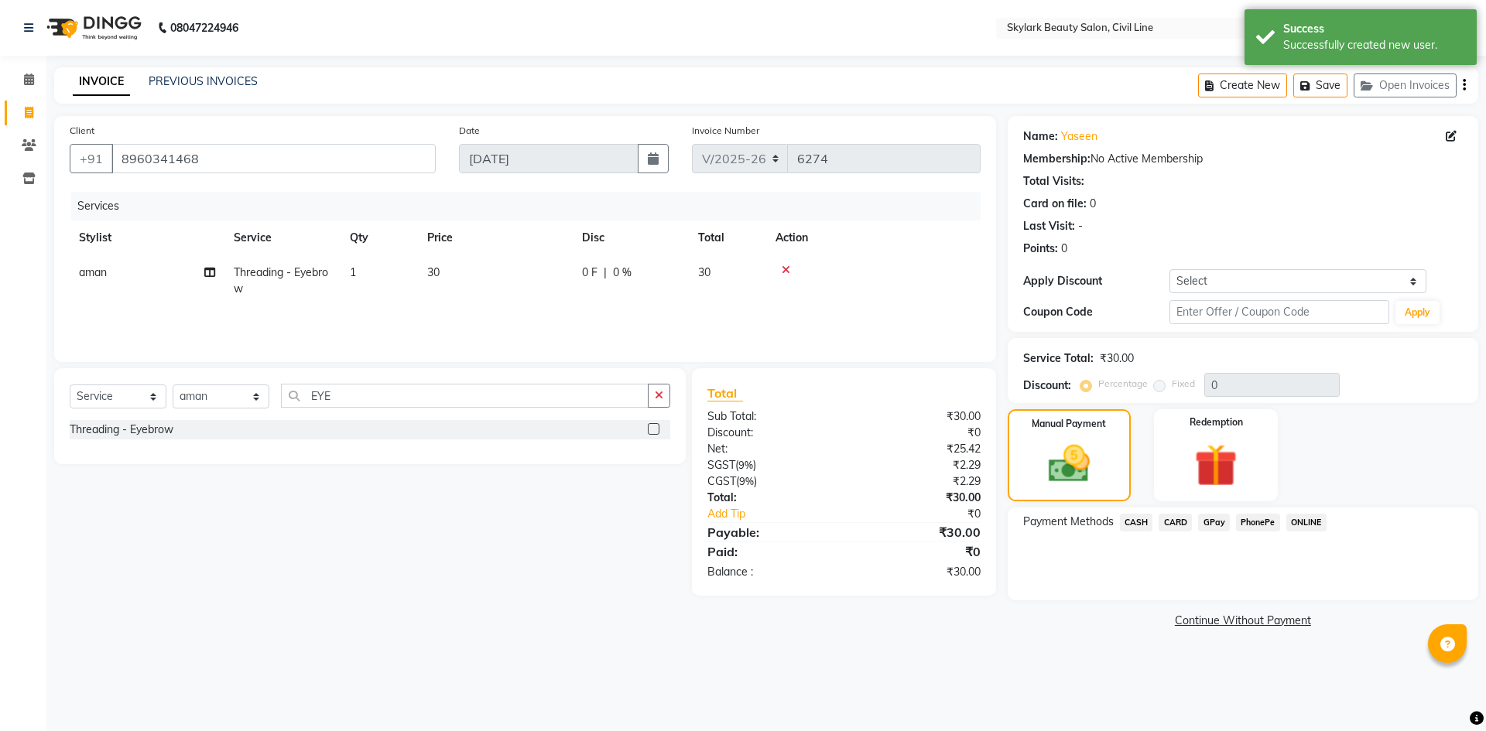
click at [1141, 518] on span "CASH" at bounding box center [1136, 523] width 33 height 18
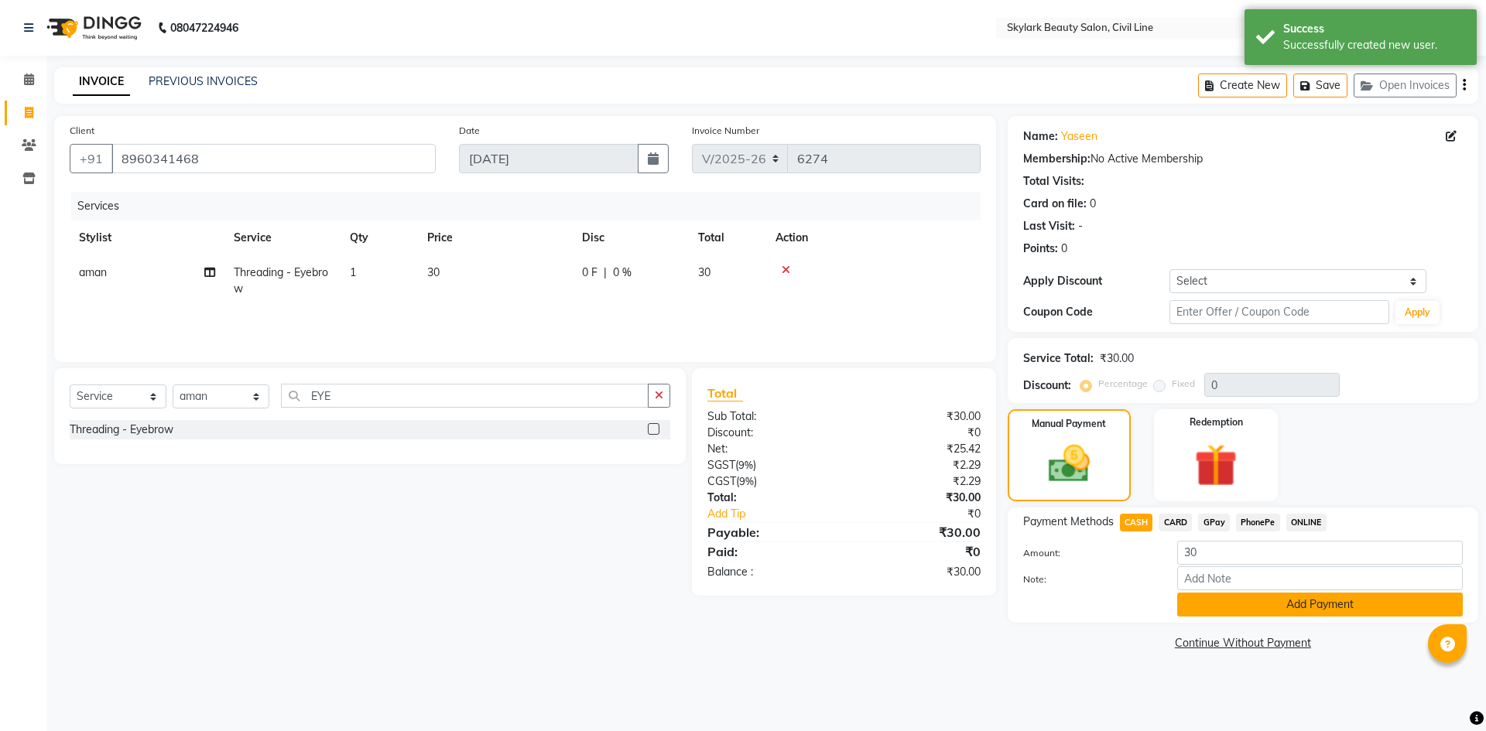
click at [1223, 611] on button "Add Payment" at bounding box center [1320, 605] width 286 height 24
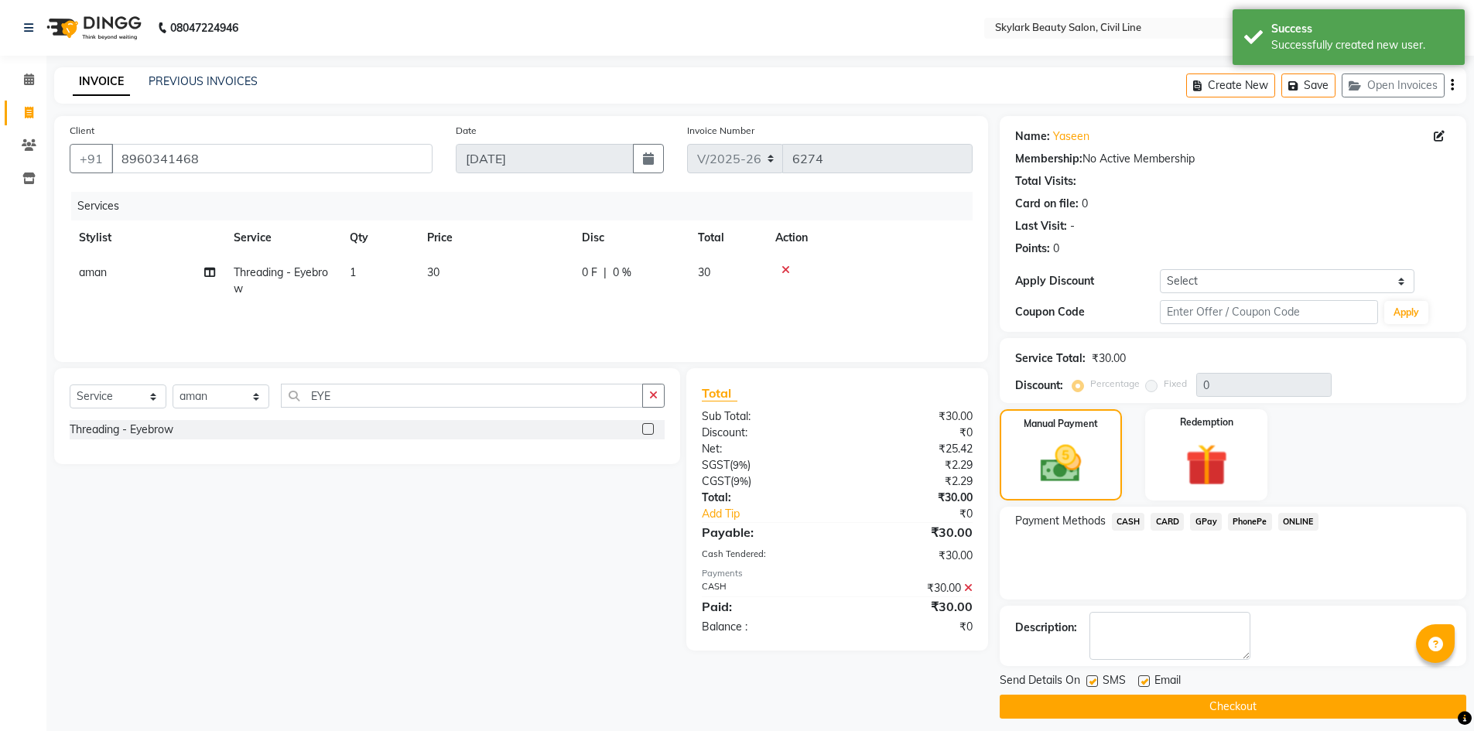
click at [1218, 698] on button "Checkout" at bounding box center [1233, 707] width 467 height 24
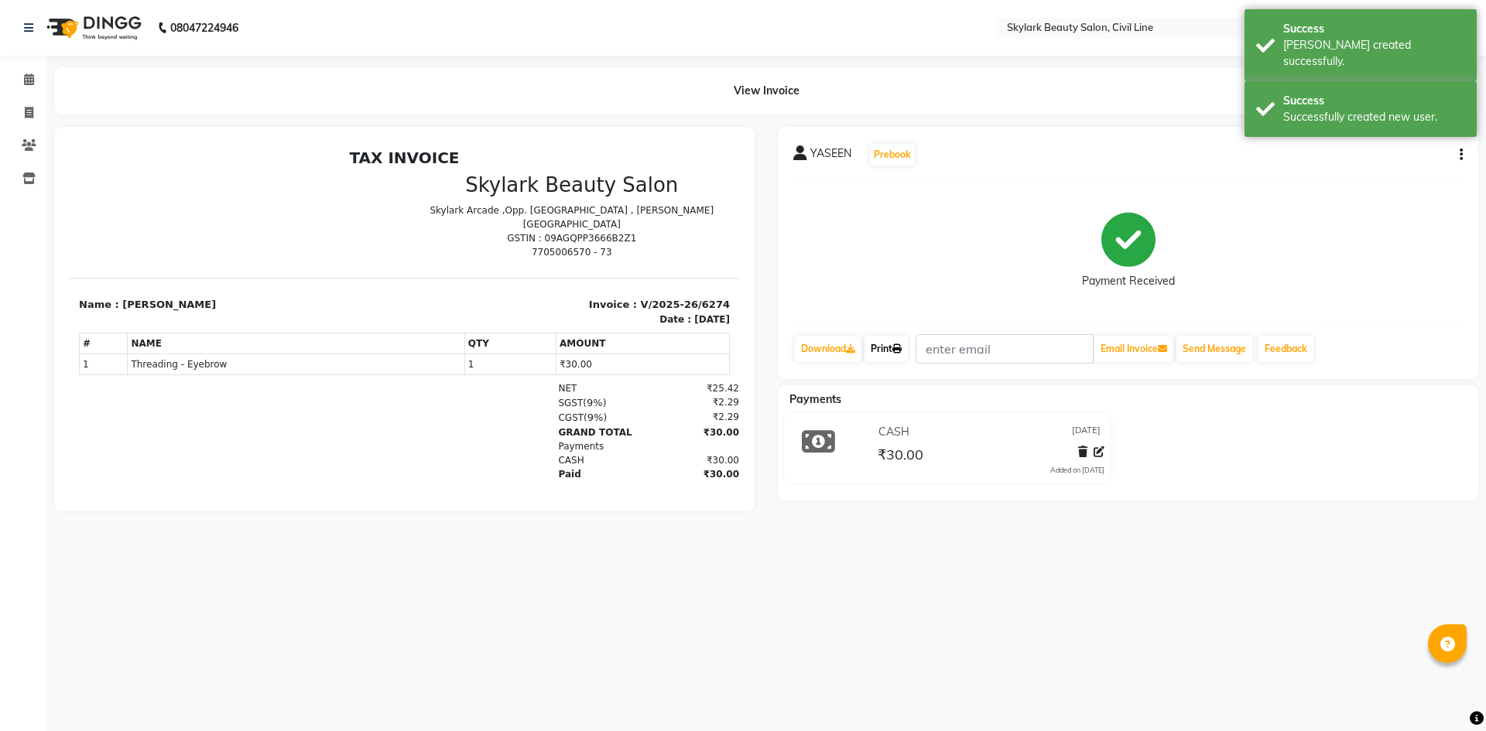
click at [892, 349] on link "Print" at bounding box center [885, 349] width 43 height 26
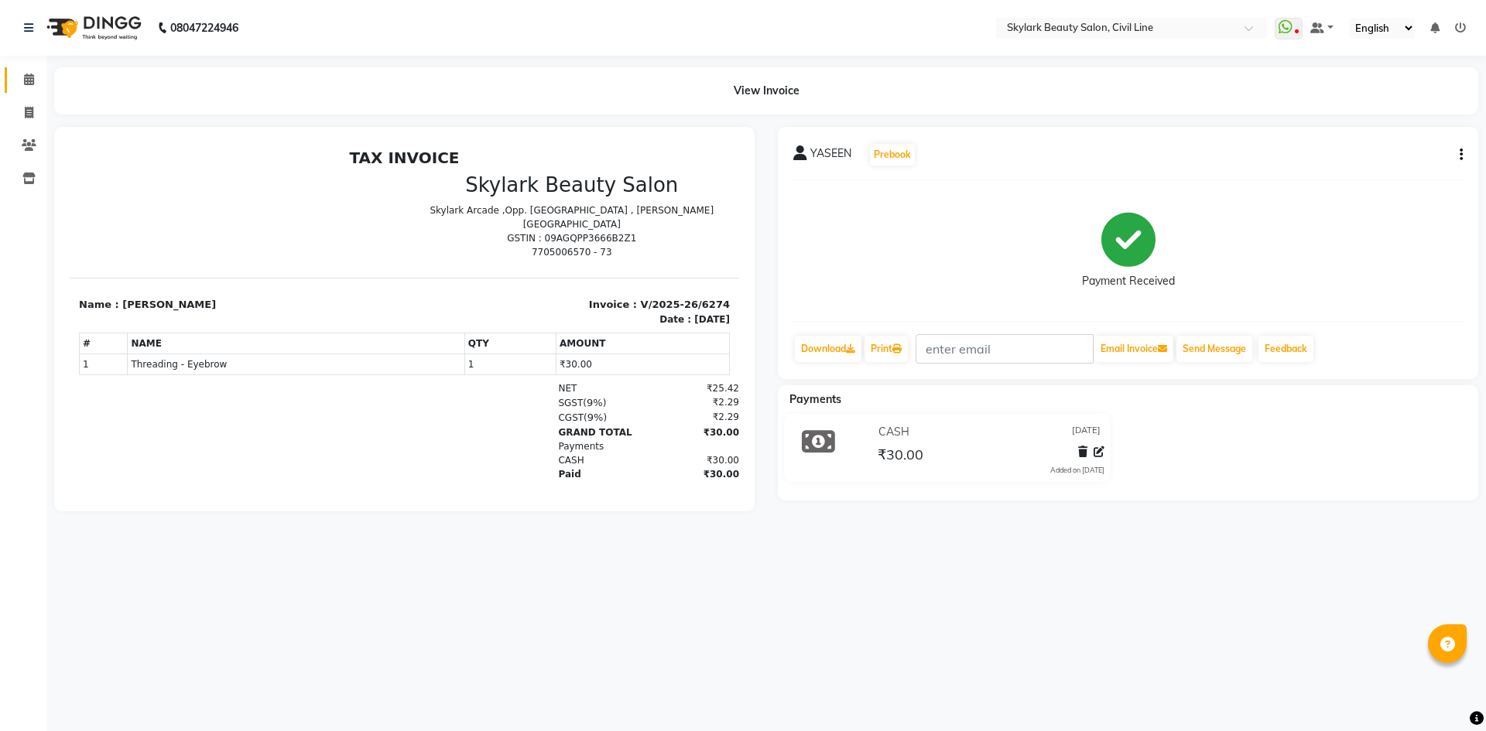
click at [29, 72] on span at bounding box center [28, 80] width 27 height 18
